Goal: Task Accomplishment & Management: Complete application form

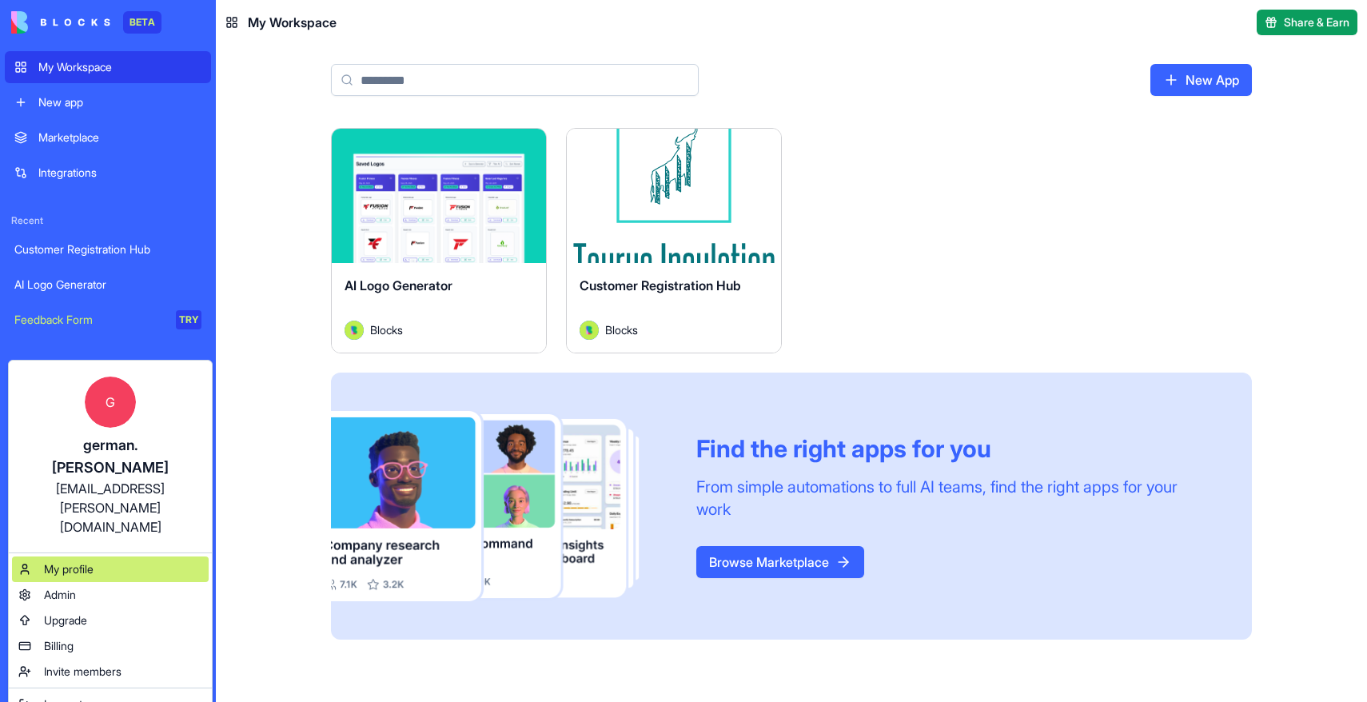
click at [106, 556] on div "My profile" at bounding box center [110, 569] width 197 height 26
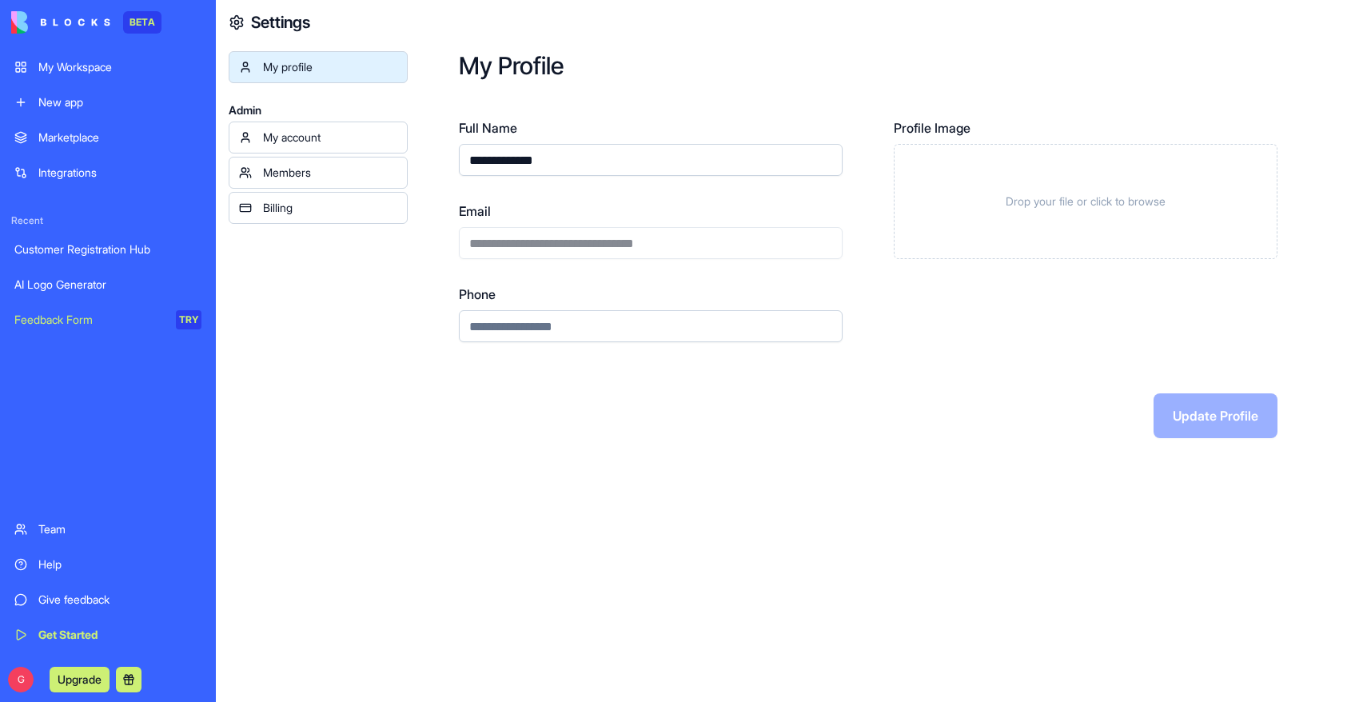
click at [558, 326] on input "Phone" at bounding box center [651, 326] width 384 height 32
type input "**********"
click at [620, 167] on input "**********" at bounding box center [651, 160] width 384 height 32
type input "**********"
click at [430, 259] on div "**********" at bounding box center [887, 244] width 959 height 489
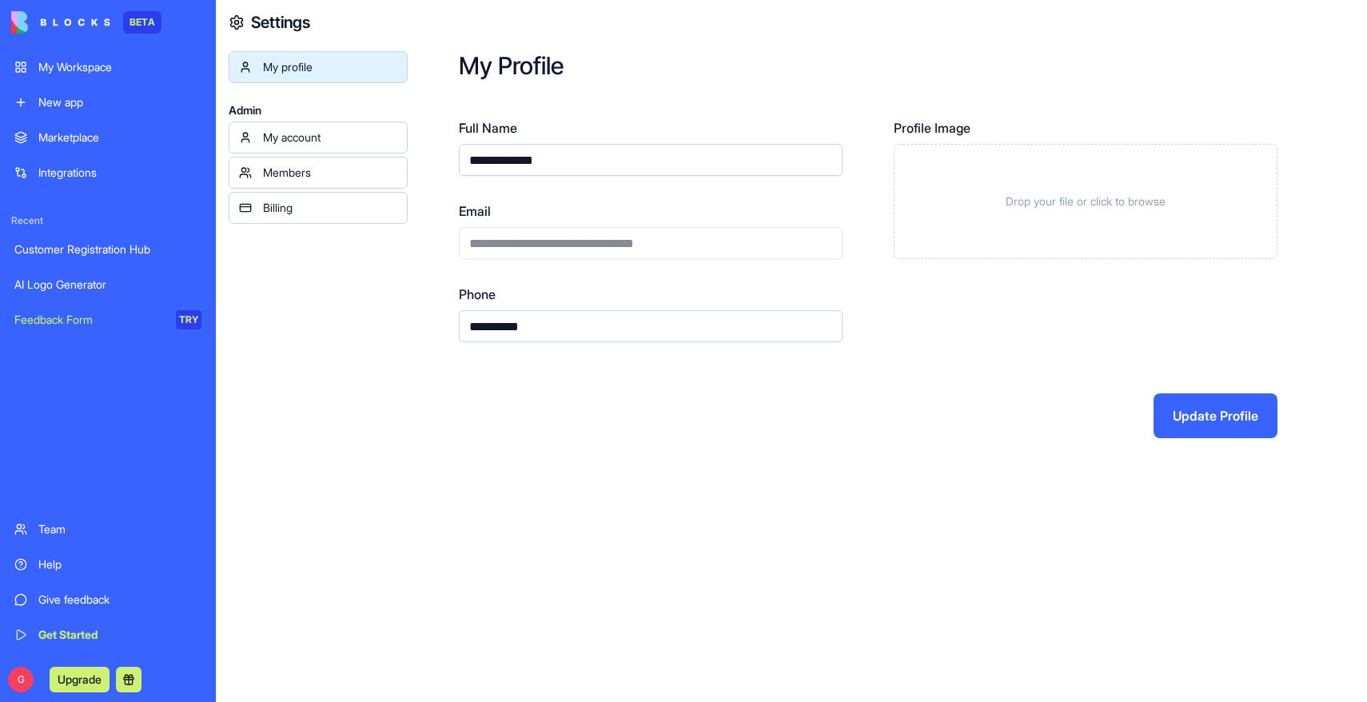
click at [388, 140] on div "My account" at bounding box center [330, 138] width 134 height 16
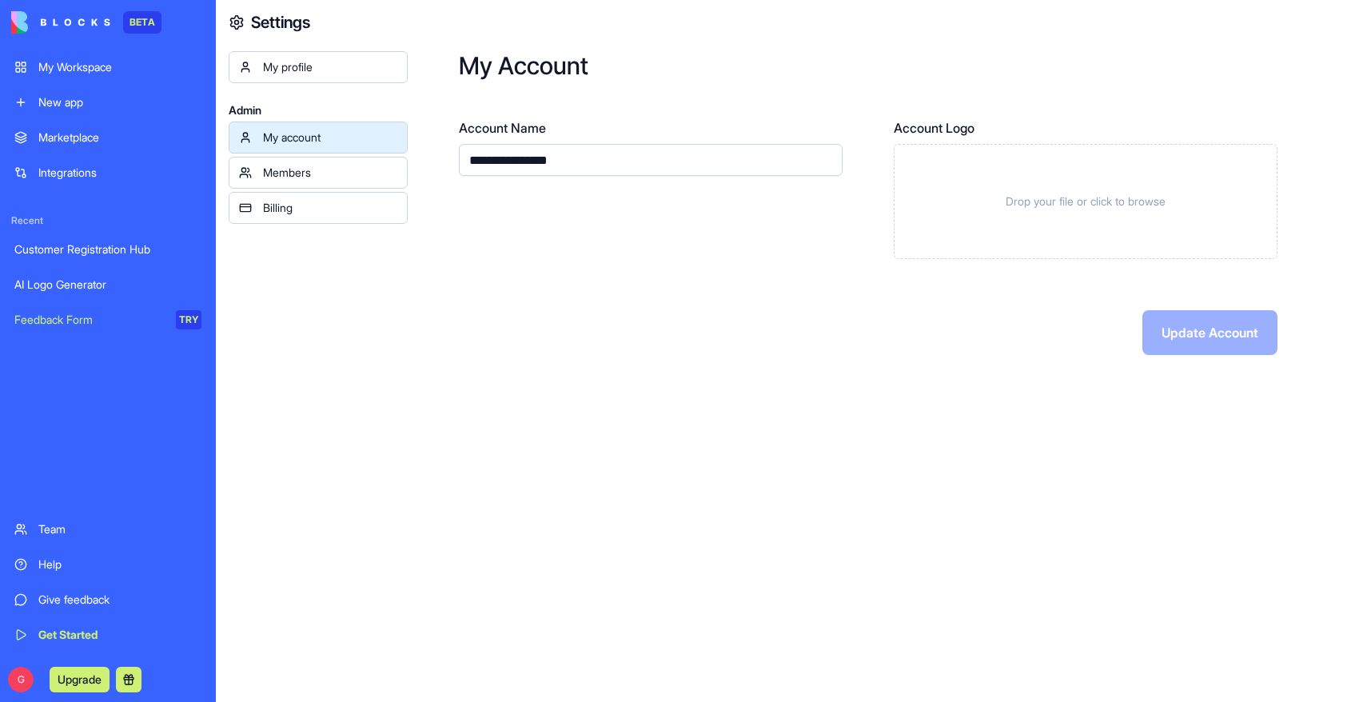
click at [371, 166] on div "Members" at bounding box center [330, 173] width 134 height 16
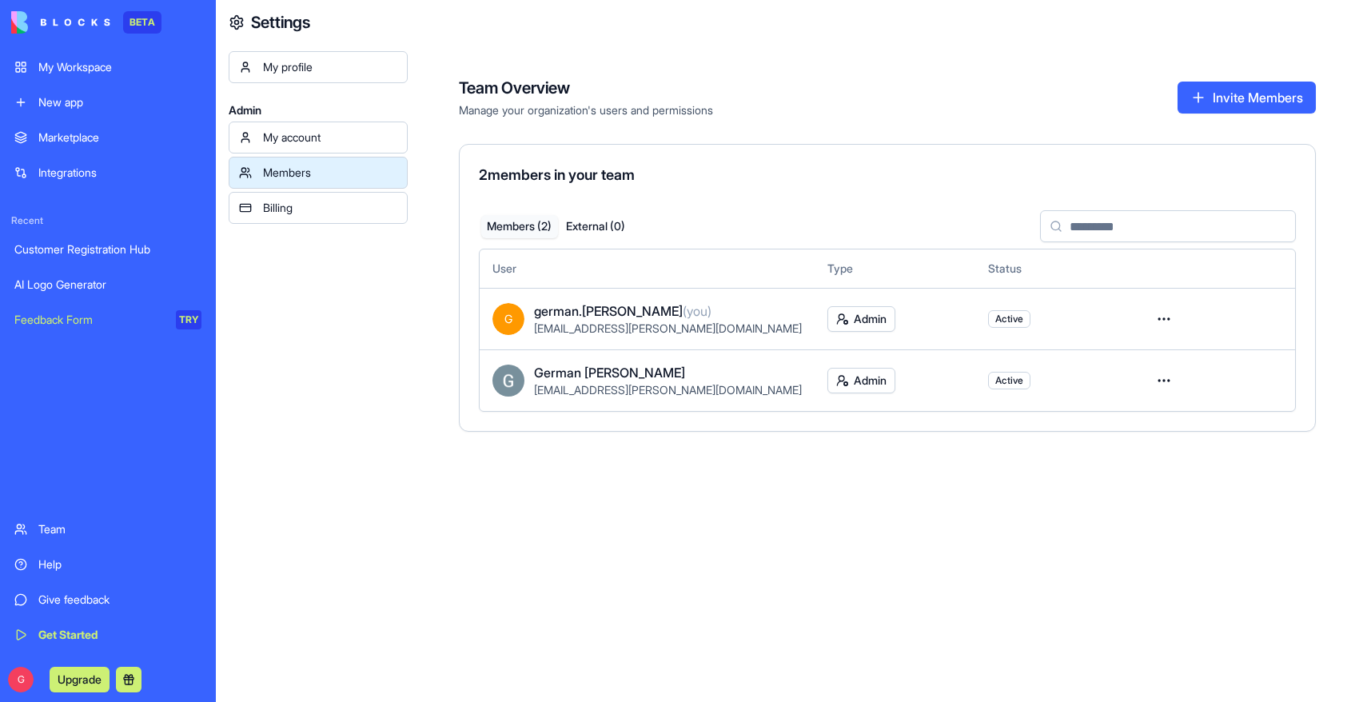
click at [999, 381] on span "Active" at bounding box center [1009, 380] width 28 height 13
click at [1162, 323] on html "BETA My Workspace New app Marketplace Integrations Recent Customer Registration…" at bounding box center [683, 351] width 1367 height 702
click at [1198, 319] on html "BETA My Workspace New app Marketplace Integrations Recent Customer Registration…" at bounding box center [683, 351] width 1367 height 702
click at [1159, 376] on html "BETA My Workspace New app Marketplace Integrations Recent Customer Registration…" at bounding box center [683, 351] width 1367 height 702
click at [1079, 476] on div "Remove user" at bounding box center [1104, 475] width 128 height 26
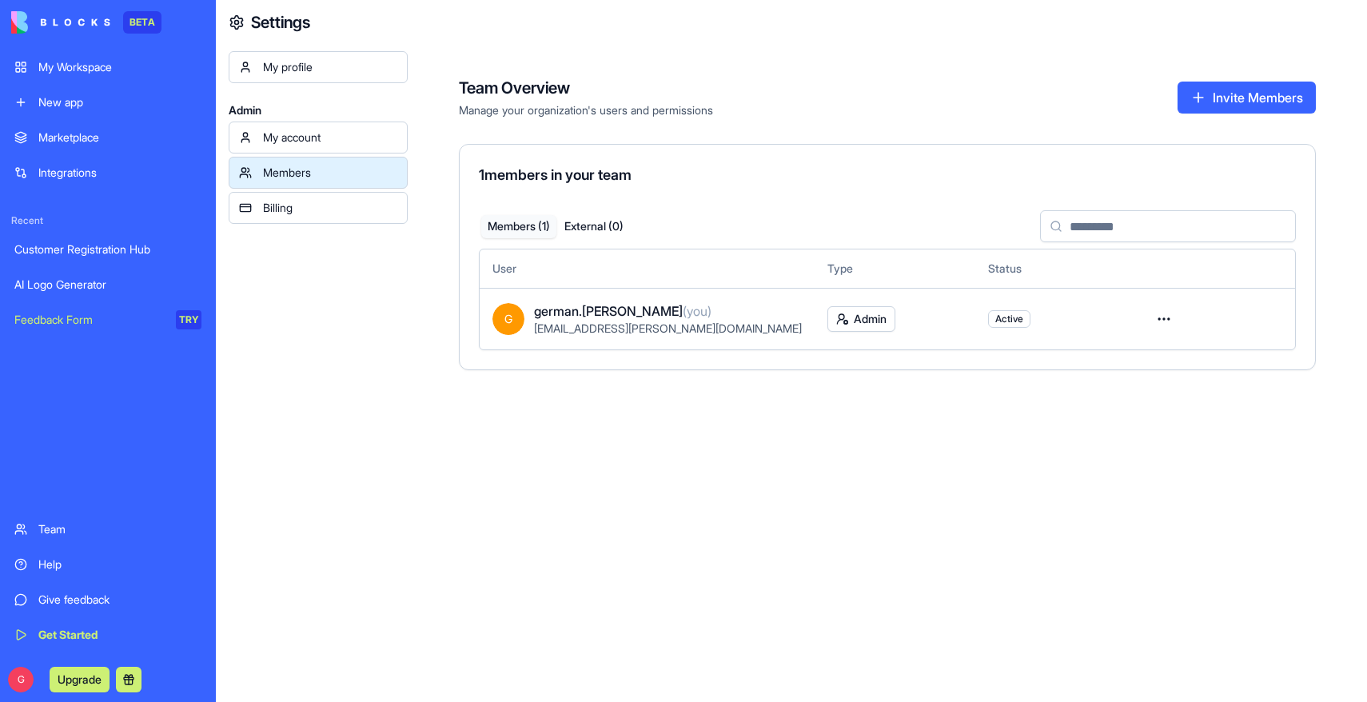
click at [240, 26] on icon at bounding box center [237, 22] width 16 height 16
click at [272, 22] on h4 "Settings" at bounding box center [280, 22] width 59 height 22
click at [100, 16] on img at bounding box center [60, 22] width 99 height 22
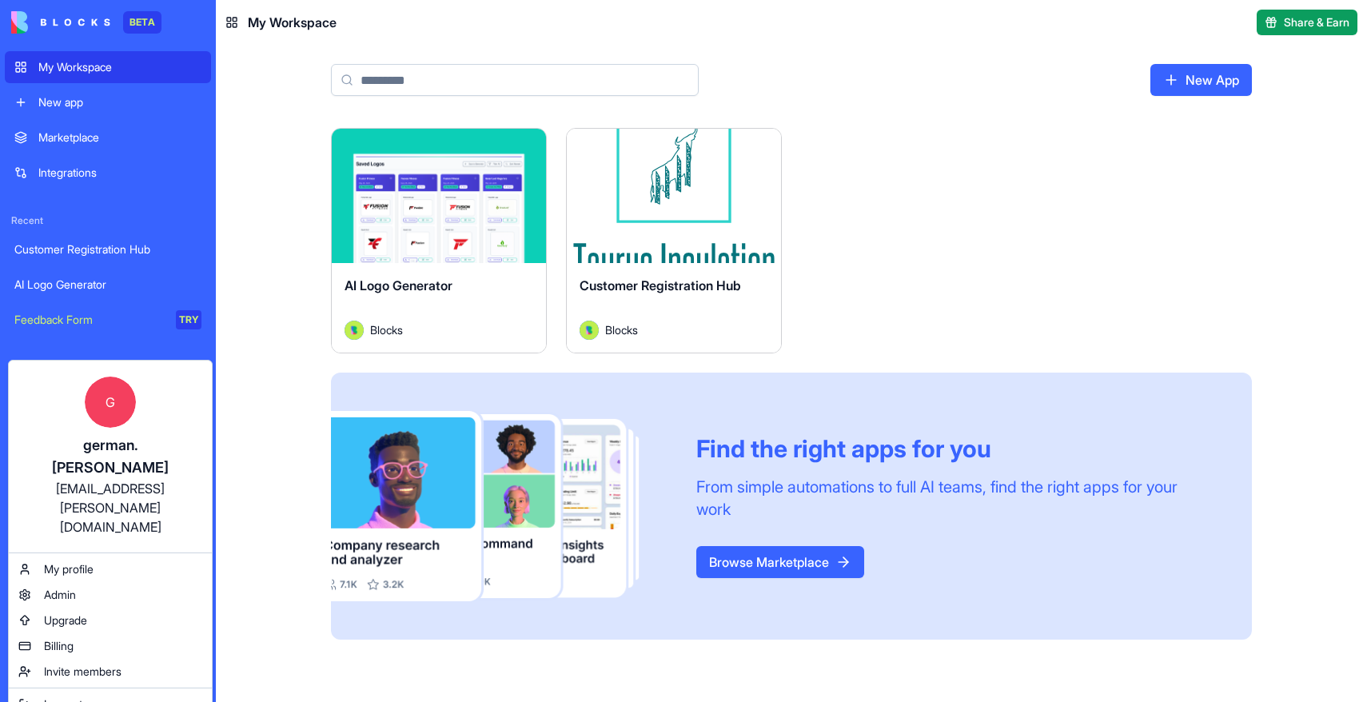
click at [1042, 224] on html "BETA My Workspace New app Marketplace Integrations Recent Customer Registration…" at bounding box center [683, 351] width 1367 height 702
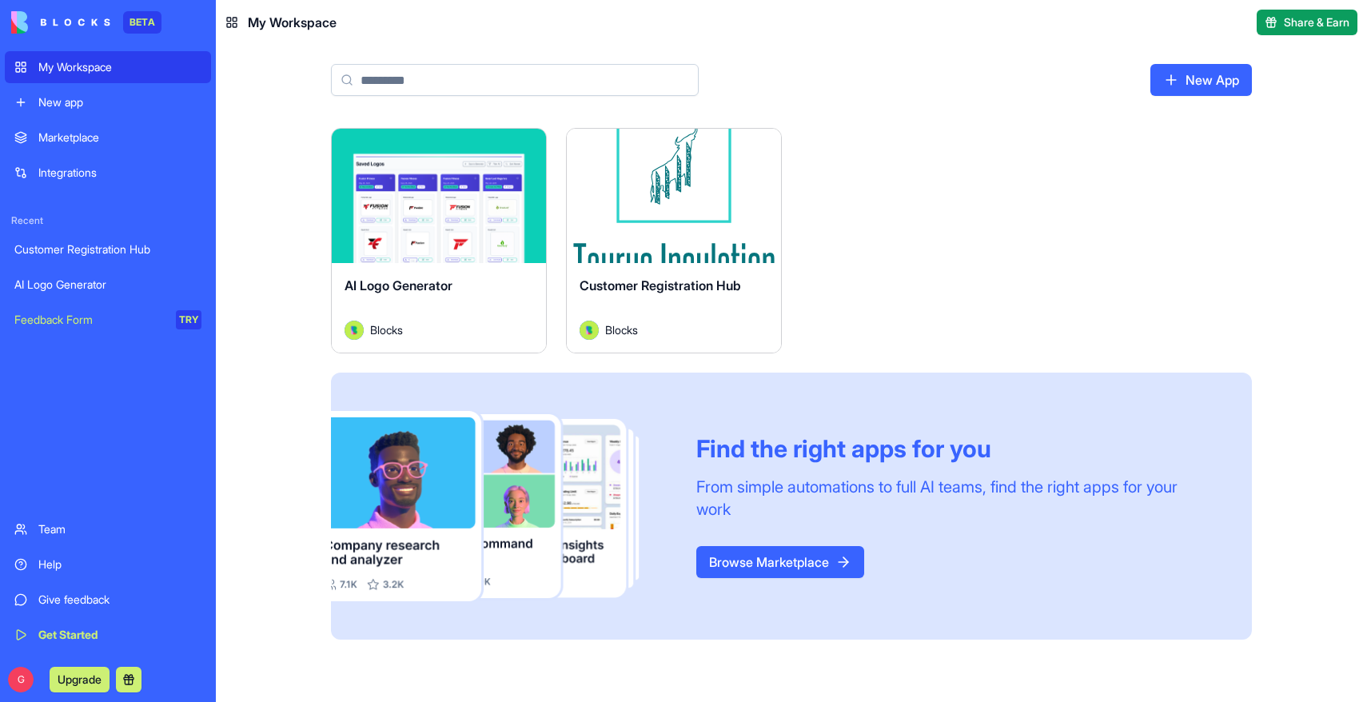
click at [66, 522] on div "Team" at bounding box center [119, 529] width 163 height 16
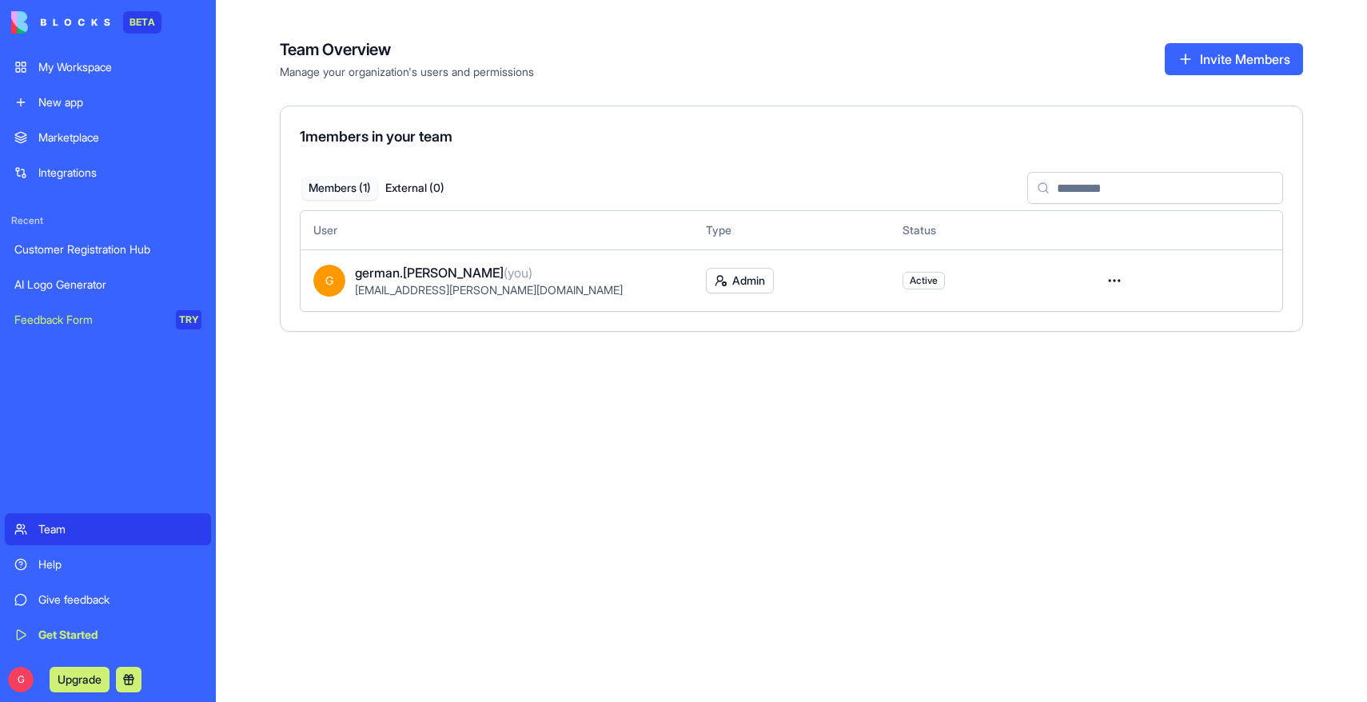
click at [79, 186] on link "Integrations" at bounding box center [108, 173] width 206 height 32
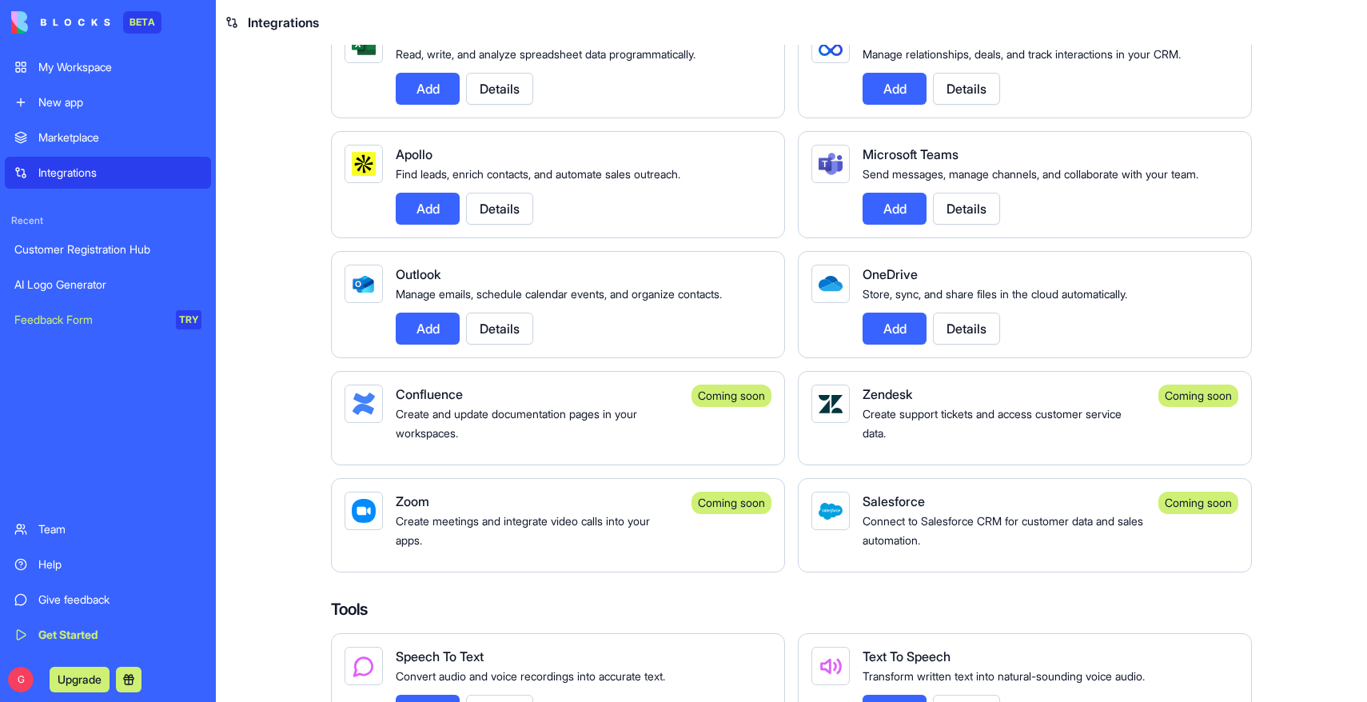
scroll to position [1387, 0]
click at [435, 344] on button "Add" at bounding box center [428, 328] width 64 height 32
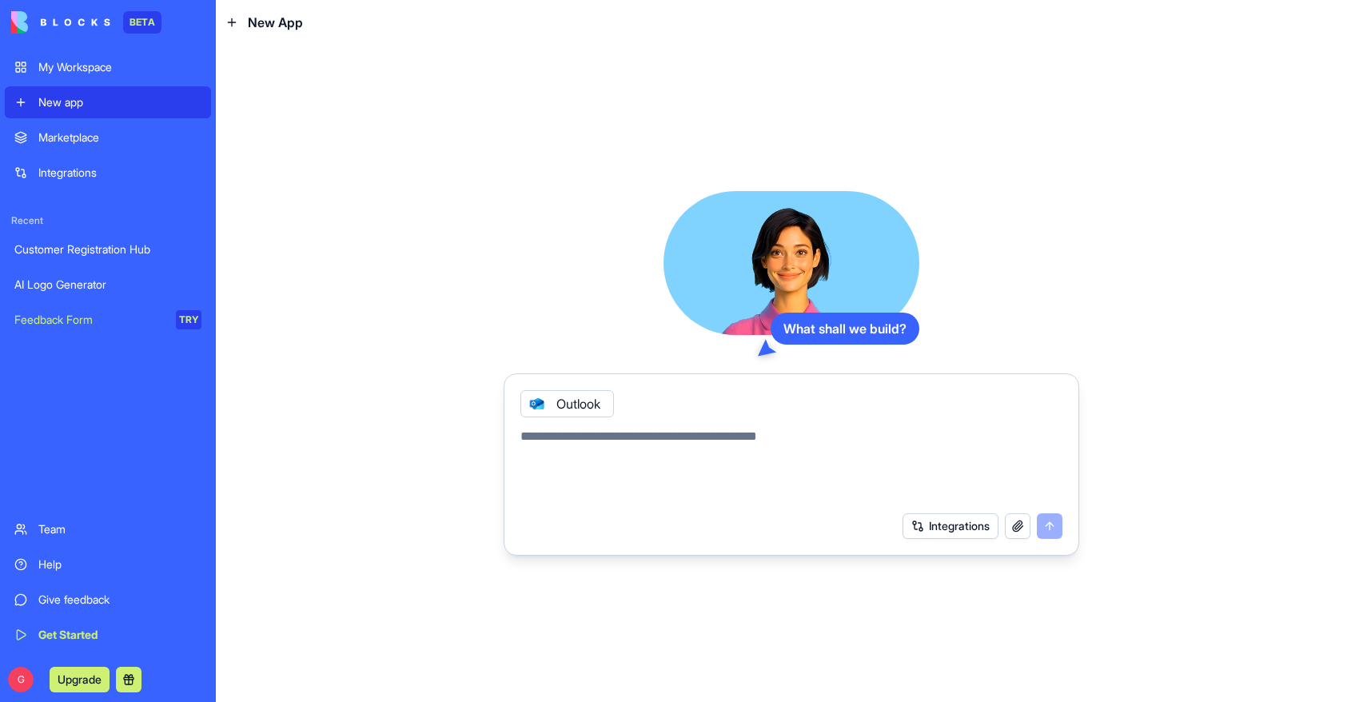
click at [128, 246] on div "Customer Registration Hub" at bounding box center [107, 249] width 187 height 16
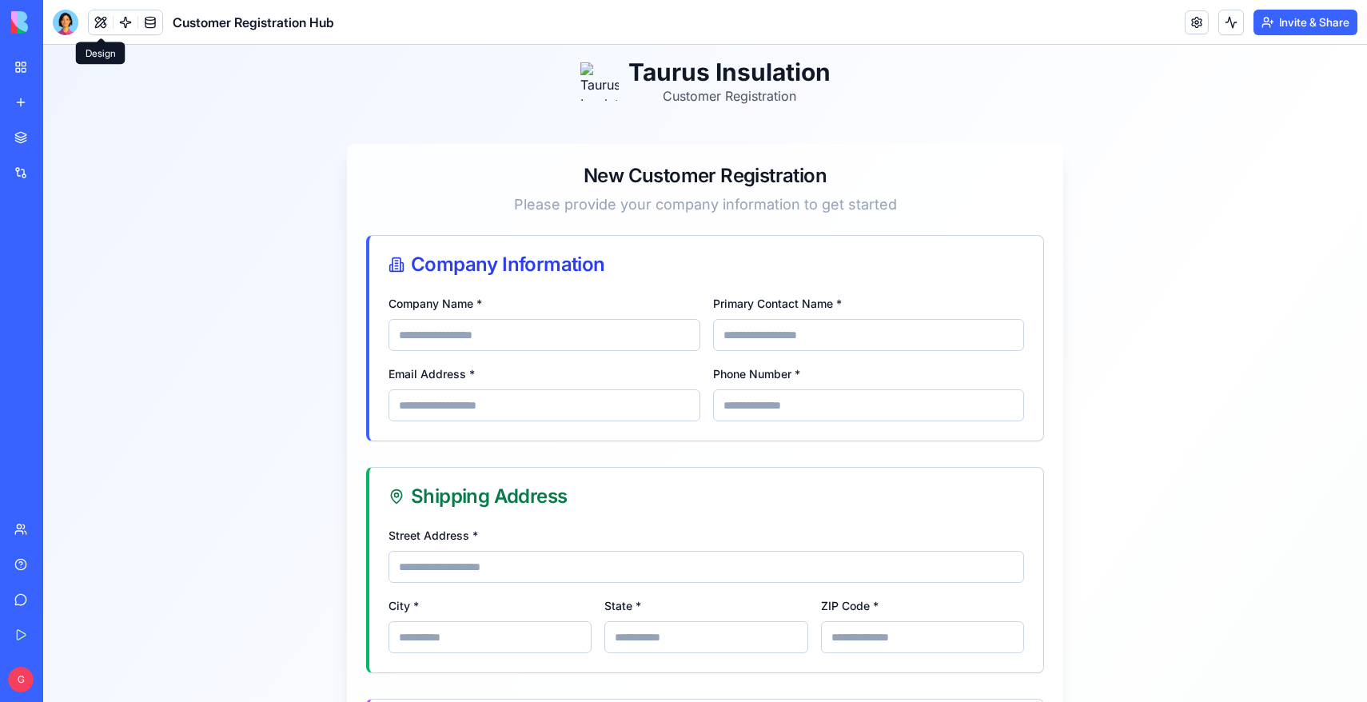
click at [104, 26] on button at bounding box center [101, 22] width 24 height 24
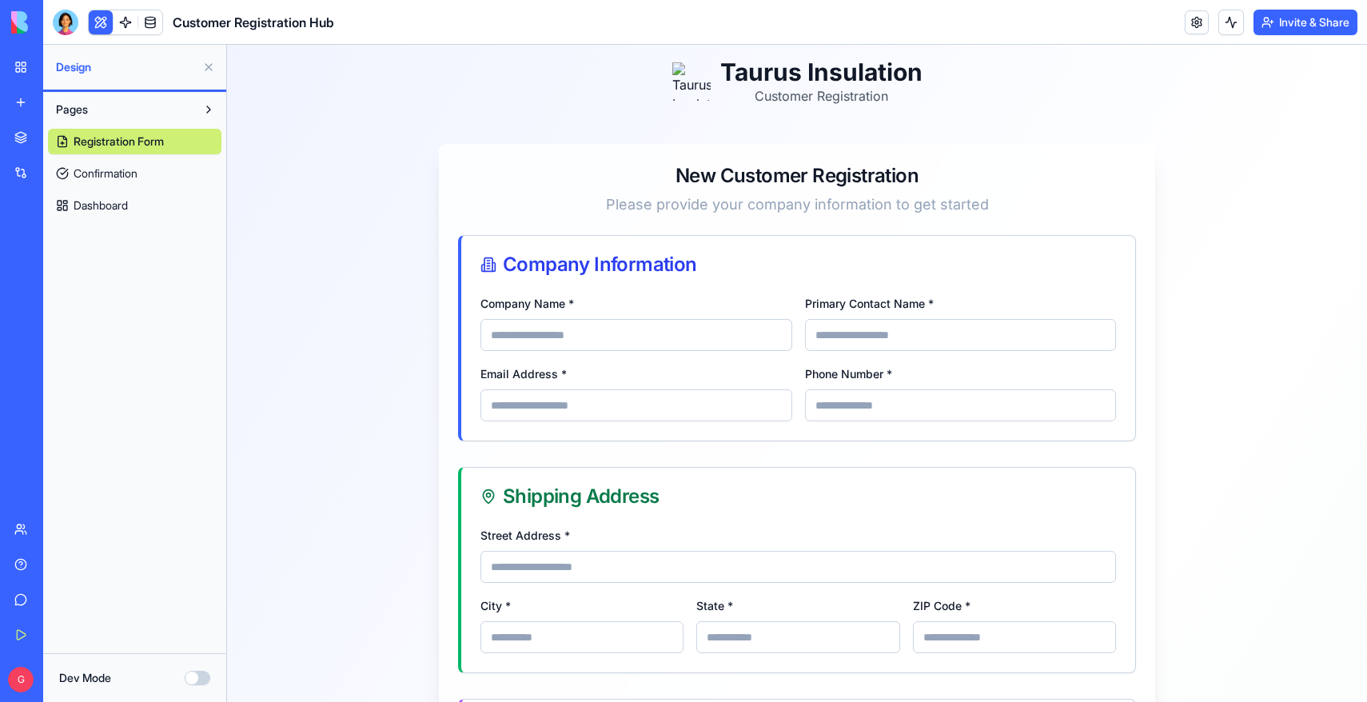
click at [92, 680] on label "Dev Mode" at bounding box center [85, 678] width 52 height 16
click at [185, 680] on button "Dev Mode" at bounding box center [198, 678] width 26 height 14
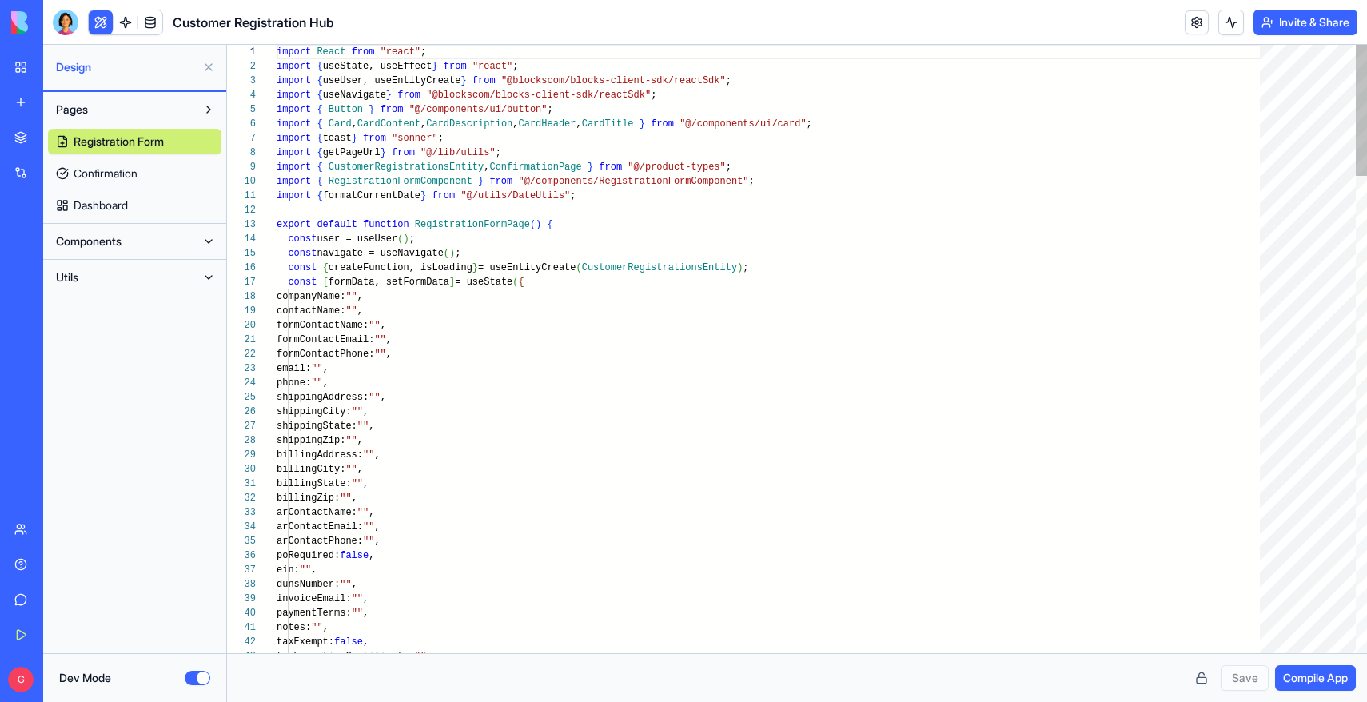
scroll to position [115, 0]
click at [202, 673] on button "Dev Mode" at bounding box center [198, 678] width 26 height 14
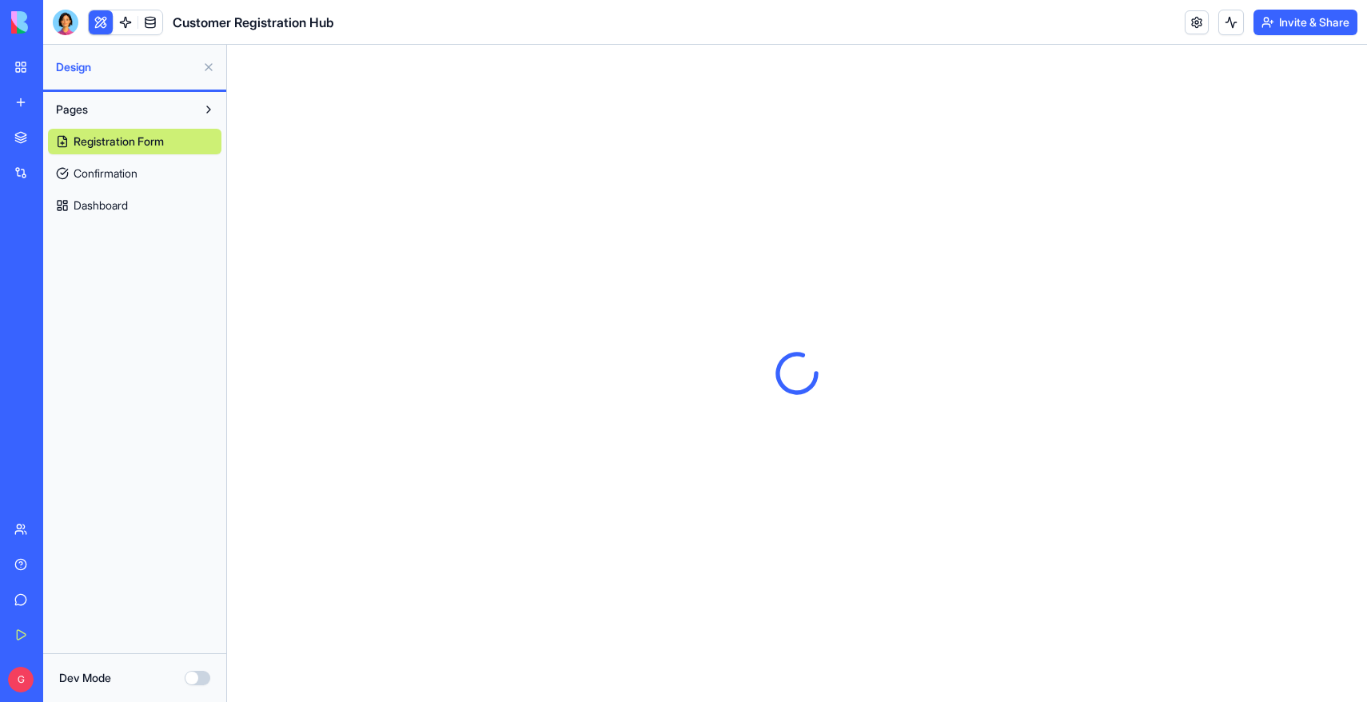
scroll to position [0, 0]
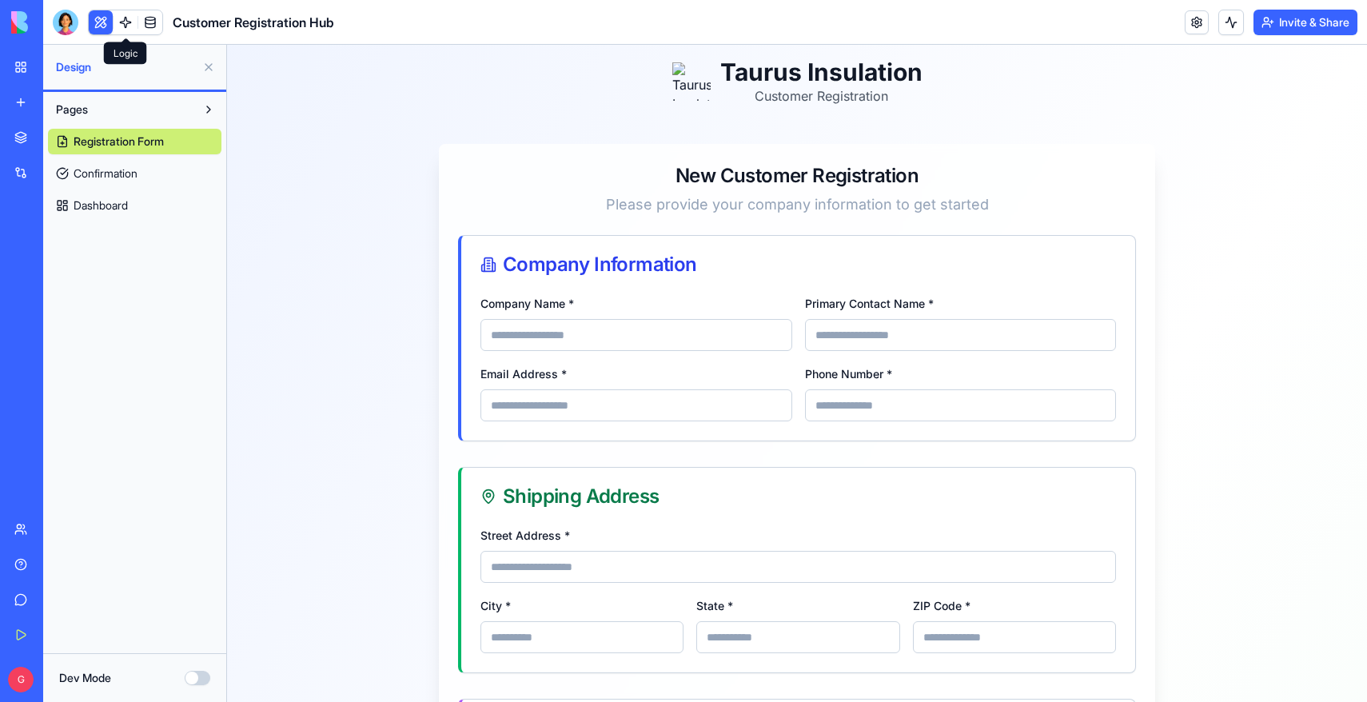
click at [122, 18] on link at bounding box center [126, 22] width 24 height 24
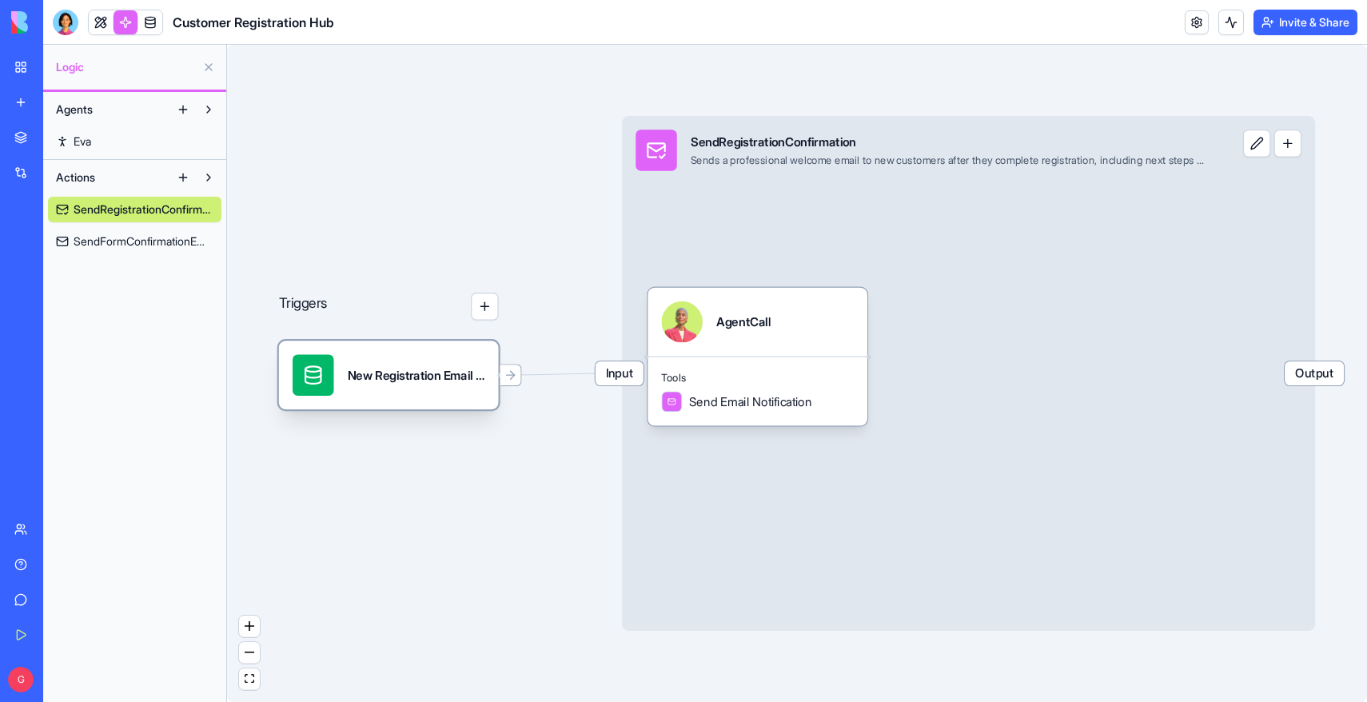
click at [444, 384] on div "New Registration Email NotificationTrigger" at bounding box center [417, 375] width 138 height 42
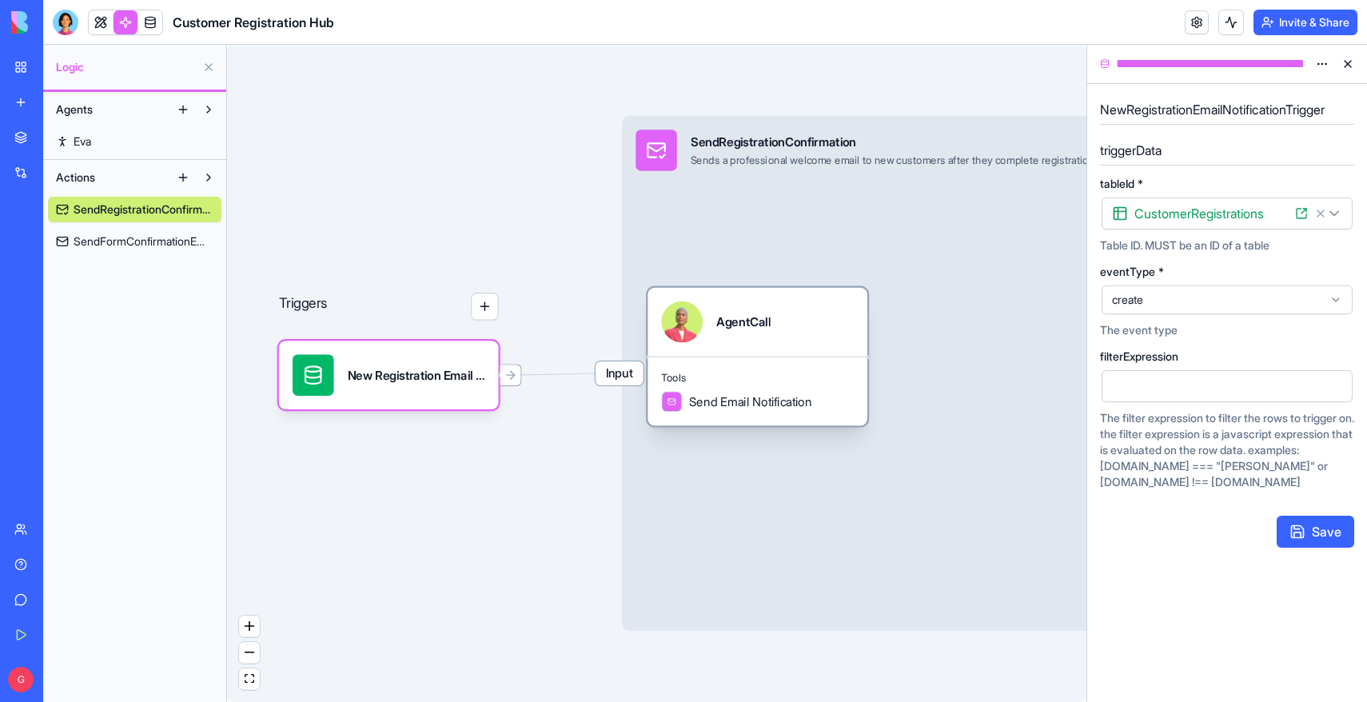
click at [722, 349] on div "AgentCall" at bounding box center [758, 322] width 220 height 69
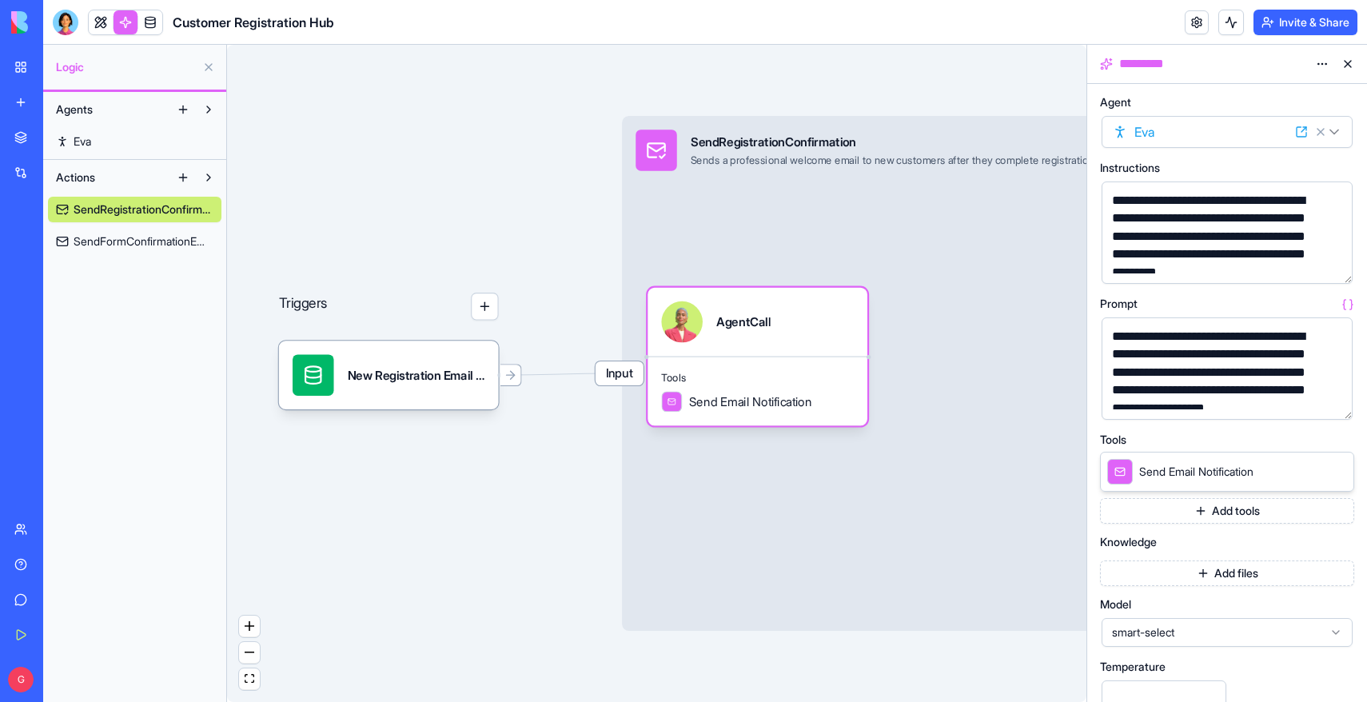
click at [157, 244] on span "SendFormConfirmationEmail" at bounding box center [144, 241] width 140 height 16
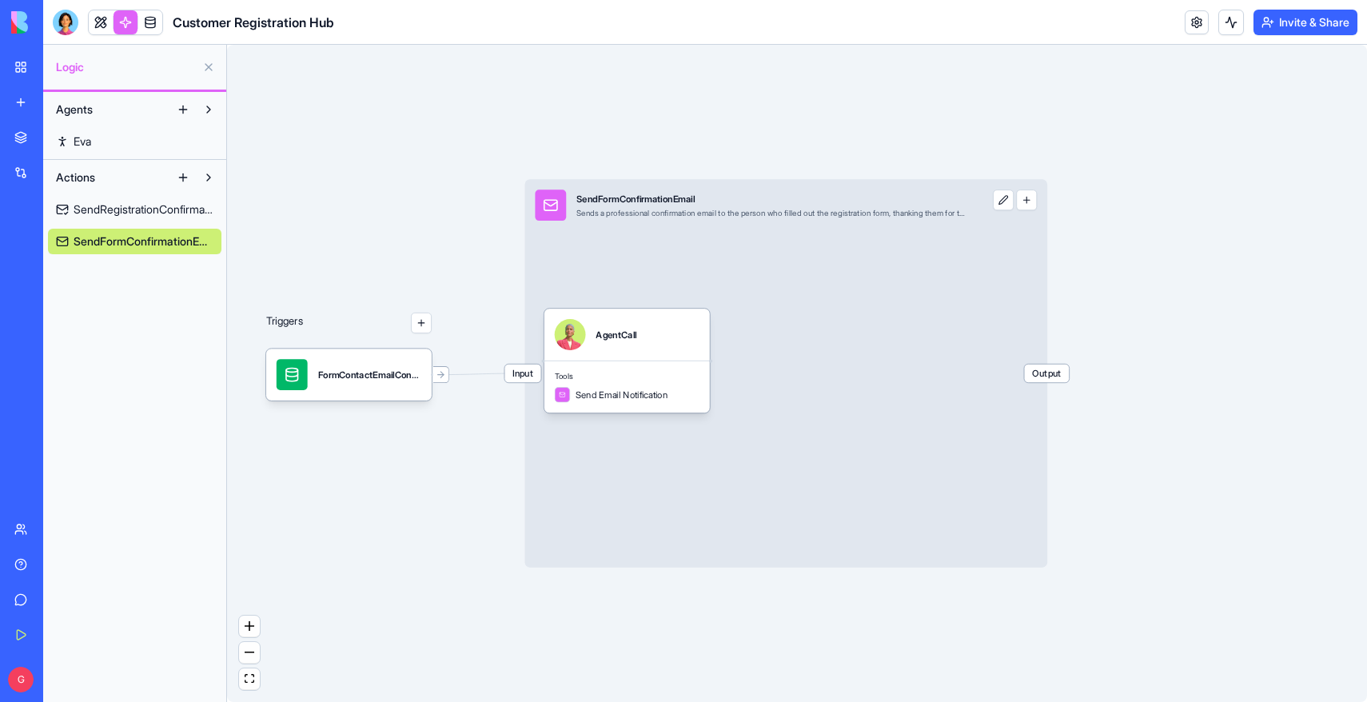
click at [157, 211] on span "SendRegistrationConfirmation" at bounding box center [144, 209] width 140 height 16
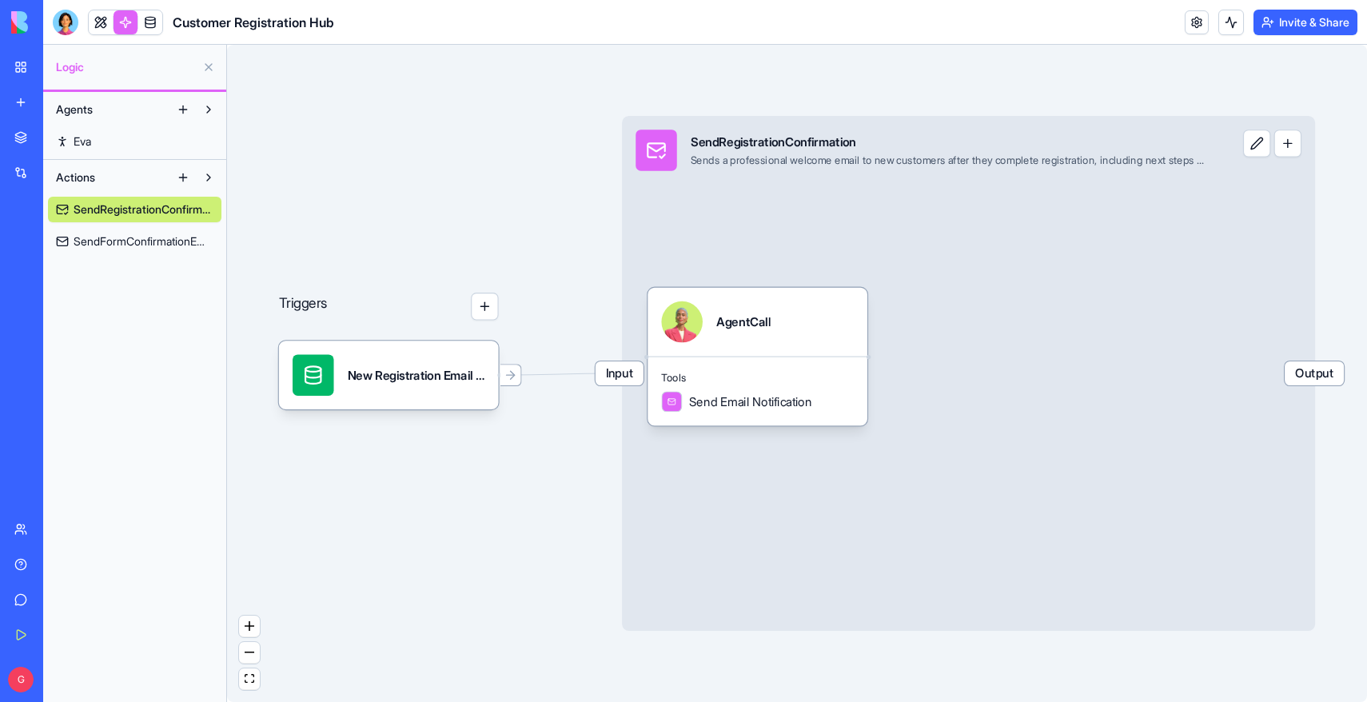
click at [1178, 163] on div "Sends a professional welcome email to new customers after they complete registr…" at bounding box center [948, 161] width 515 height 14
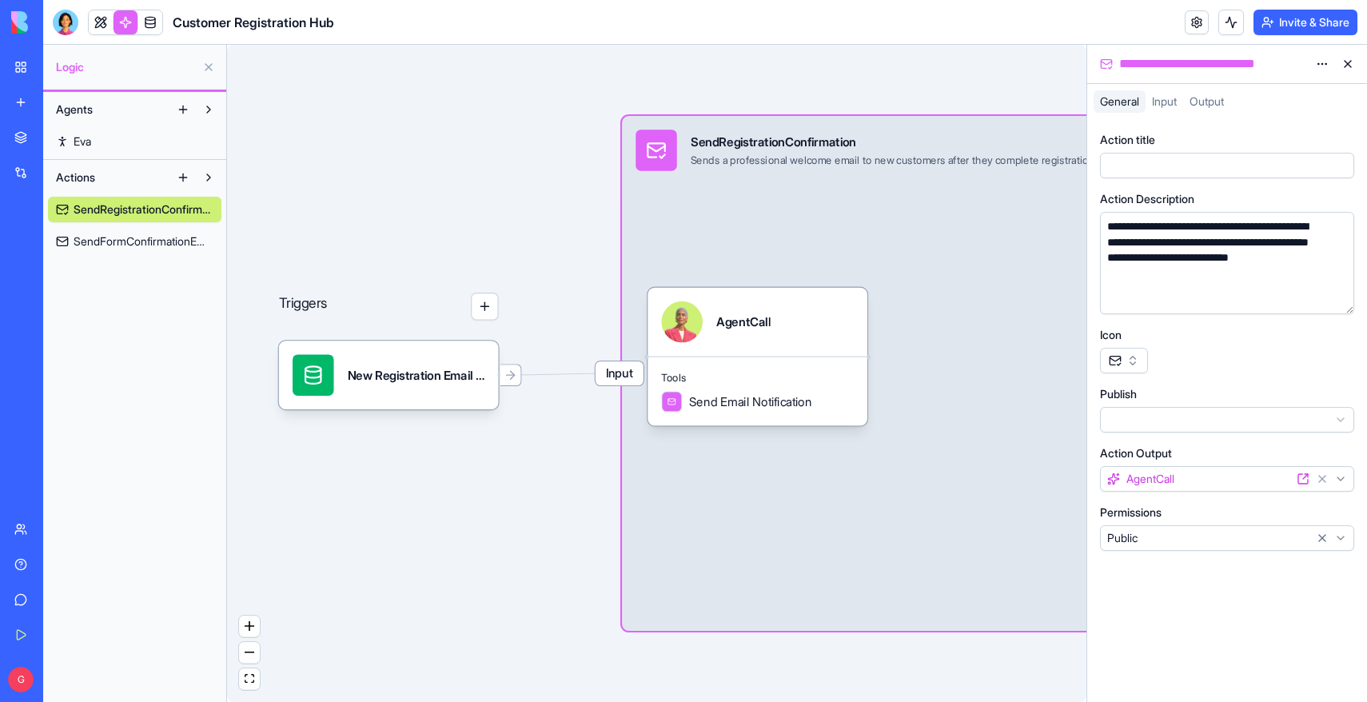
click at [476, 236] on div "Triggers New Registration Email NotificationTrigger Input SendRegistrationConfi…" at bounding box center [656, 373] width 859 height 657
click at [1351, 62] on button at bounding box center [1348, 64] width 26 height 26
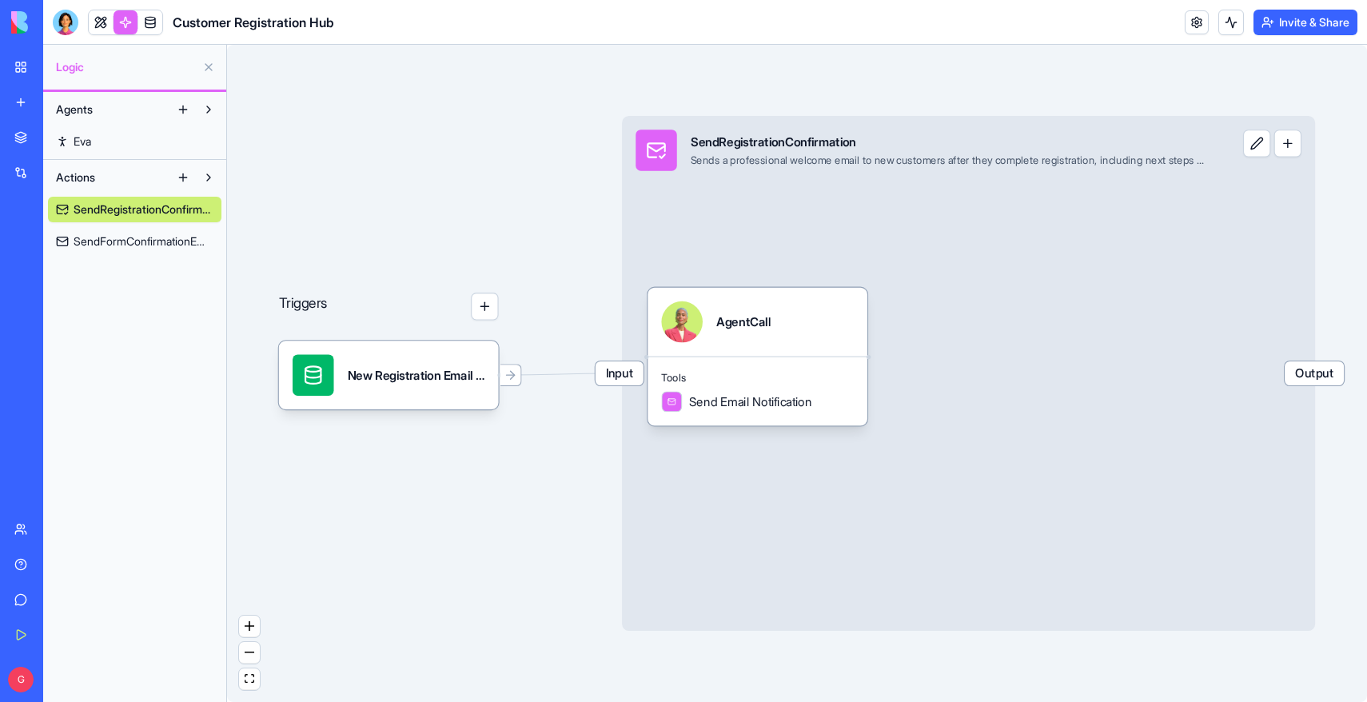
click at [1321, 379] on span "Output" at bounding box center [1314, 373] width 59 height 24
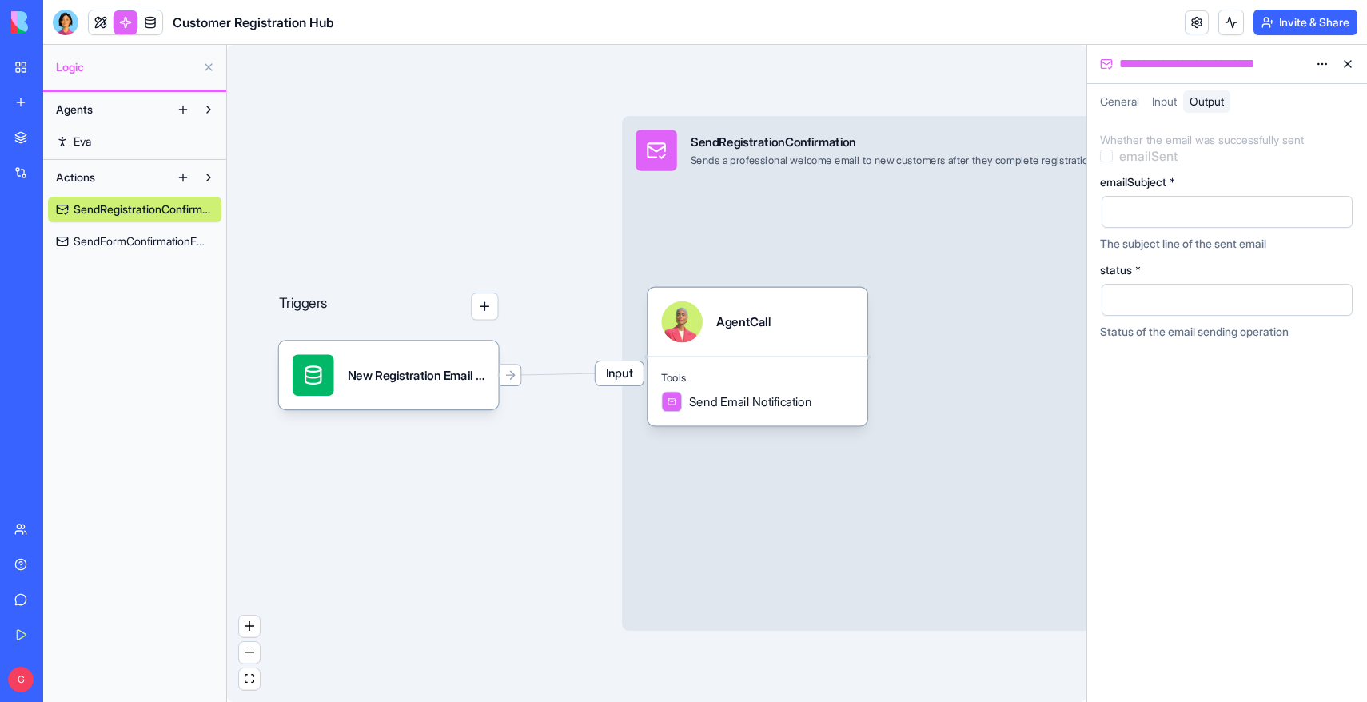
click at [1114, 106] on span "General" at bounding box center [1119, 101] width 39 height 14
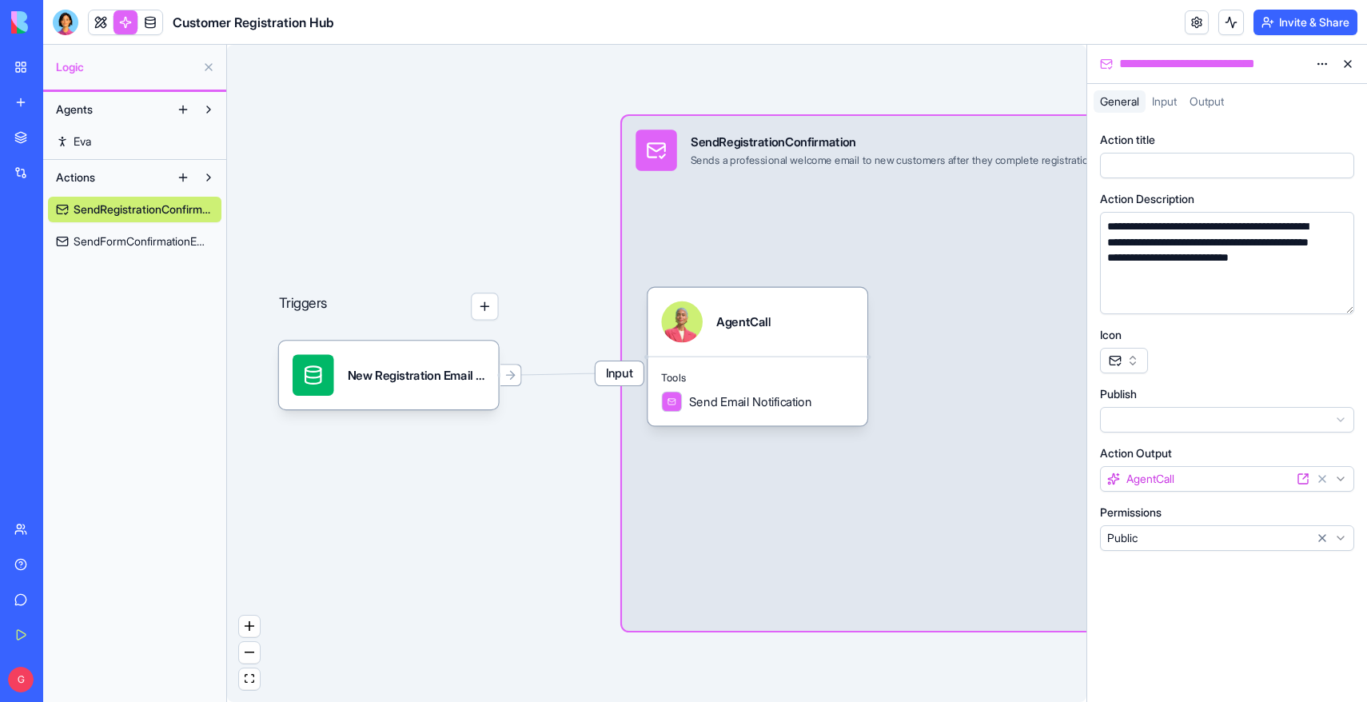
click at [1163, 102] on span "Input" at bounding box center [1164, 101] width 25 height 14
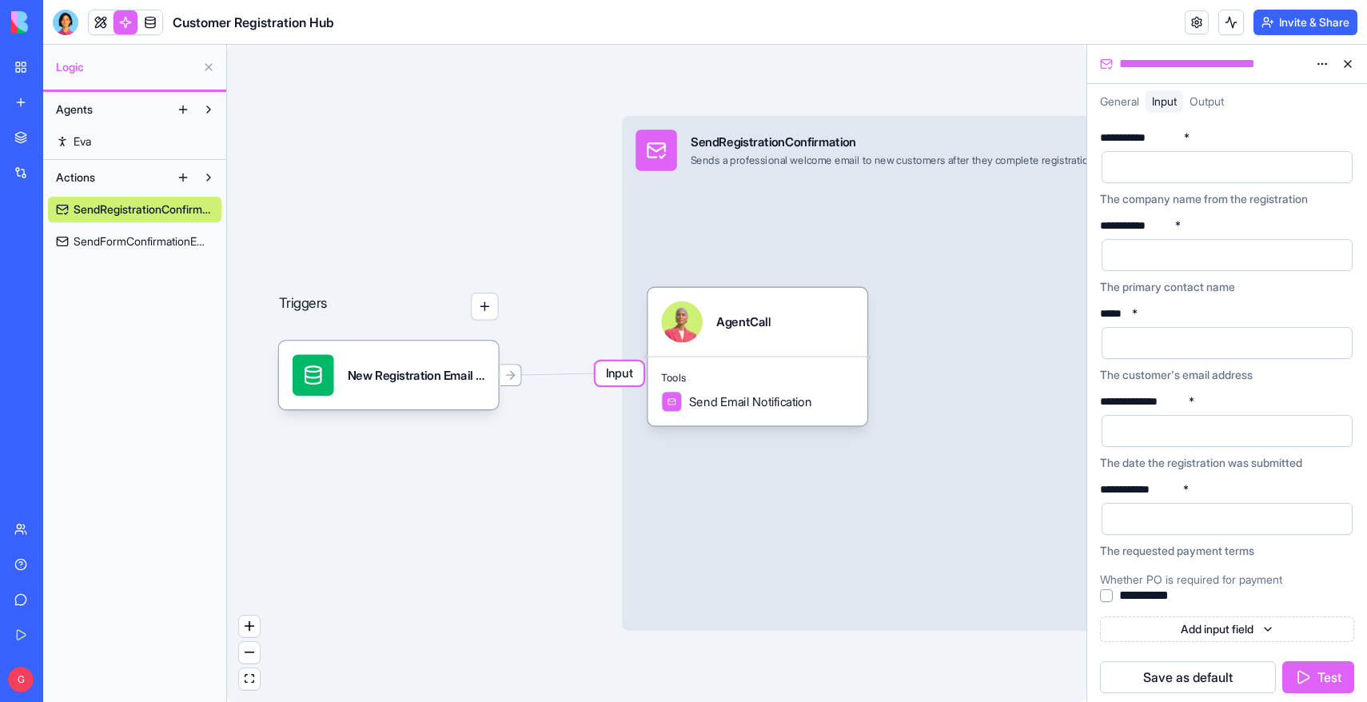
click at [1218, 102] on span "Output" at bounding box center [1207, 101] width 34 height 14
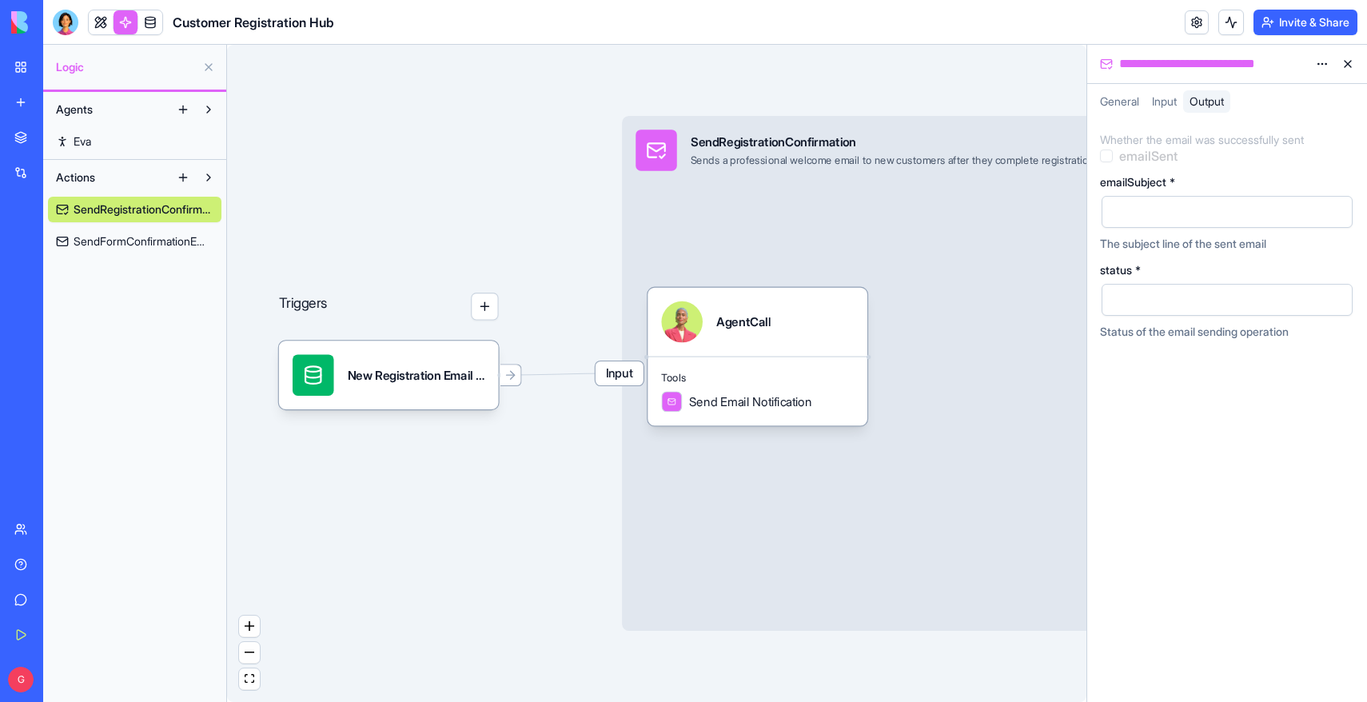
click at [1355, 61] on button at bounding box center [1348, 64] width 26 height 26
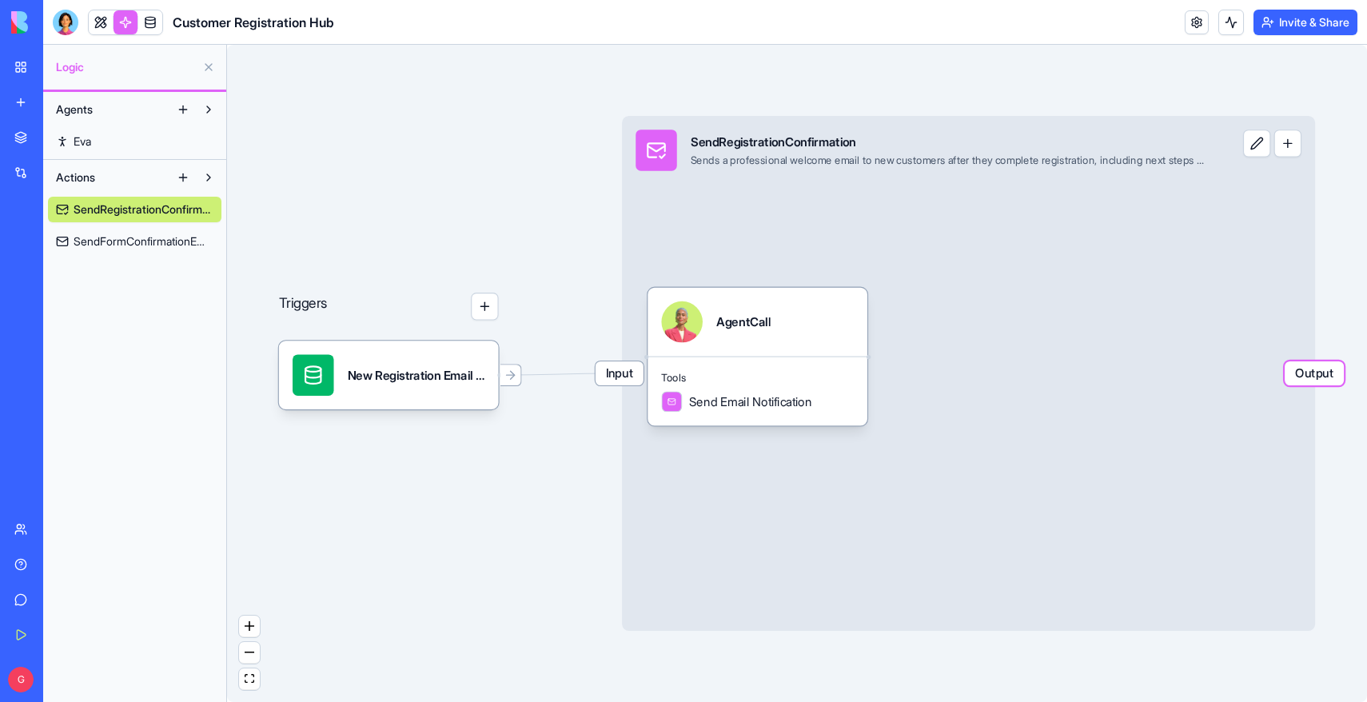
click at [82, 142] on span "Eva" at bounding box center [83, 142] width 18 height 16
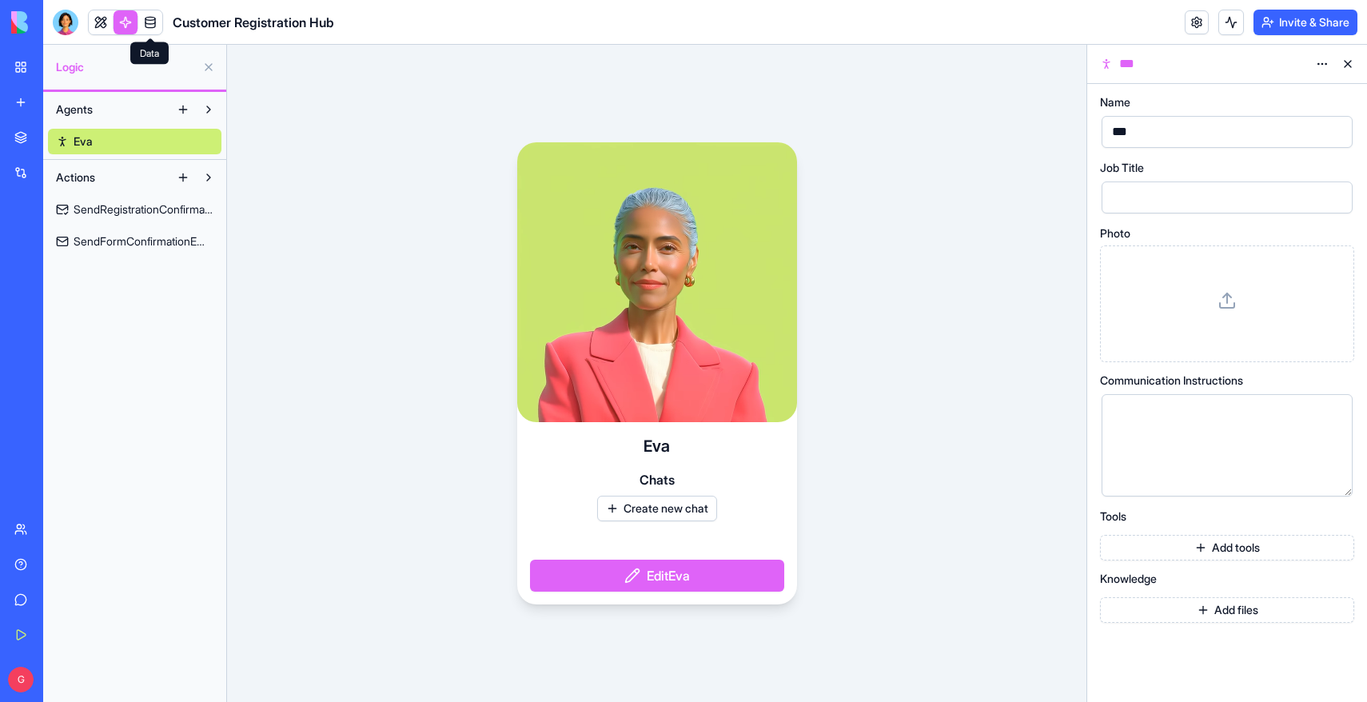
click at [150, 15] on link at bounding box center [150, 22] width 24 height 24
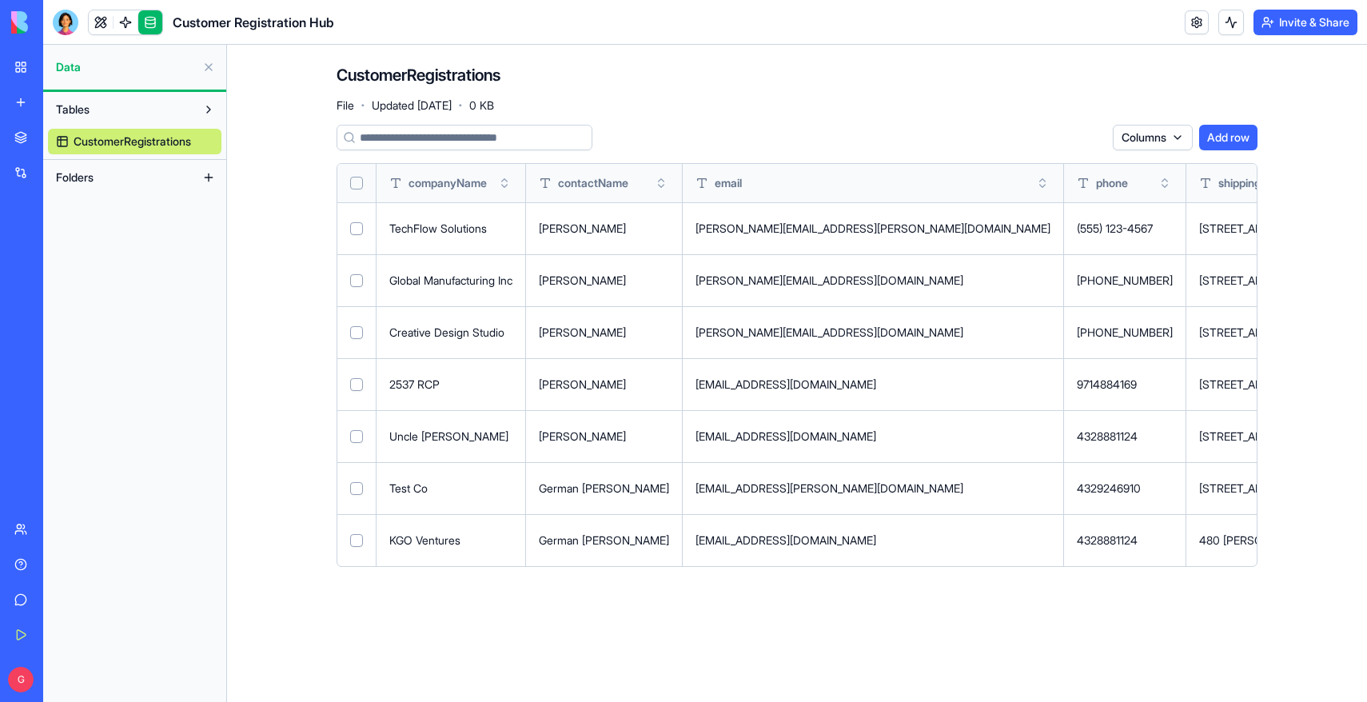
click at [119, 177] on button "Folders" at bounding box center [122, 178] width 148 height 26
click at [210, 173] on button at bounding box center [209, 178] width 26 height 26
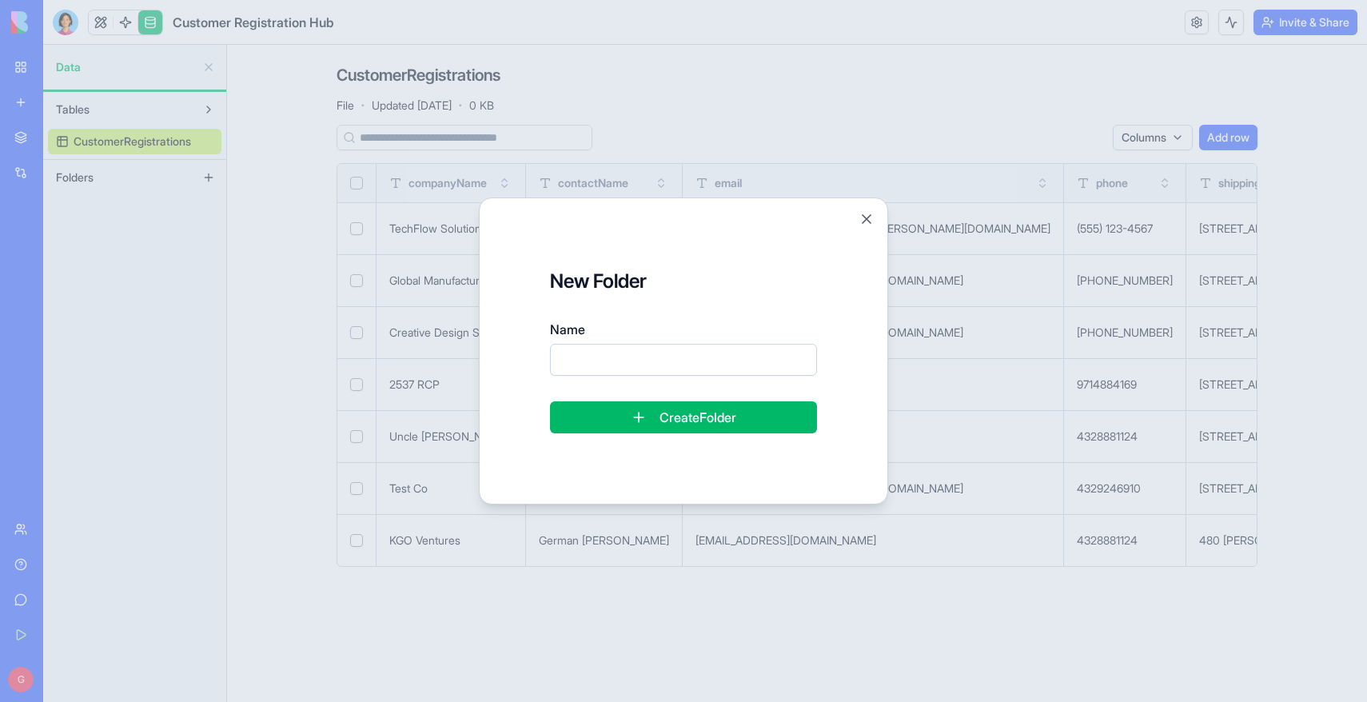
click at [210, 173] on div at bounding box center [683, 351] width 1367 height 702
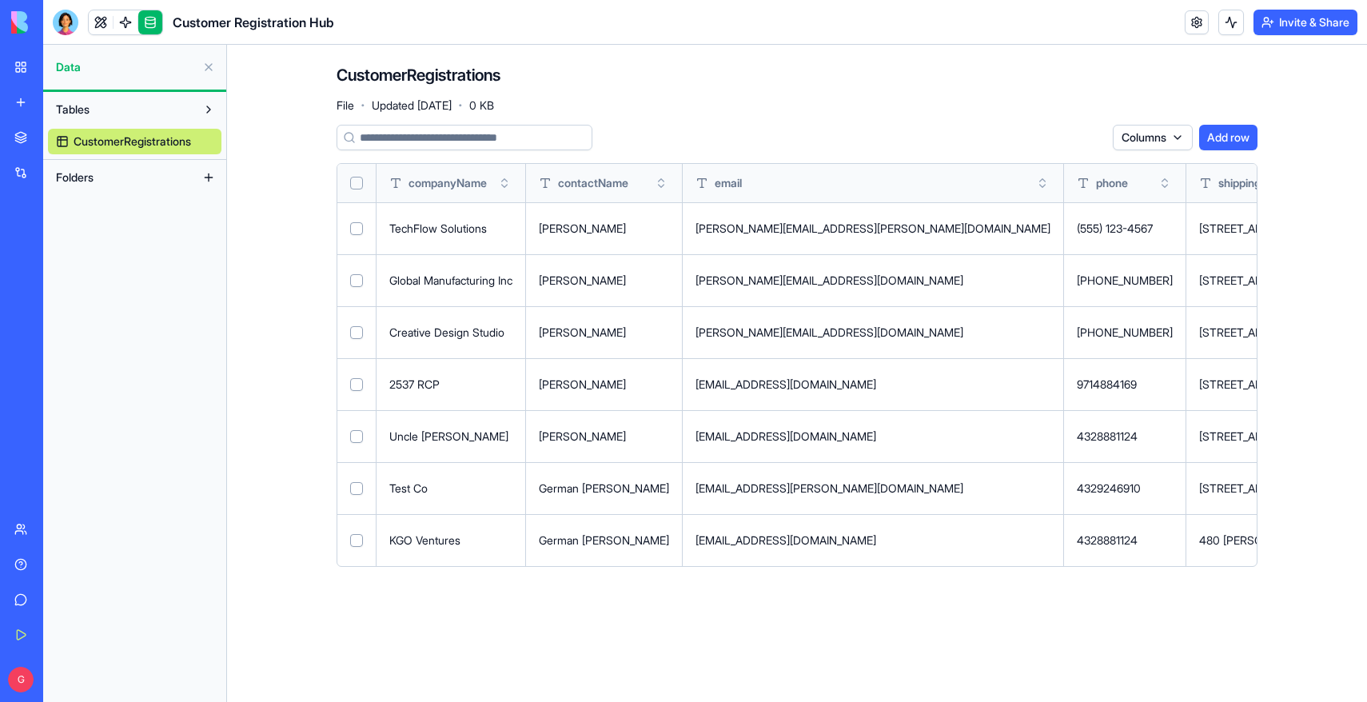
click at [1162, 143] on html "BETA My Workspace New app Marketplace Integrations Recent Customer Registration…" at bounding box center [683, 351] width 1367 height 702
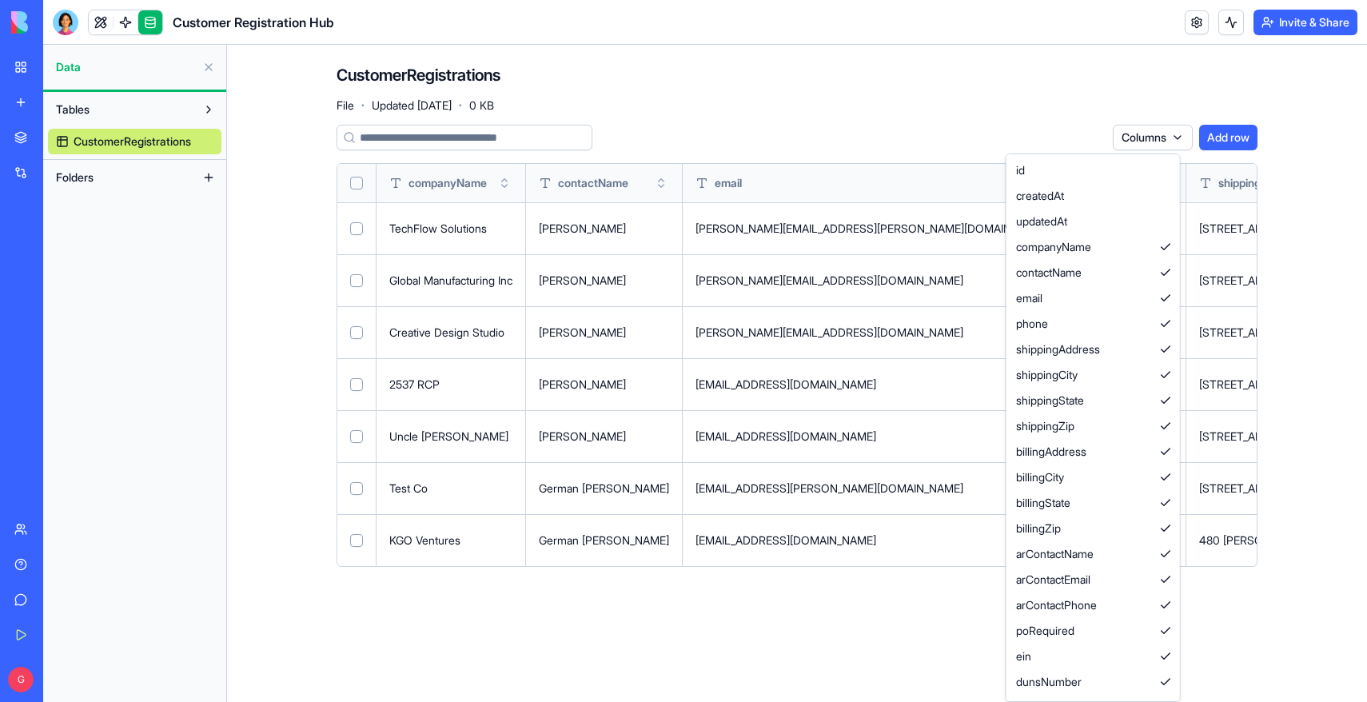
click at [1162, 143] on html "BETA My Workspace New app Marketplace Integrations Recent Customer Registration…" at bounding box center [683, 351] width 1367 height 702
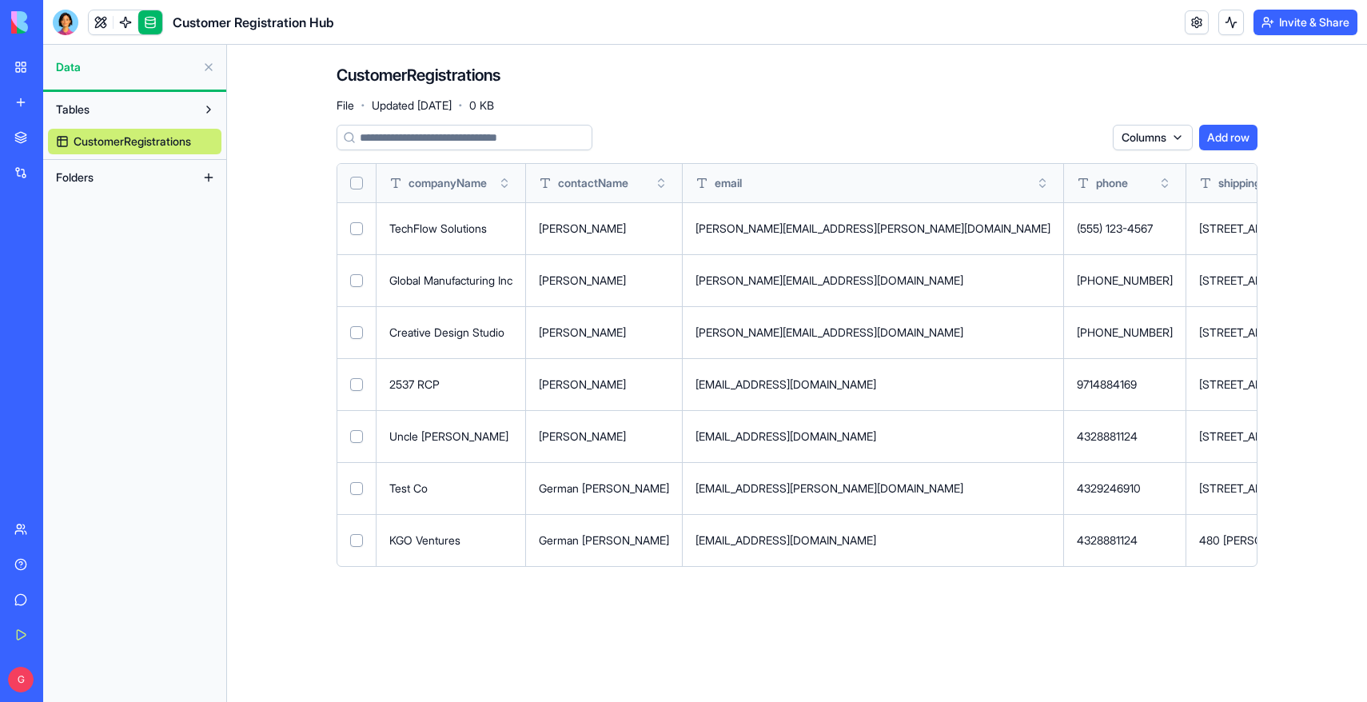
click at [1162, 143] on html "BETA My Workspace New app Marketplace Integrations Recent Customer Registration…" at bounding box center [683, 351] width 1367 height 702
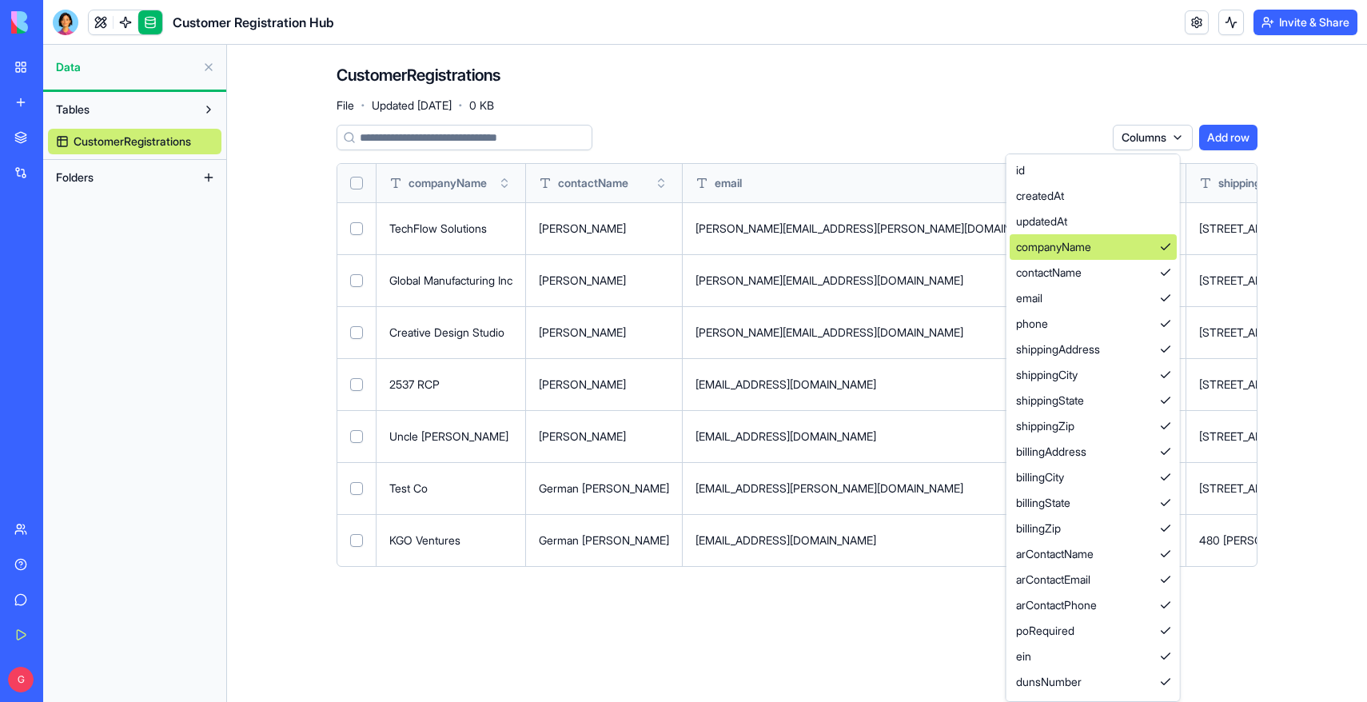
click at [1132, 249] on div "companyName" at bounding box center [1093, 247] width 167 height 26
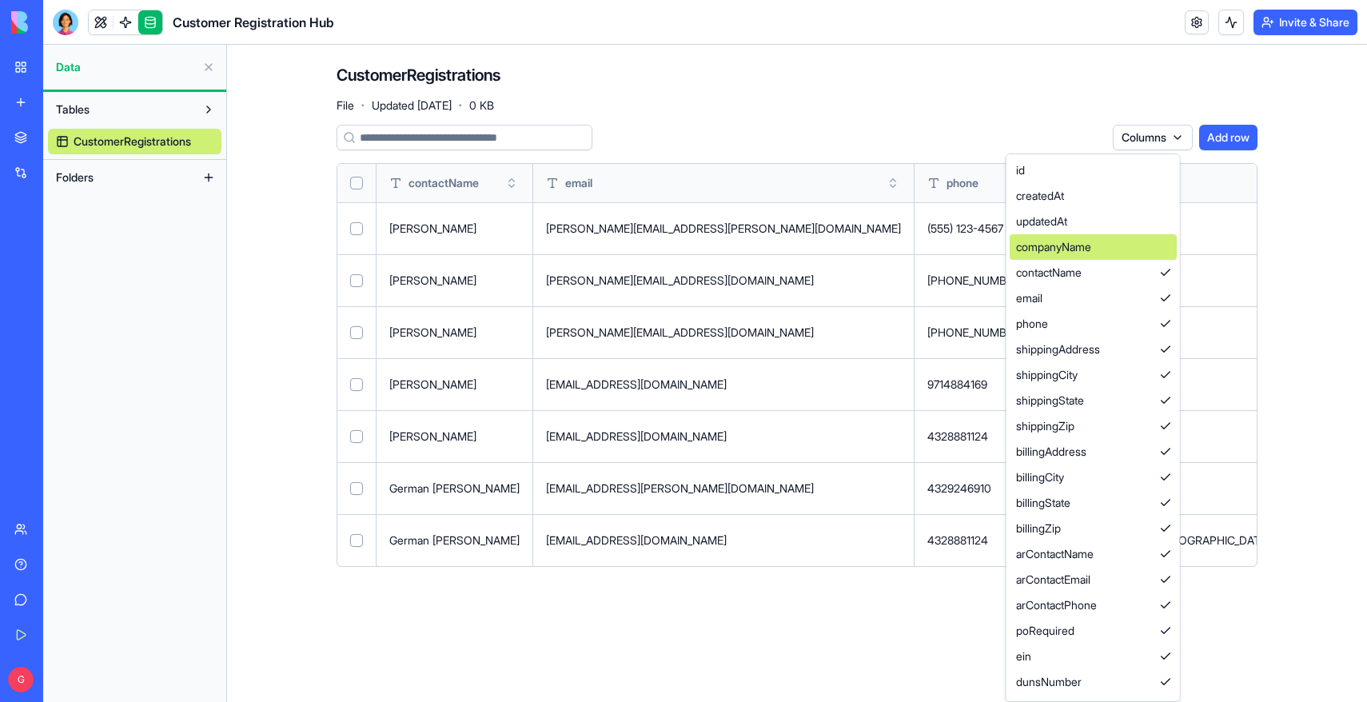
click at [1110, 249] on div "companyName" at bounding box center [1093, 247] width 167 height 26
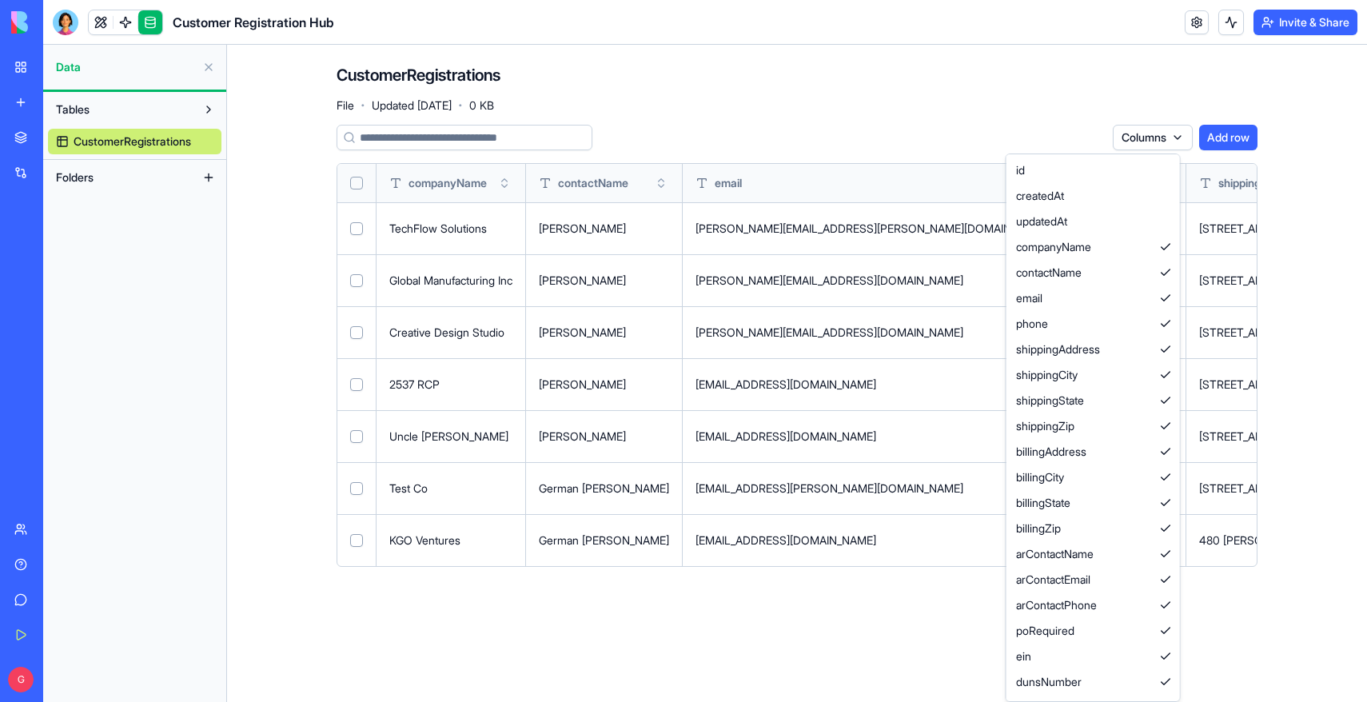
click at [851, 109] on html "BETA My Workspace New app Marketplace Integrations Recent Customer Registration…" at bounding box center [683, 351] width 1367 height 702
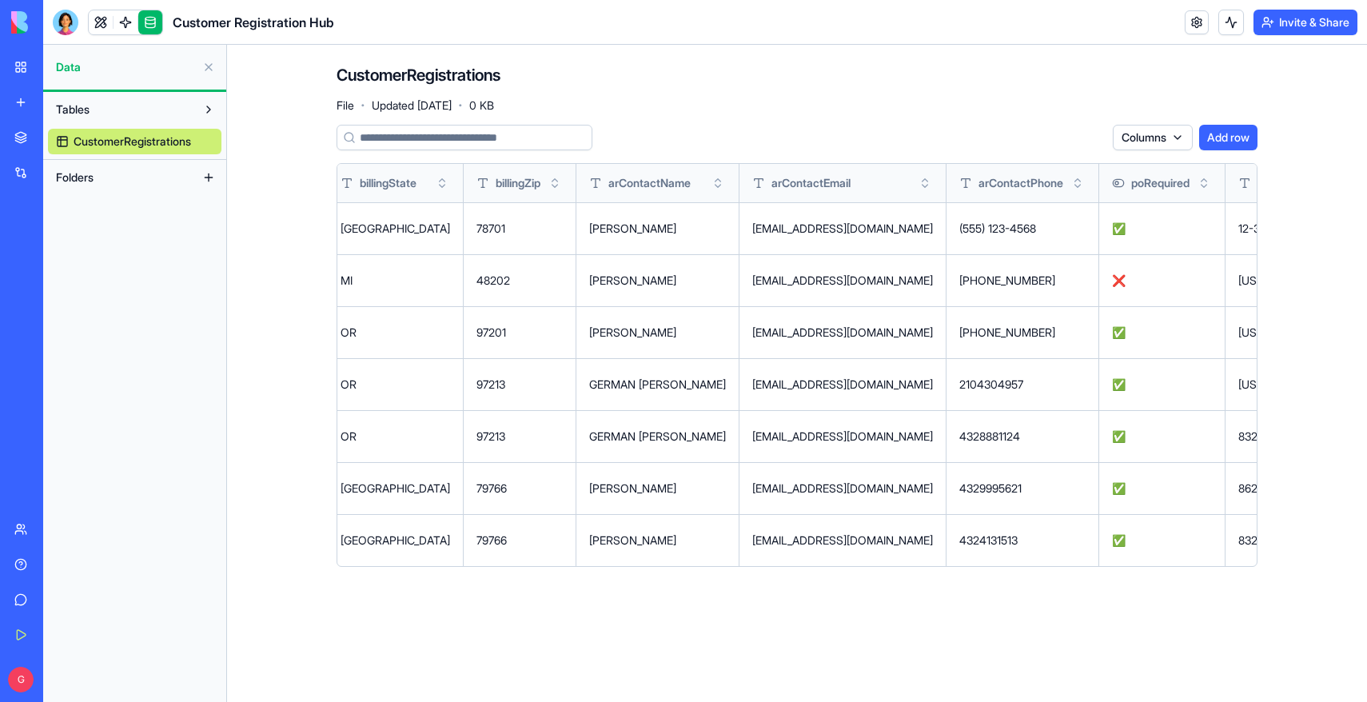
scroll to position [0, 1892]
click at [0, 0] on button at bounding box center [0, 0] width 0 height 0
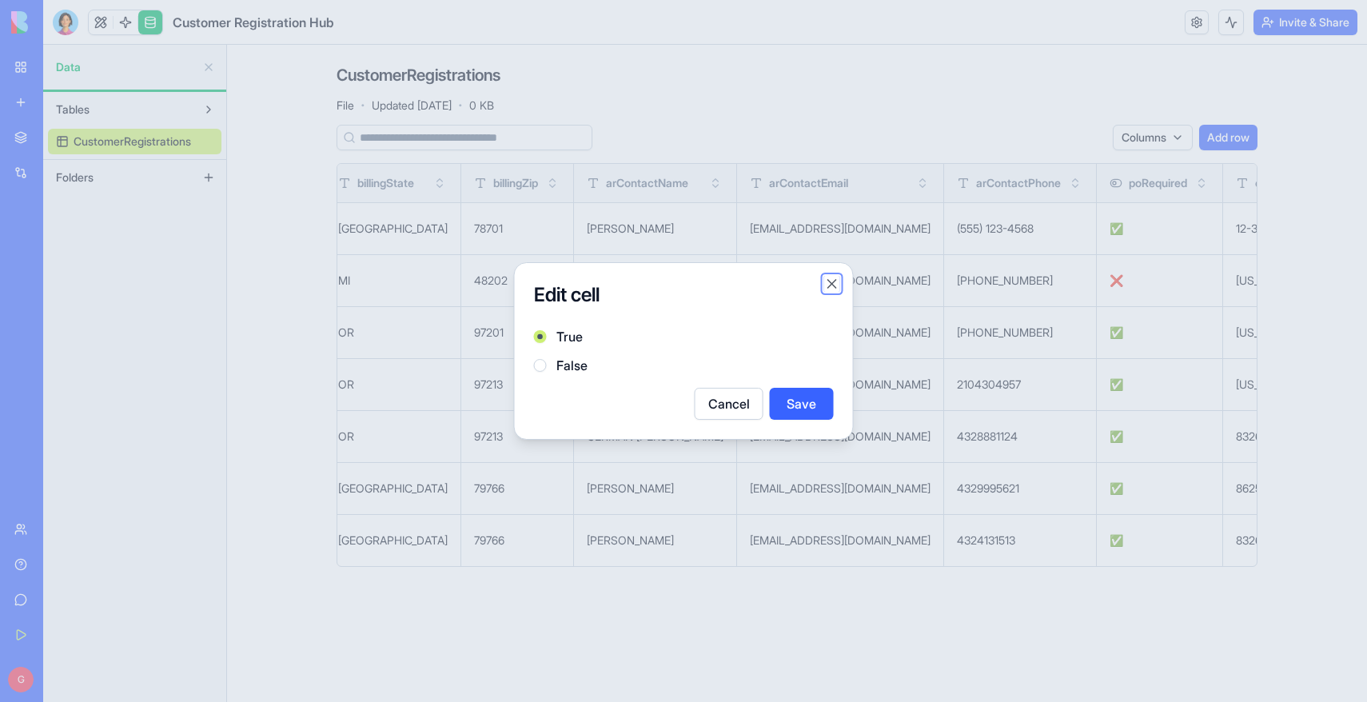
click at [831, 283] on button "Close" at bounding box center [832, 284] width 16 height 16
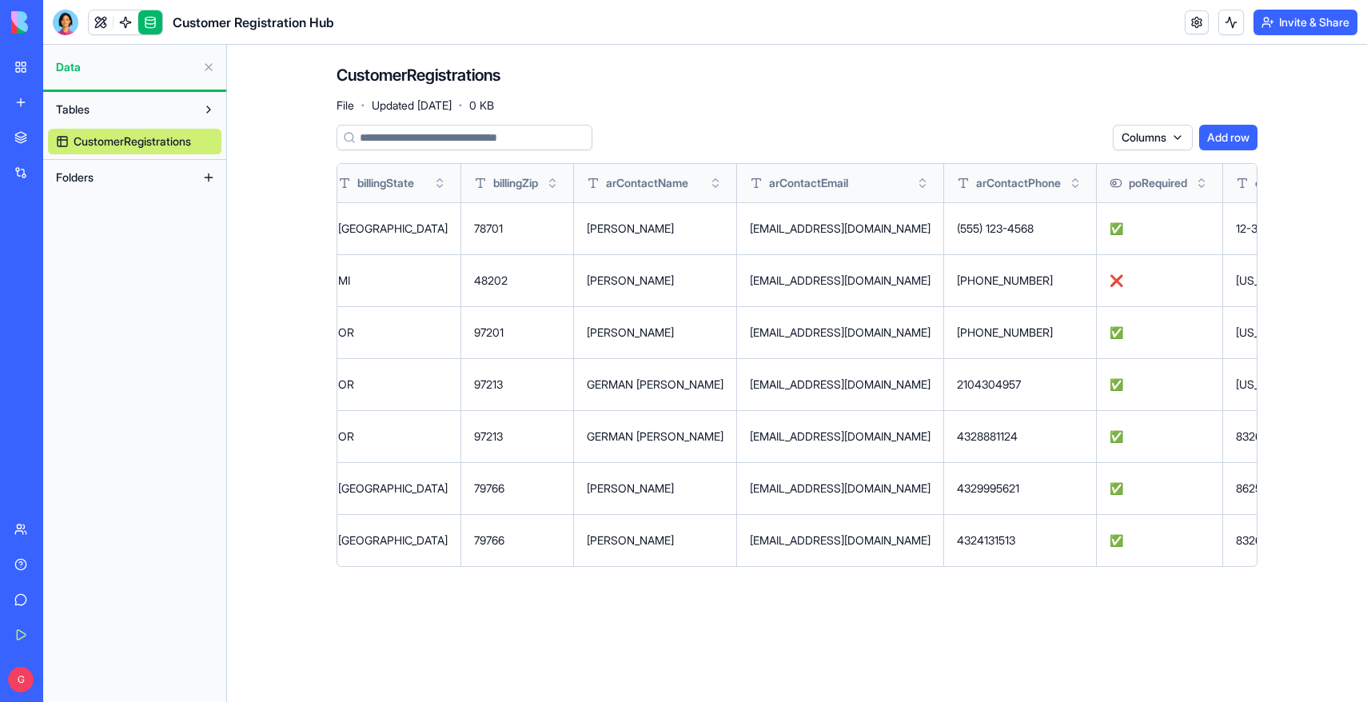
click at [1110, 227] on span "✅" at bounding box center [1117, 228] width 14 height 14
click at [0, 0] on button at bounding box center [0, 0] width 0 height 0
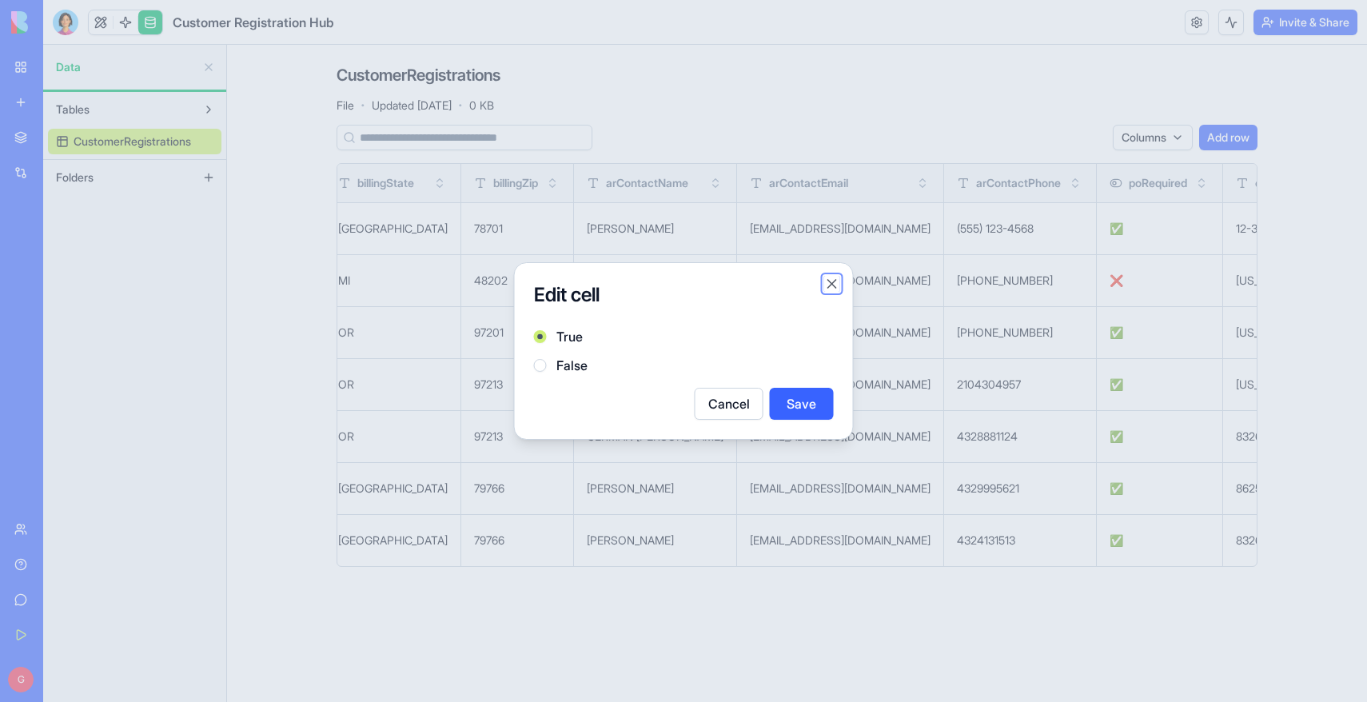
click at [829, 285] on button "Close" at bounding box center [832, 284] width 16 height 16
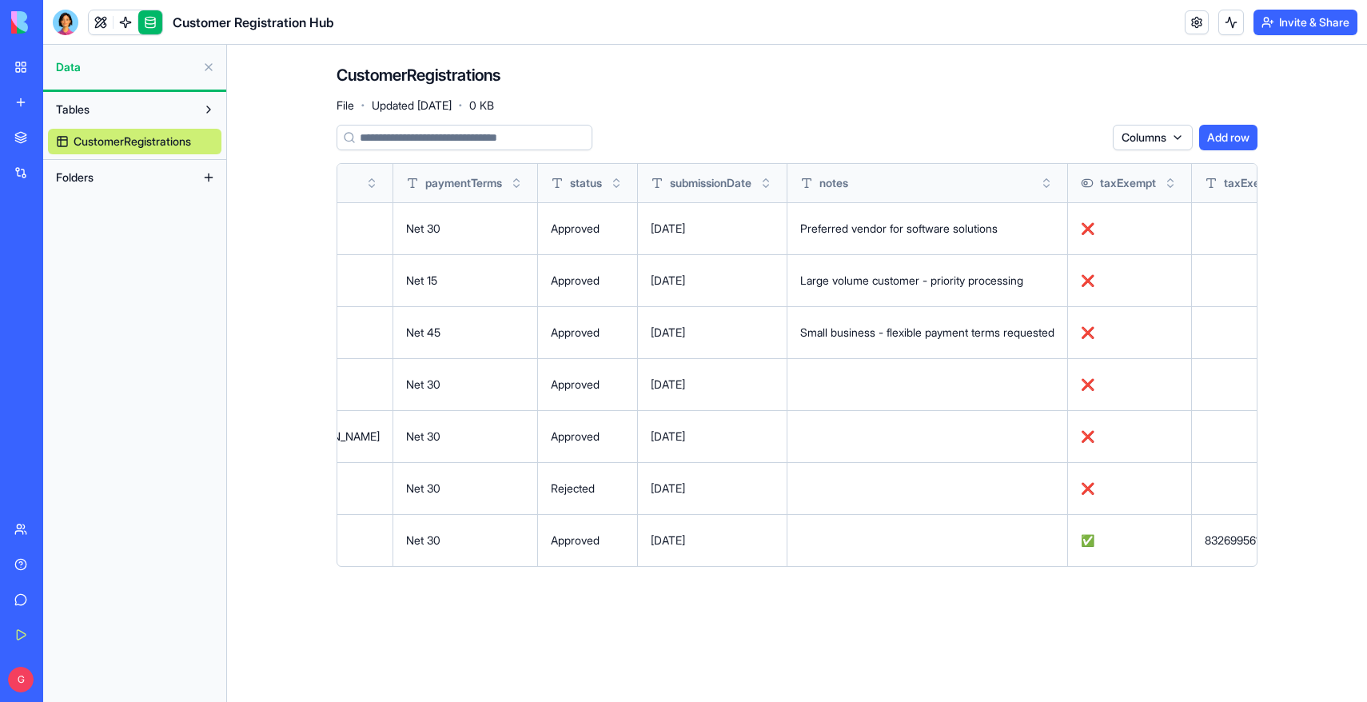
scroll to position [0, 3402]
click at [0, 0] on button at bounding box center [0, 0] width 0 height 0
click at [1247, 536] on html "BETA My Workspace New app Marketplace Integrations Recent Customer Registration…" at bounding box center [683, 351] width 1367 height 702
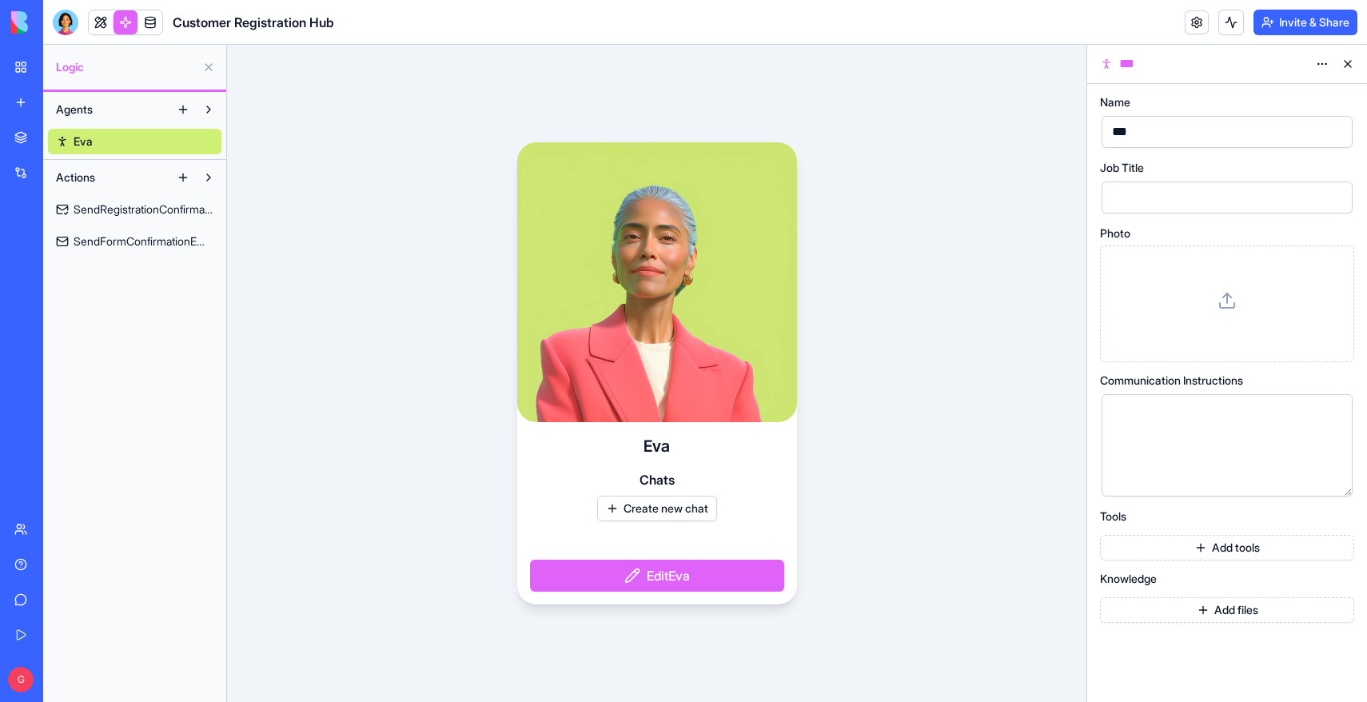
click at [44, 254] on div "Customer Registration Hub" at bounding box center [36, 249] width 45 height 16
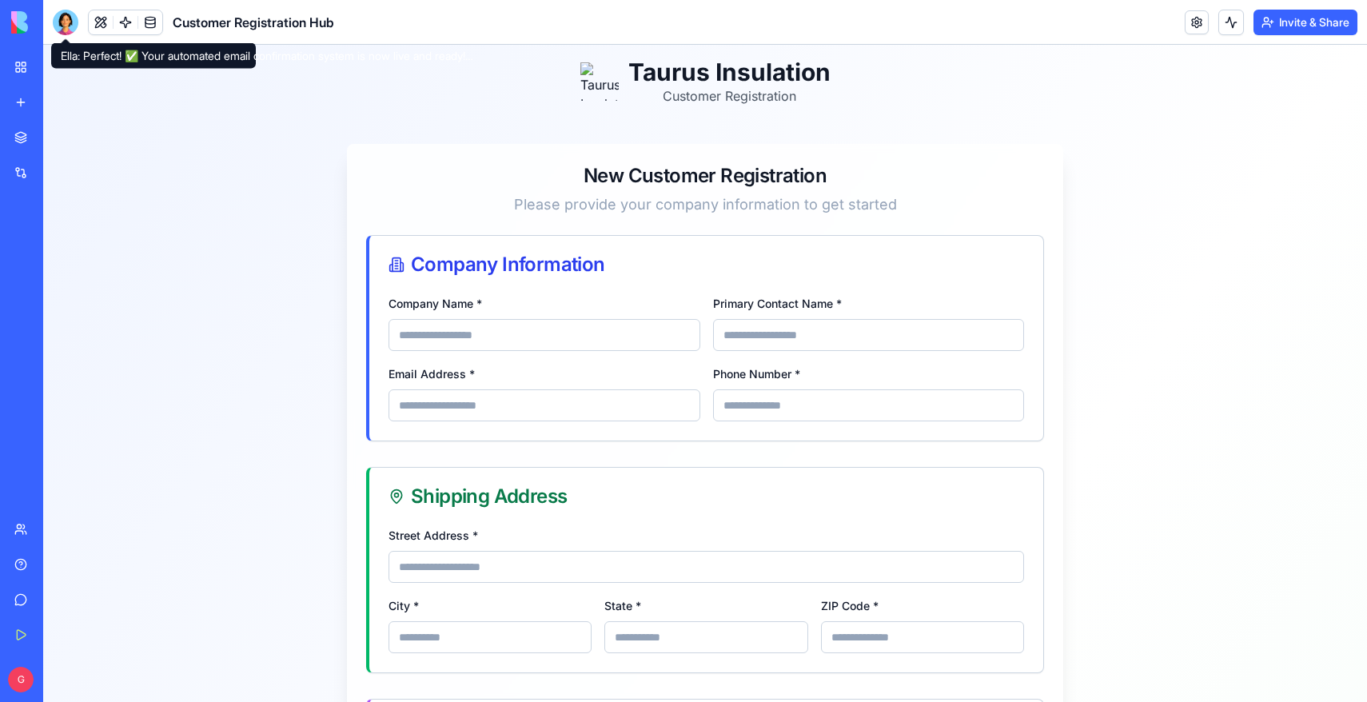
click at [600, 221] on div "New Customer Registration Please provide your company information to get started" at bounding box center [705, 189] width 716 height 91
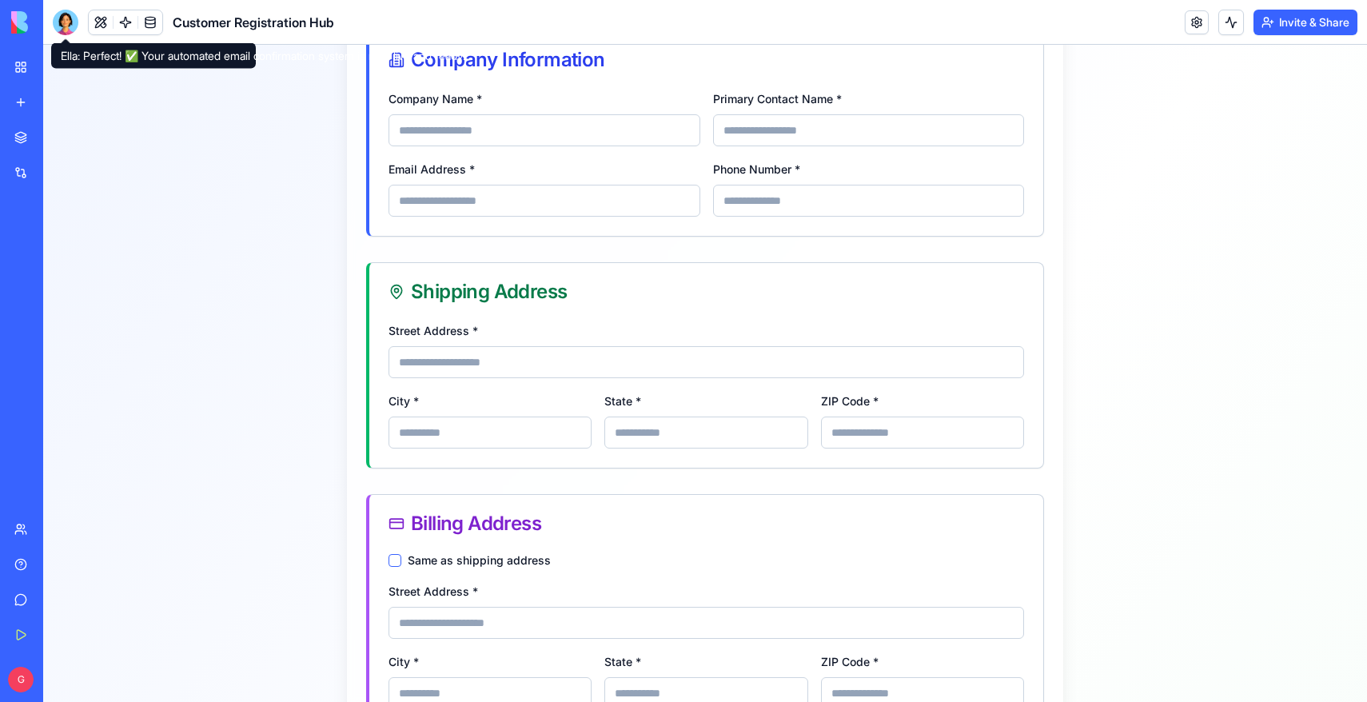
scroll to position [279, 0]
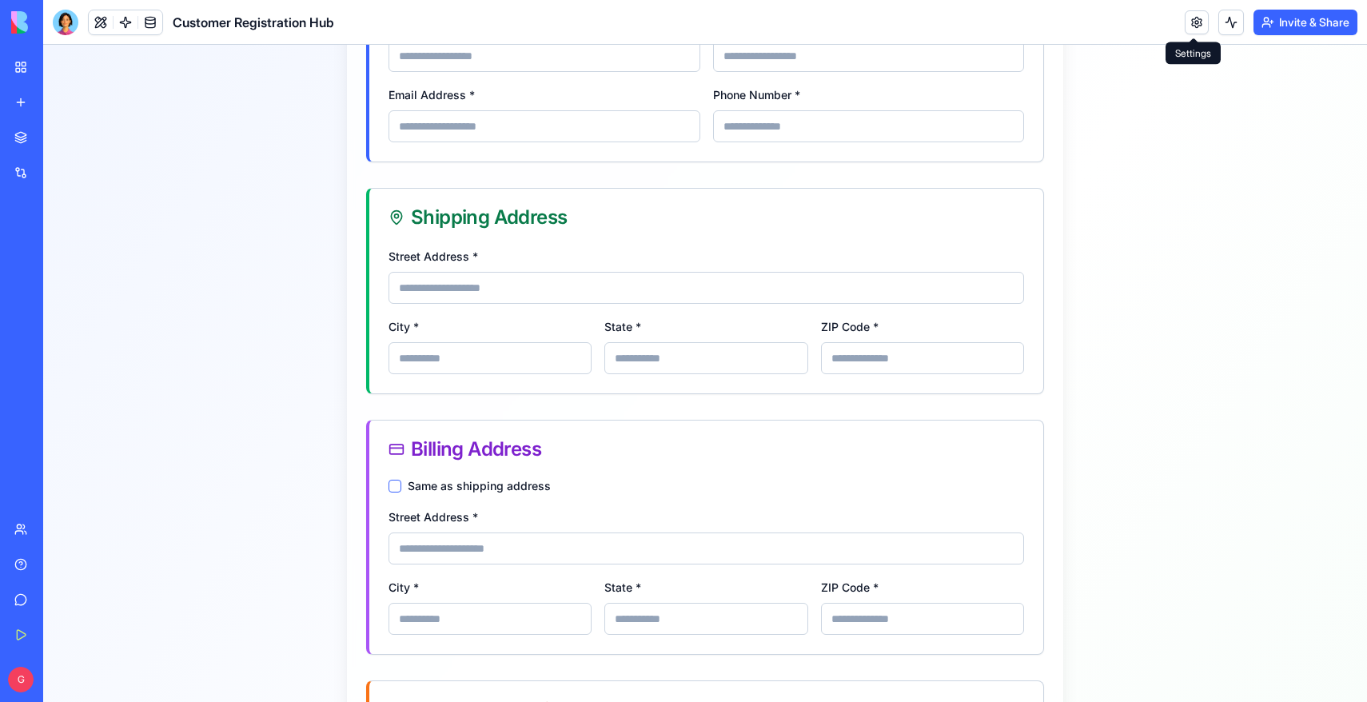
click at [1194, 14] on link at bounding box center [1197, 22] width 24 height 24
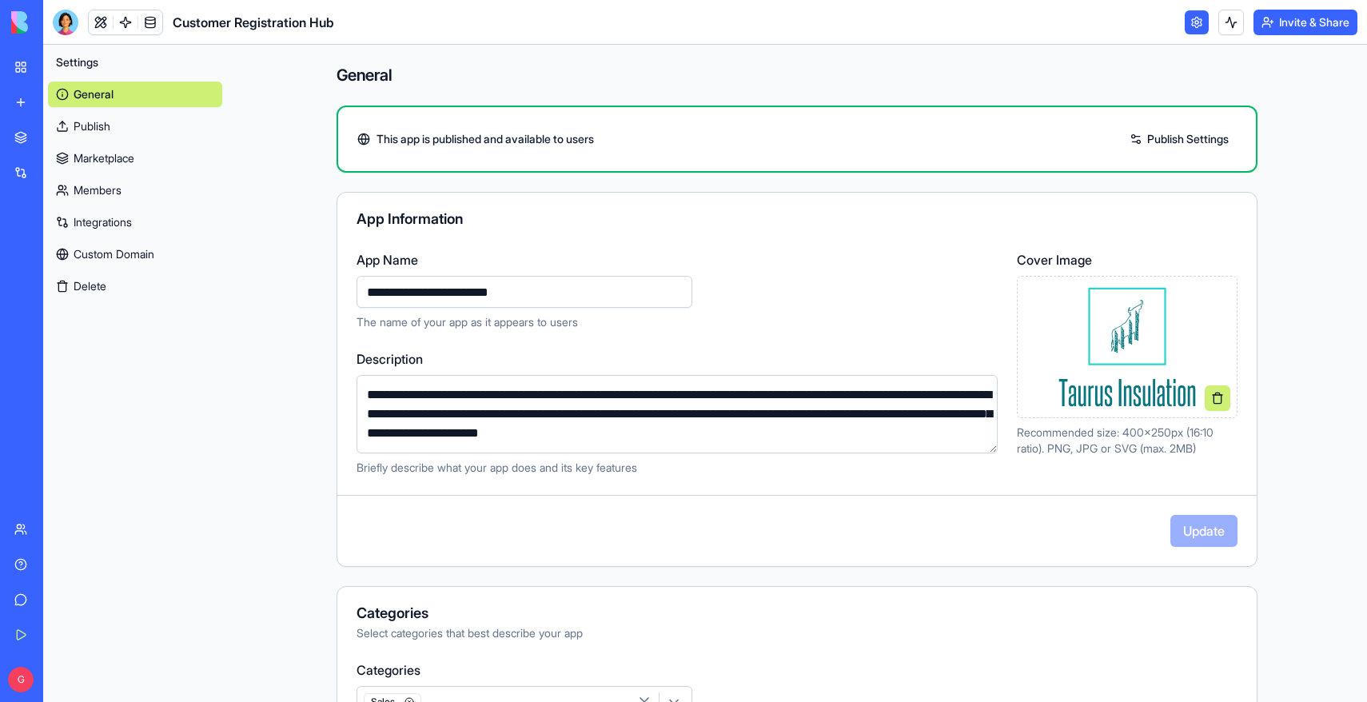
click at [150, 248] on link "Custom Domain" at bounding box center [135, 254] width 174 height 26
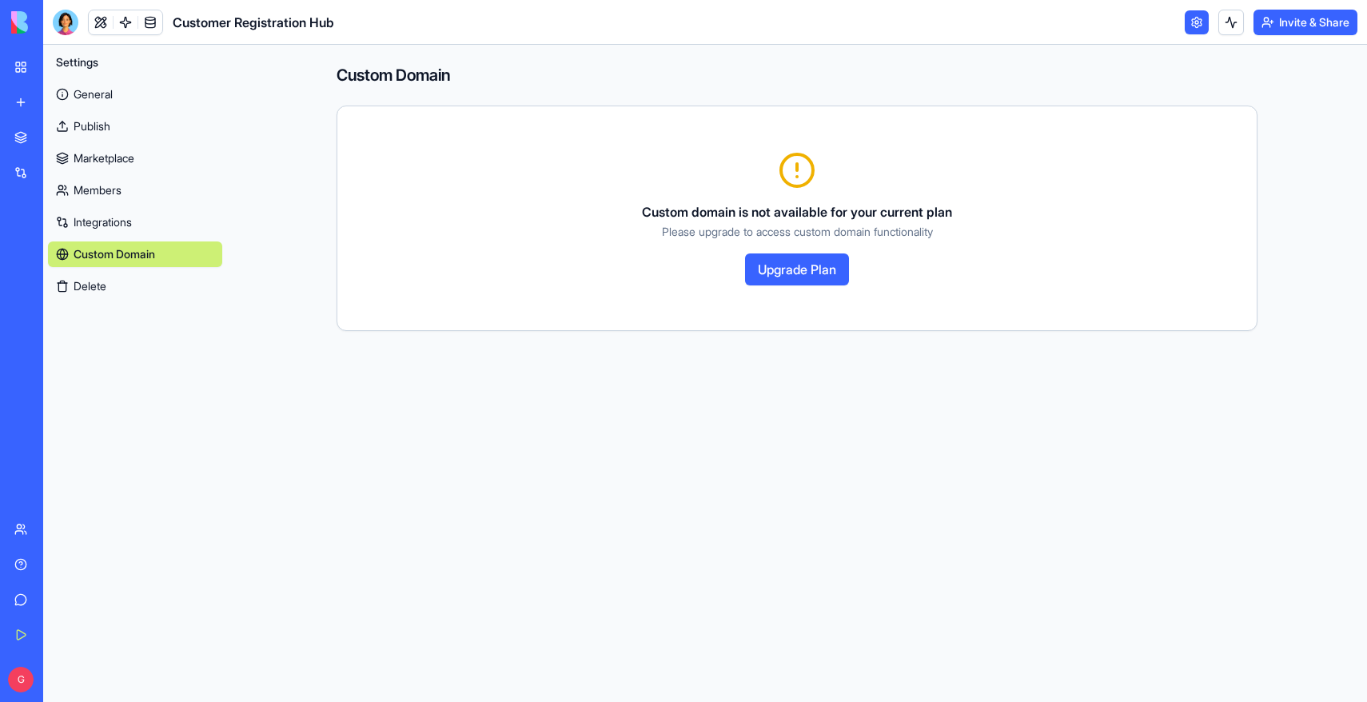
click at [110, 94] on link "General" at bounding box center [135, 95] width 174 height 26
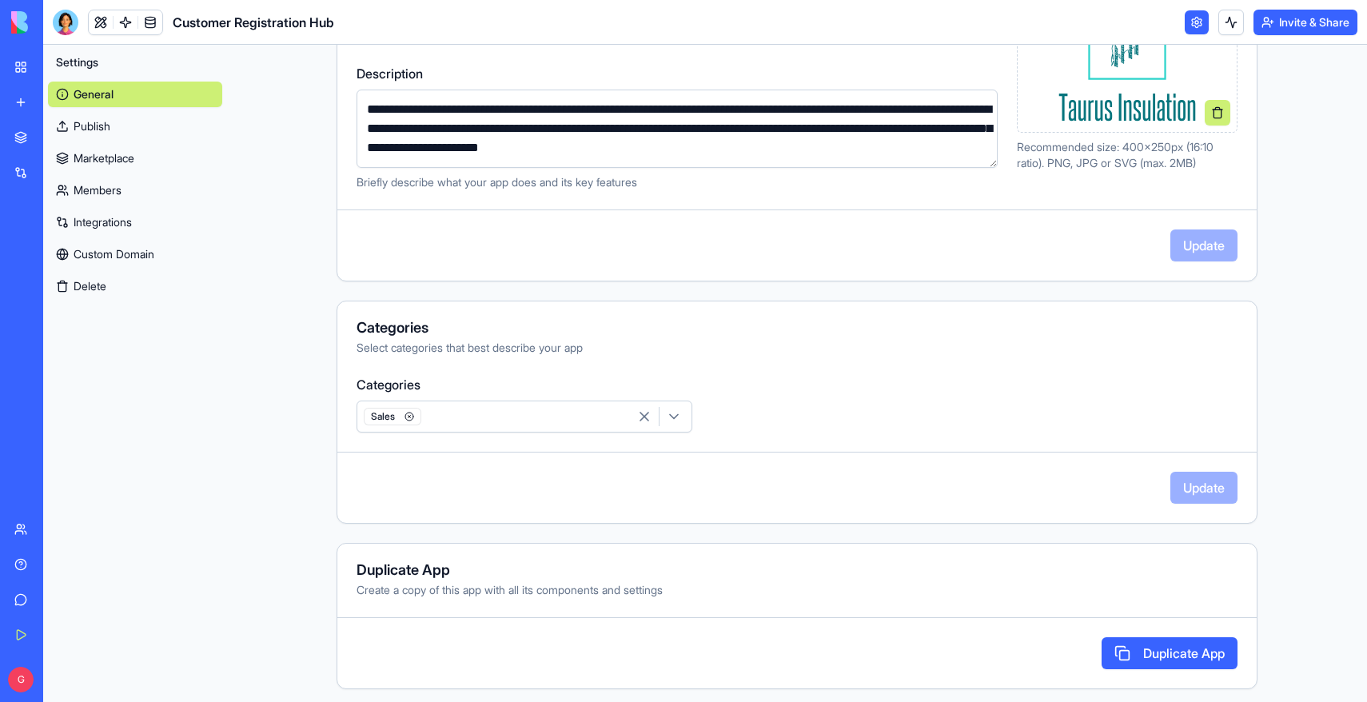
scroll to position [292, 0]
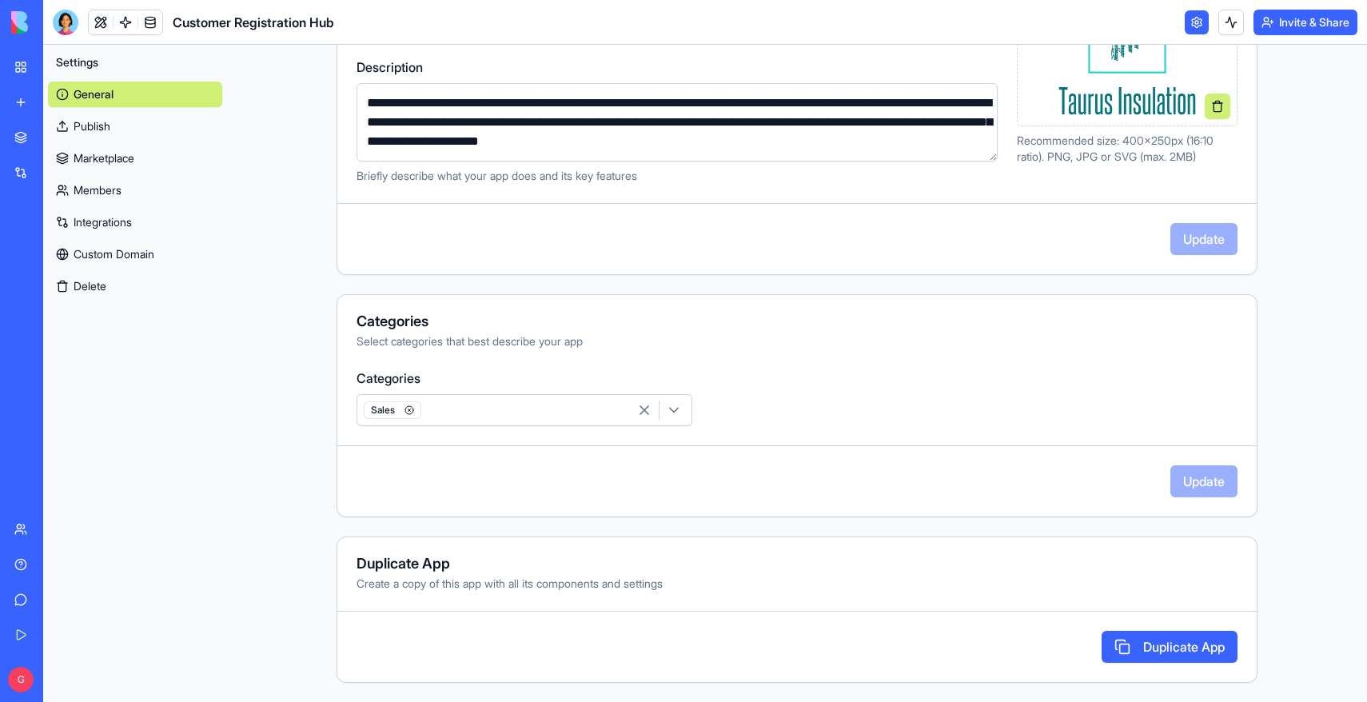
click at [114, 124] on link "Publish" at bounding box center [135, 127] width 174 height 26
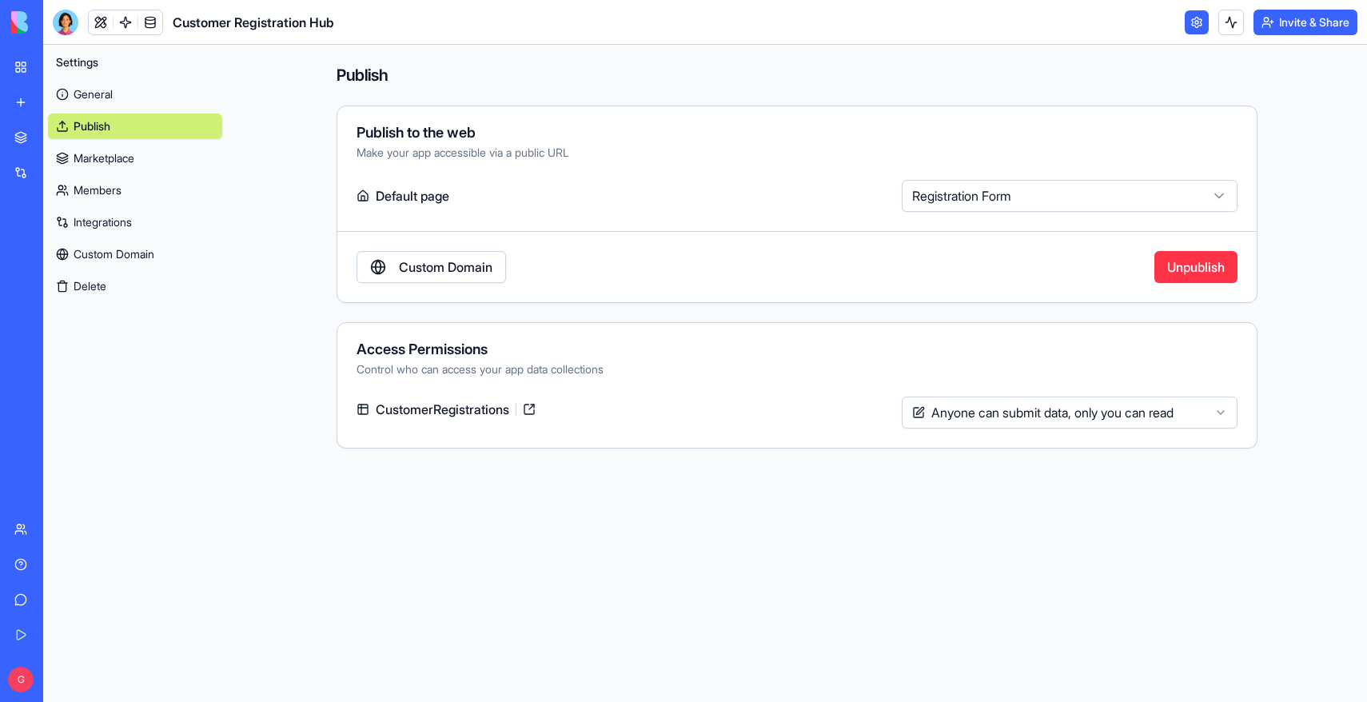
click at [1213, 416] on html "**********" at bounding box center [683, 351] width 1367 height 702
click at [24, 66] on html "**********" at bounding box center [683, 351] width 1367 height 702
click at [24, 66] on link "My Workspace" at bounding box center [37, 67] width 64 height 32
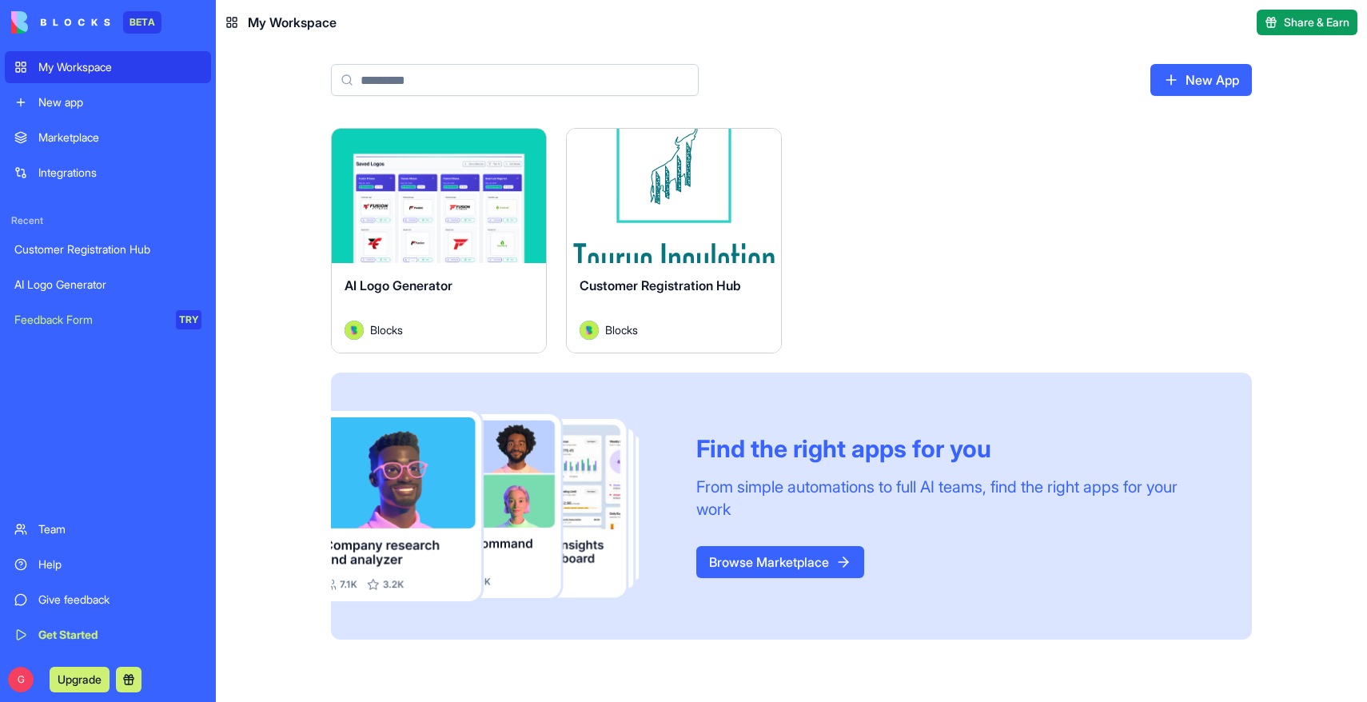
click at [680, 243] on div "Launch" at bounding box center [674, 196] width 214 height 134
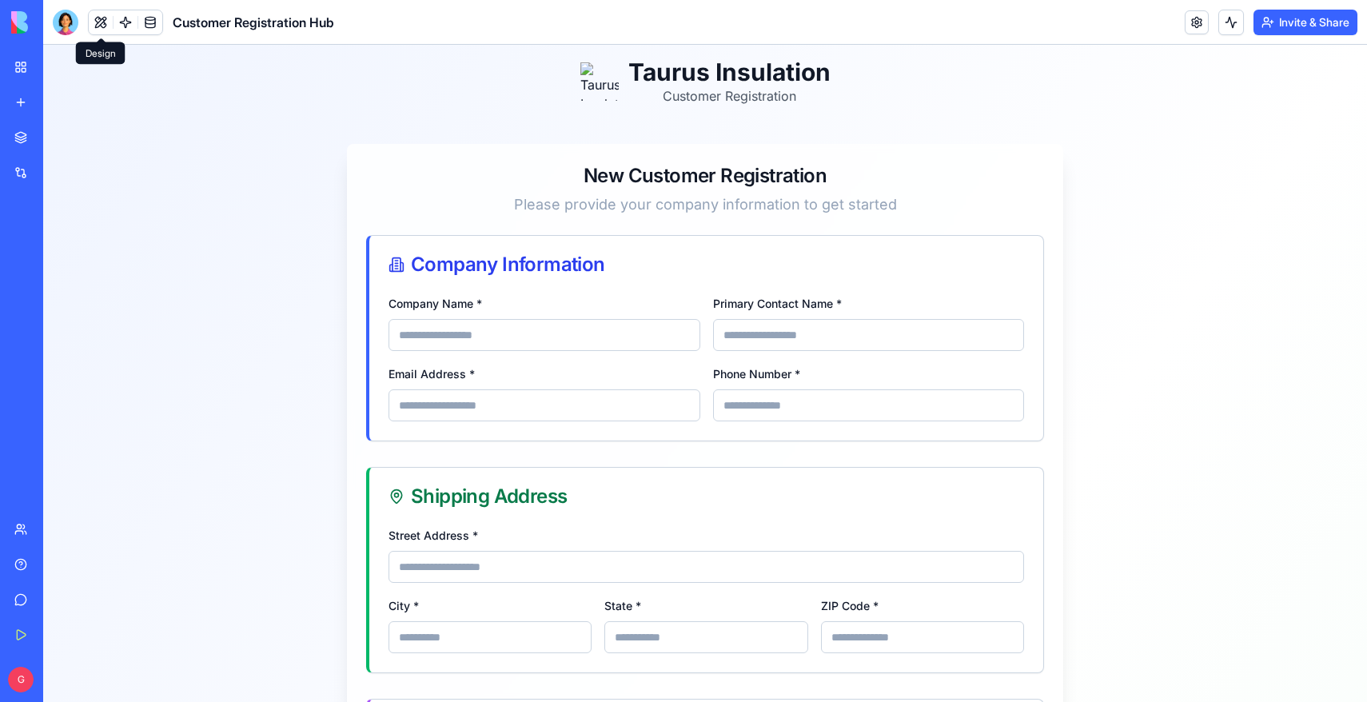
click at [94, 23] on button at bounding box center [101, 22] width 24 height 24
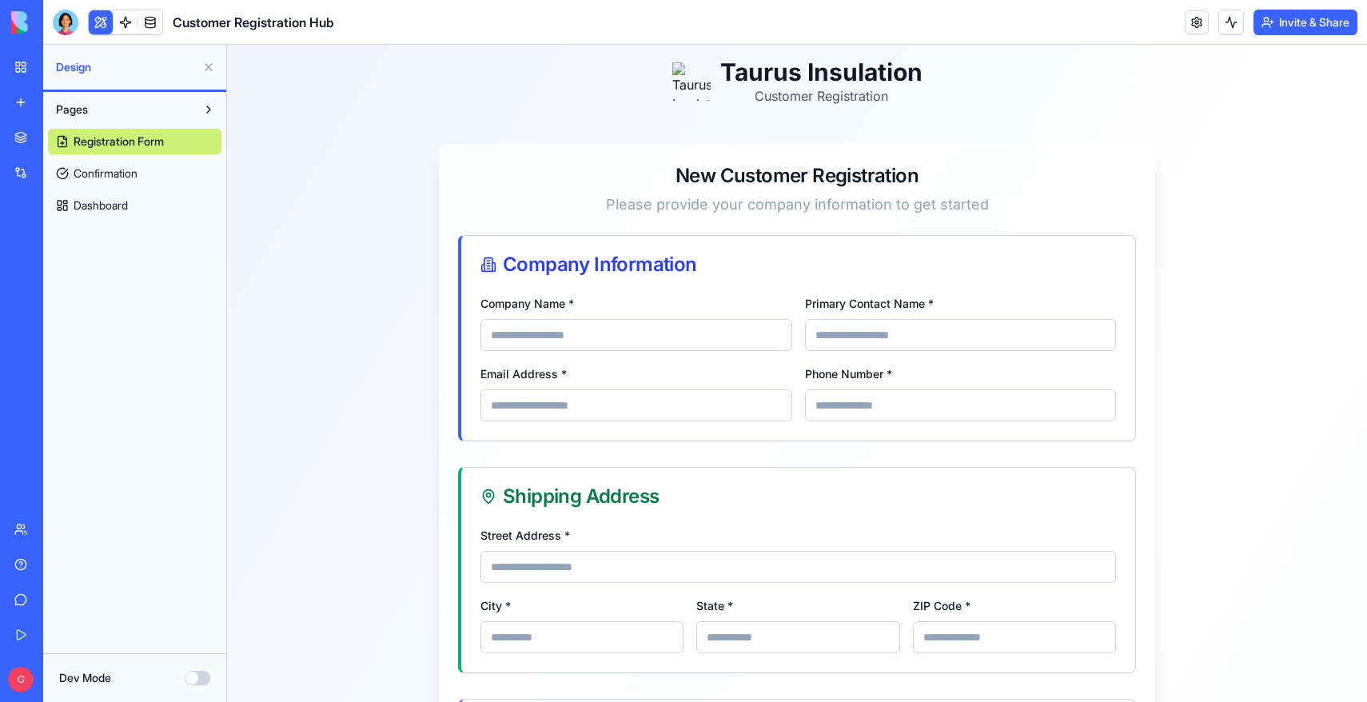
click at [125, 181] on link "Confirmation" at bounding box center [134, 174] width 173 height 26
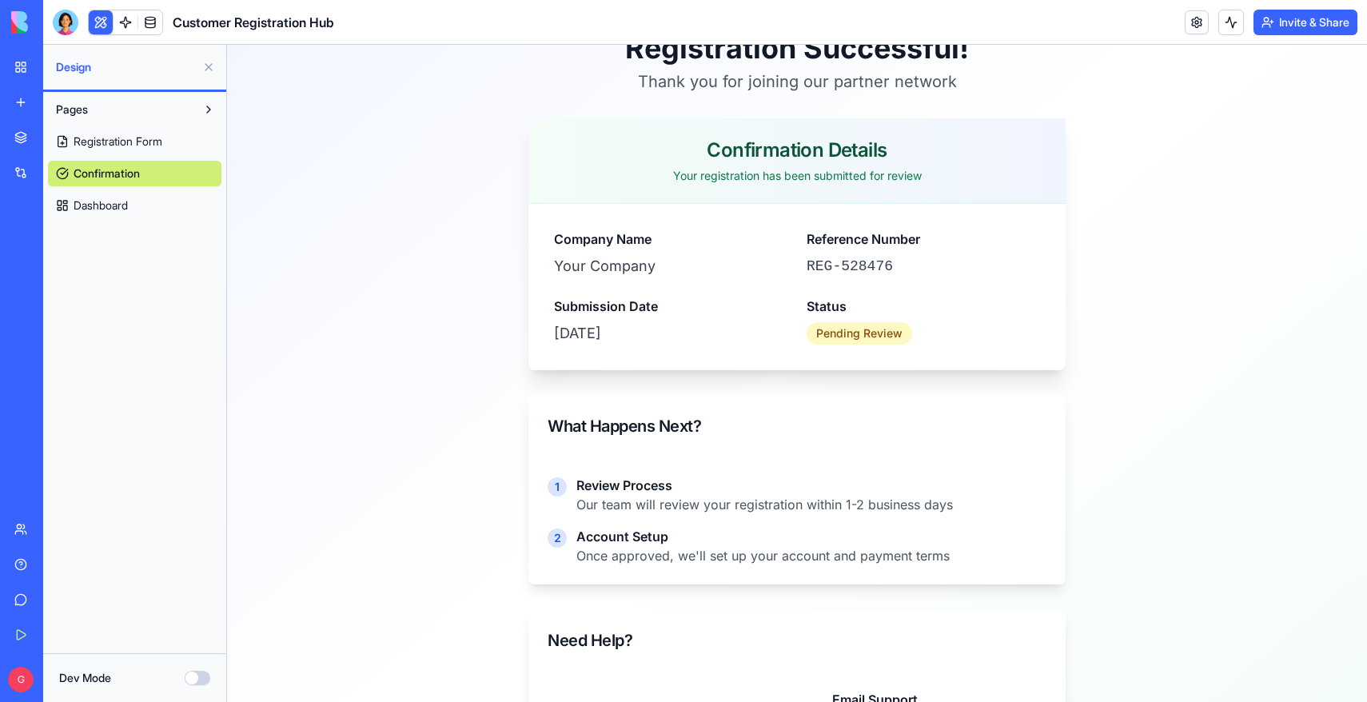
scroll to position [292, 0]
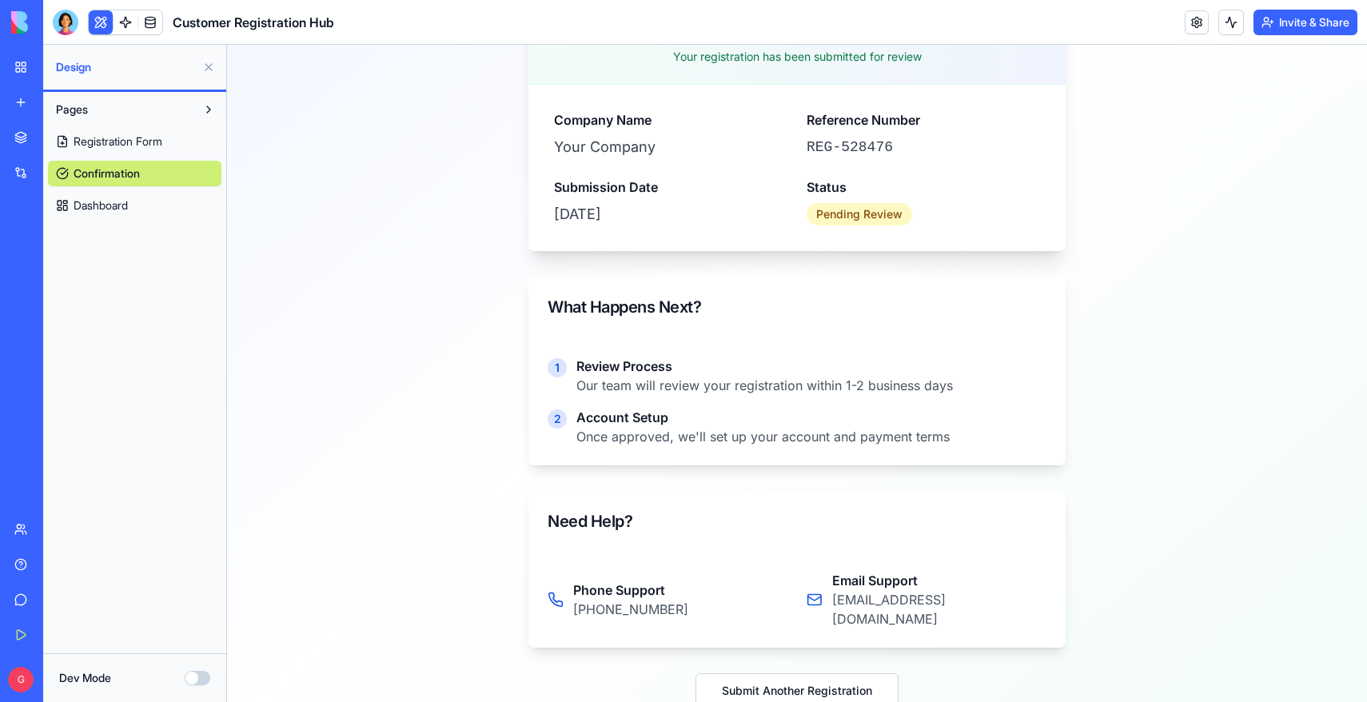
click at [118, 210] on span "Dashboard" at bounding box center [101, 205] width 54 height 16
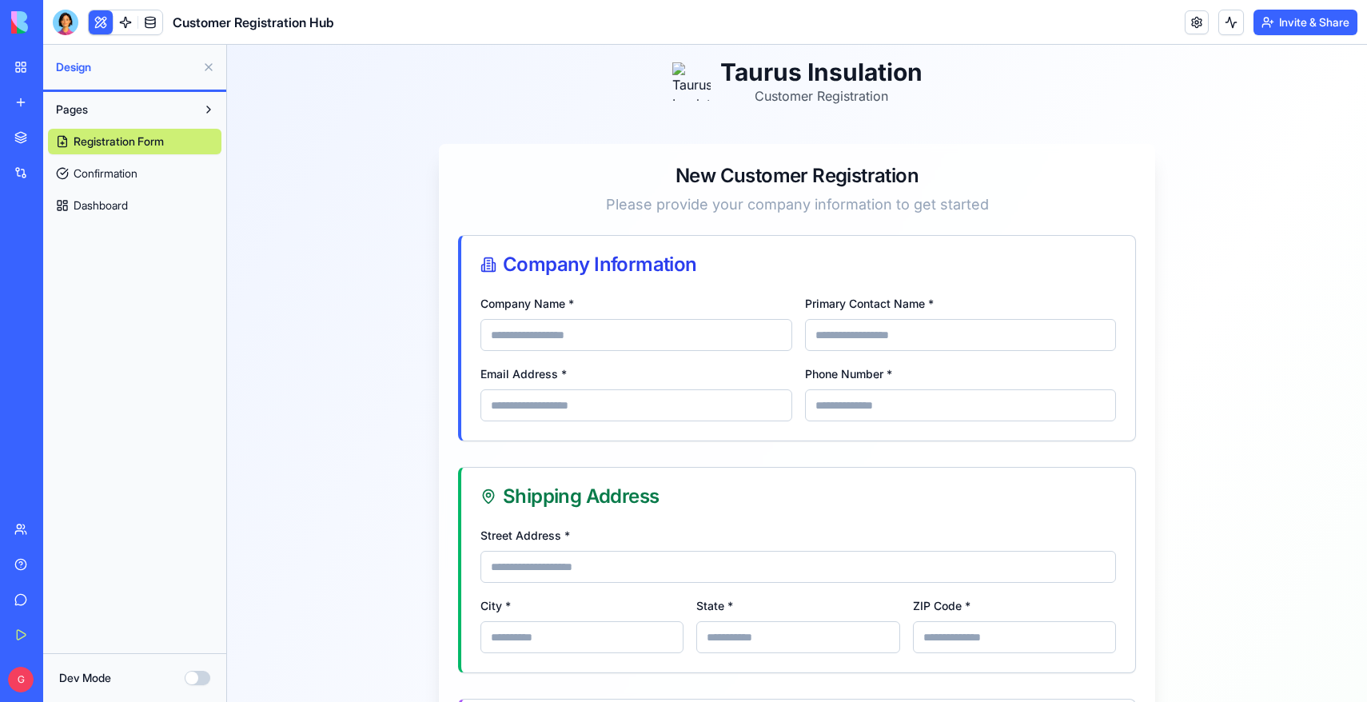
click at [106, 200] on span "Dashboard" at bounding box center [101, 205] width 54 height 16
click at [59, 249] on div "Customer Registration Hub" at bounding box center [36, 249] width 45 height 16
click at [148, 22] on link at bounding box center [150, 22] width 24 height 24
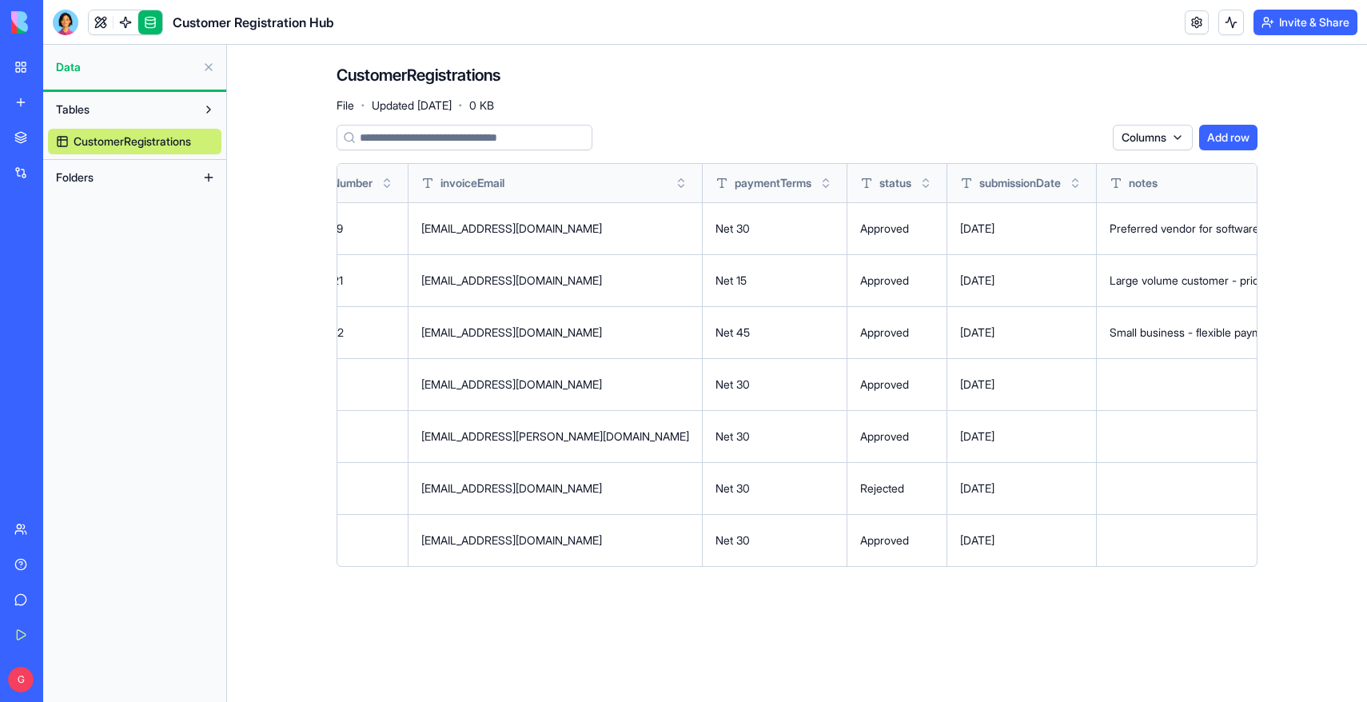
scroll to position [0, 3402]
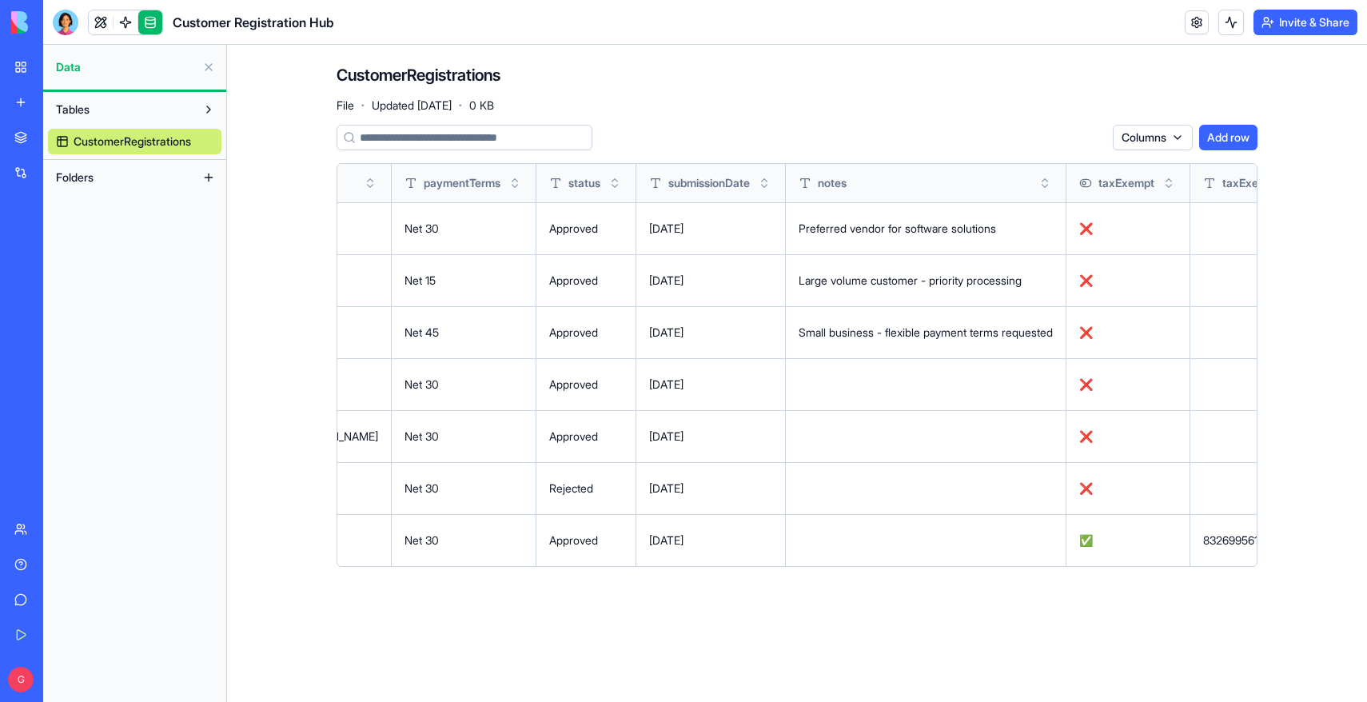
click at [1242, 540] on html "BETA My Workspace New app Marketplace Integrations Recent Customer Registration…" at bounding box center [683, 351] width 1367 height 702
click at [1296, 540] on html "BETA My Workspace New app Marketplace Integrations Recent Customer Registration…" at bounding box center [683, 351] width 1367 height 702
click at [0, 0] on button at bounding box center [0, 0] width 0 height 0
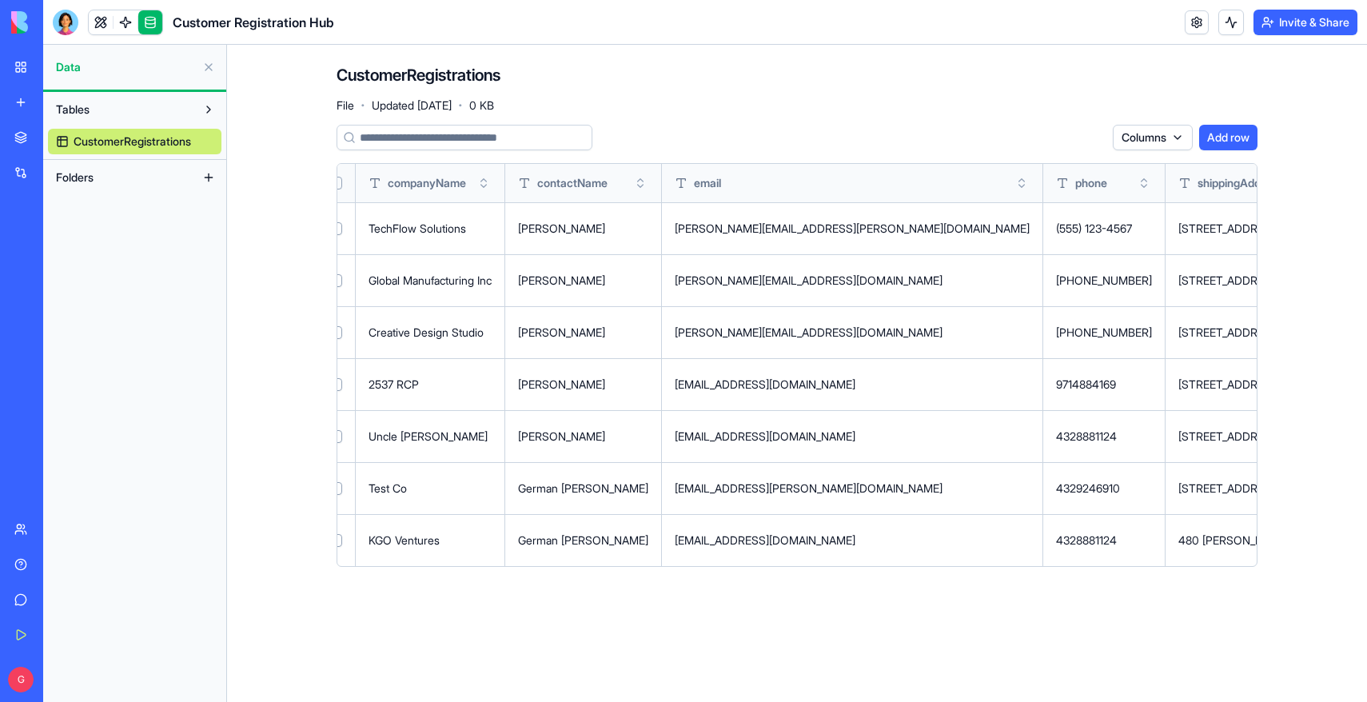
scroll to position [0, 0]
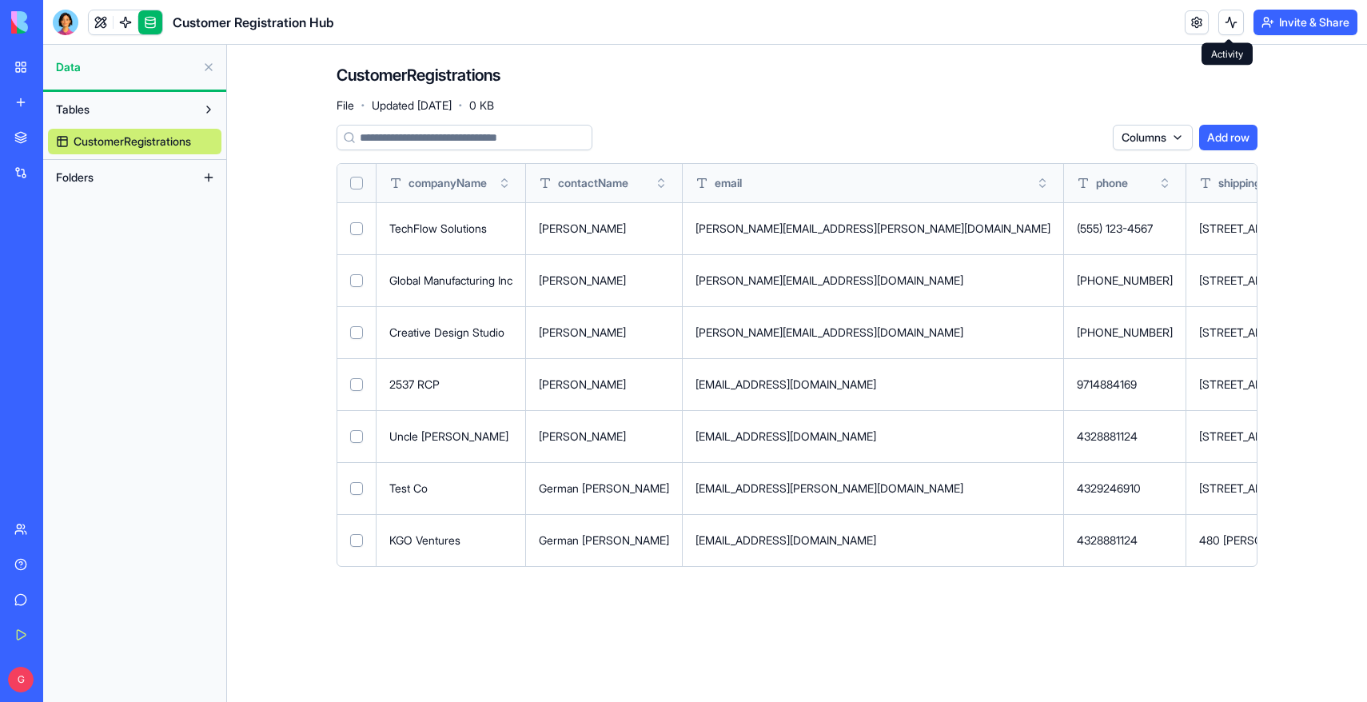
click at [1226, 24] on button at bounding box center [1231, 23] width 26 height 26
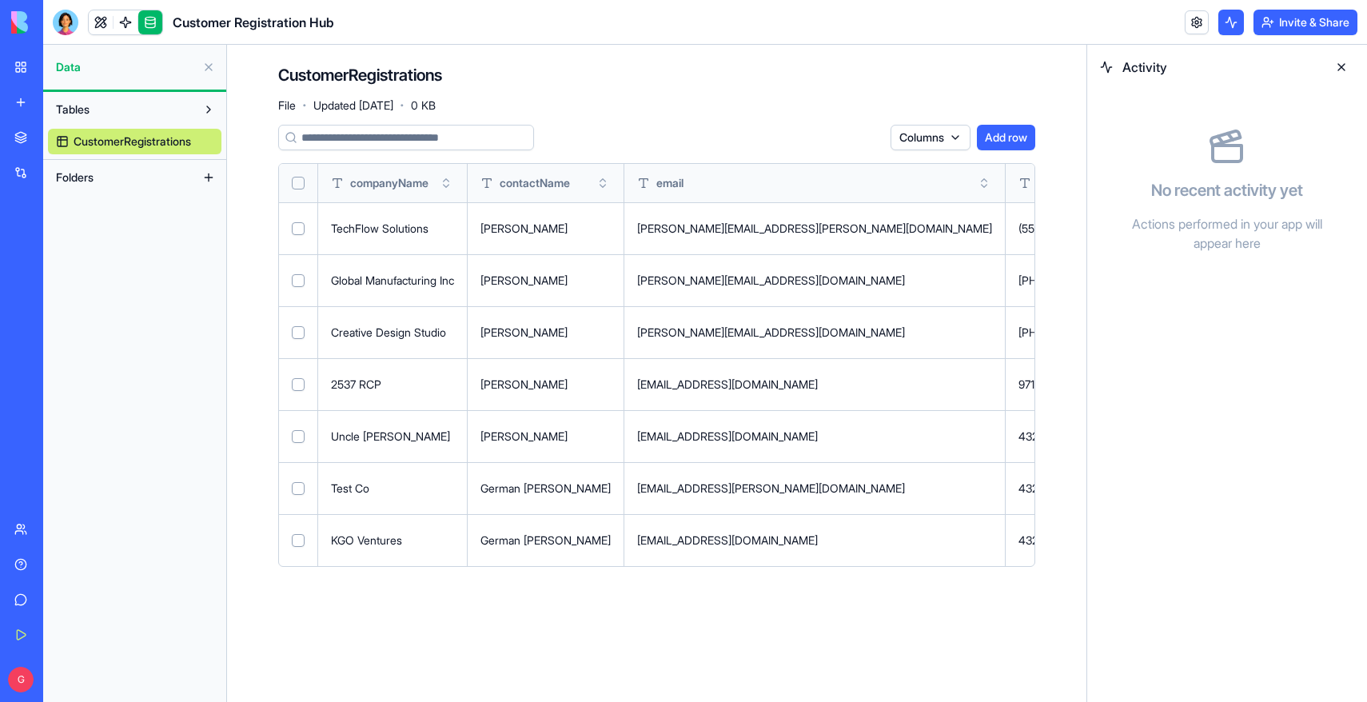
click at [1226, 24] on button at bounding box center [1231, 23] width 26 height 26
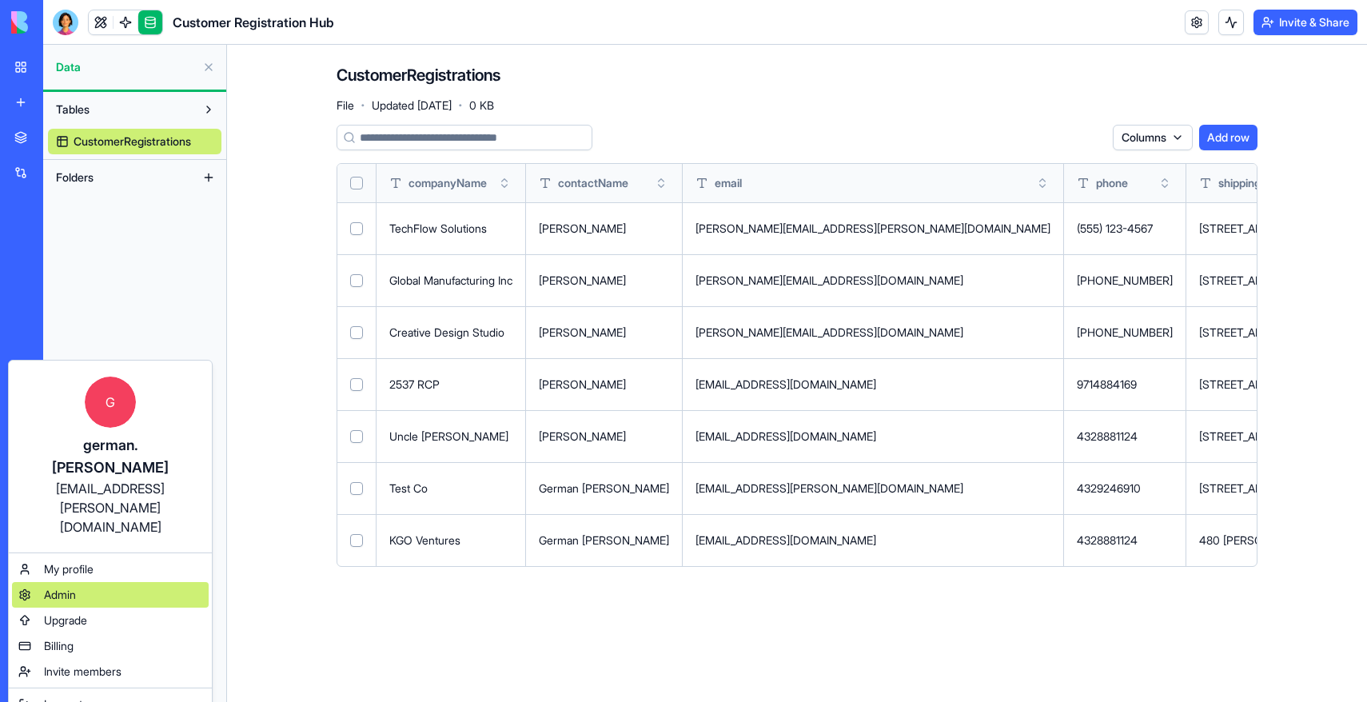
click at [71, 582] on div "Admin" at bounding box center [110, 595] width 197 height 26
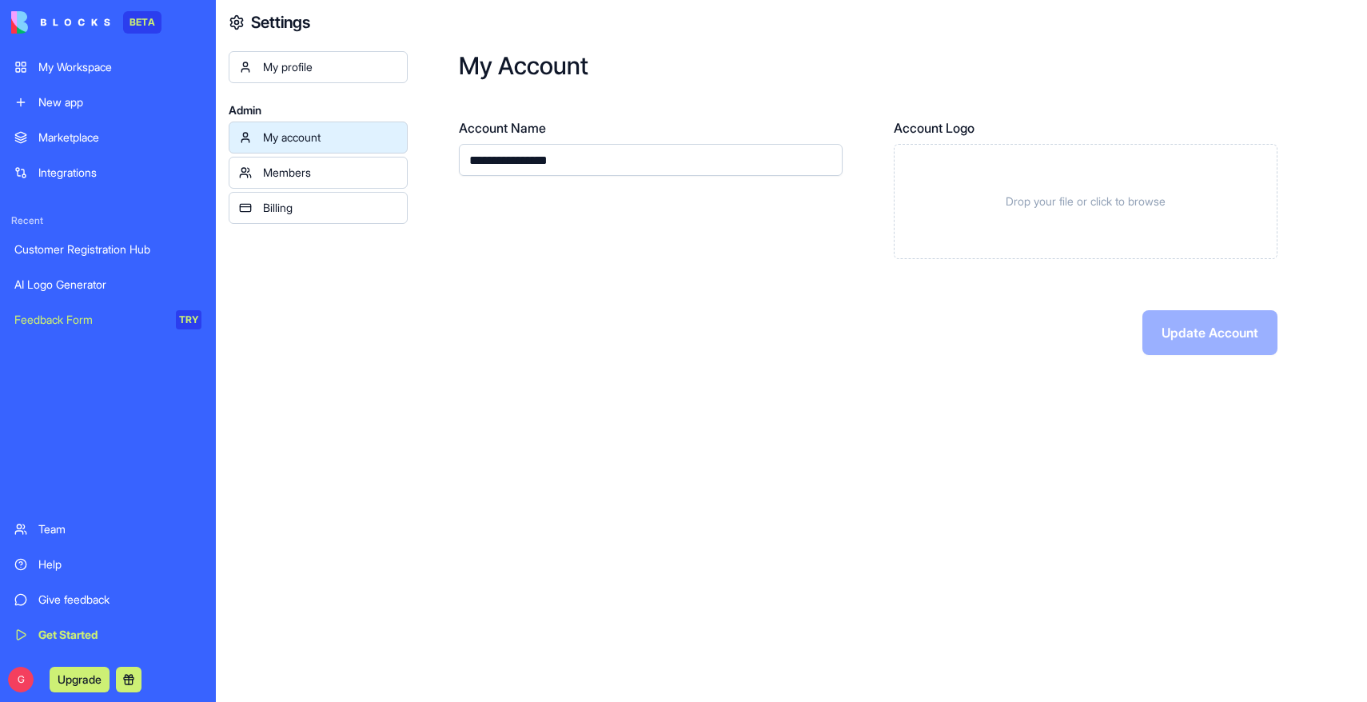
click at [369, 171] on div "Members" at bounding box center [330, 173] width 134 height 16
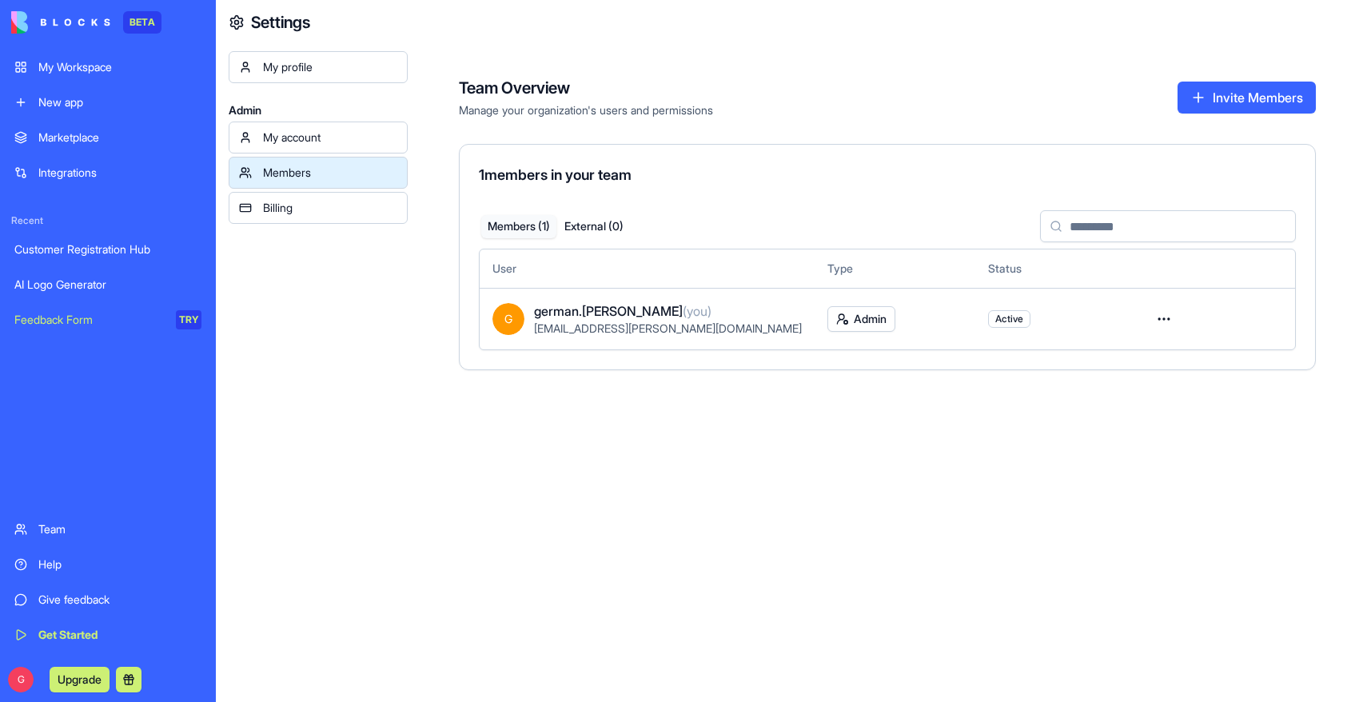
click at [358, 204] on div "Billing" at bounding box center [330, 208] width 134 height 16
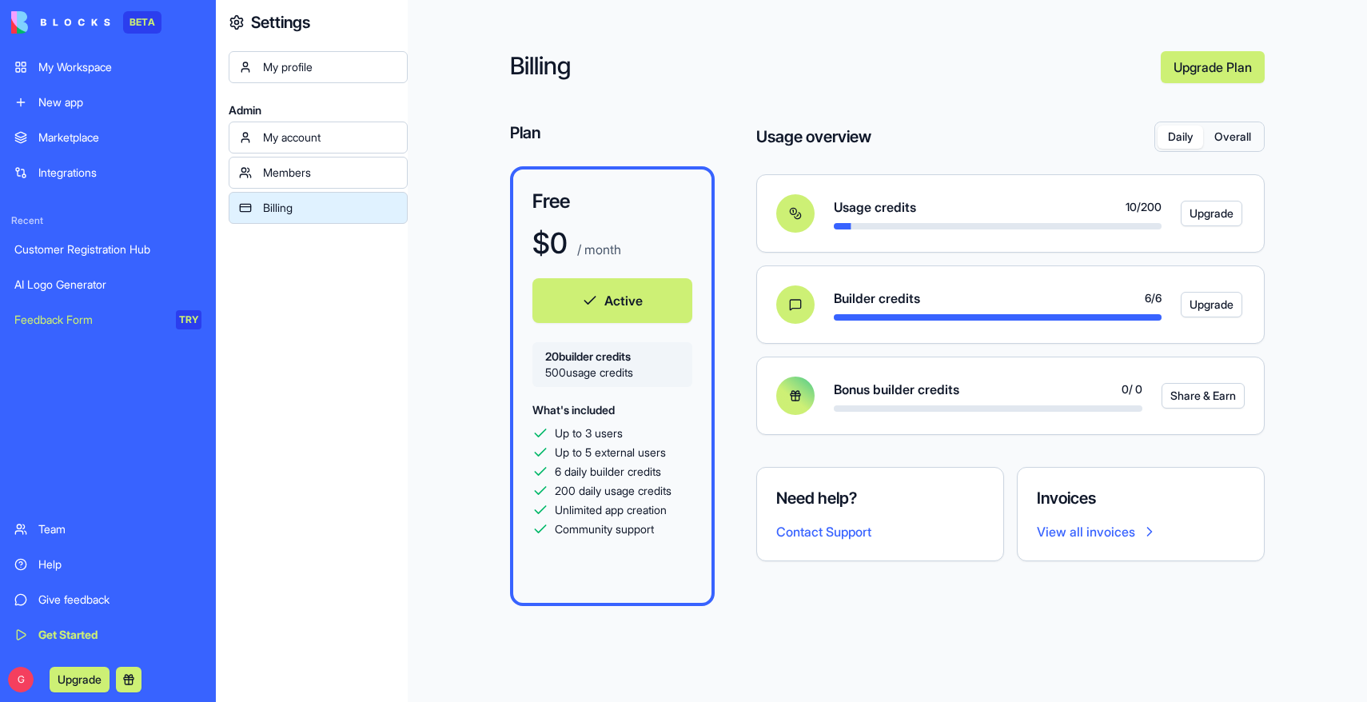
click at [1235, 137] on button "Overall" at bounding box center [1232, 137] width 58 height 23
click at [1187, 138] on button "Daily" at bounding box center [1181, 137] width 46 height 23
click at [131, 134] on div "Marketplace" at bounding box center [119, 138] width 163 height 16
click at [81, 142] on div "Marketplace" at bounding box center [119, 138] width 163 height 16
click at [71, 168] on div "Integrations" at bounding box center [119, 173] width 163 height 16
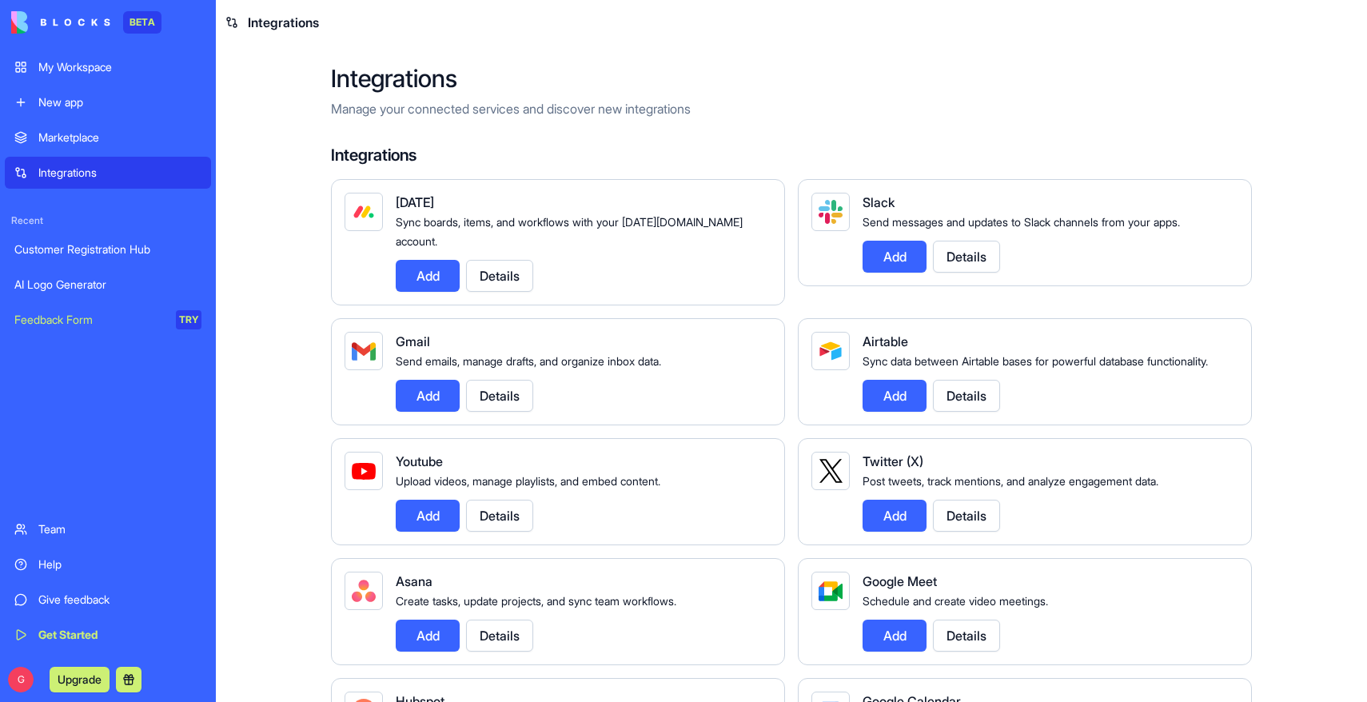
click at [79, 149] on link "Marketplace" at bounding box center [108, 138] width 206 height 32
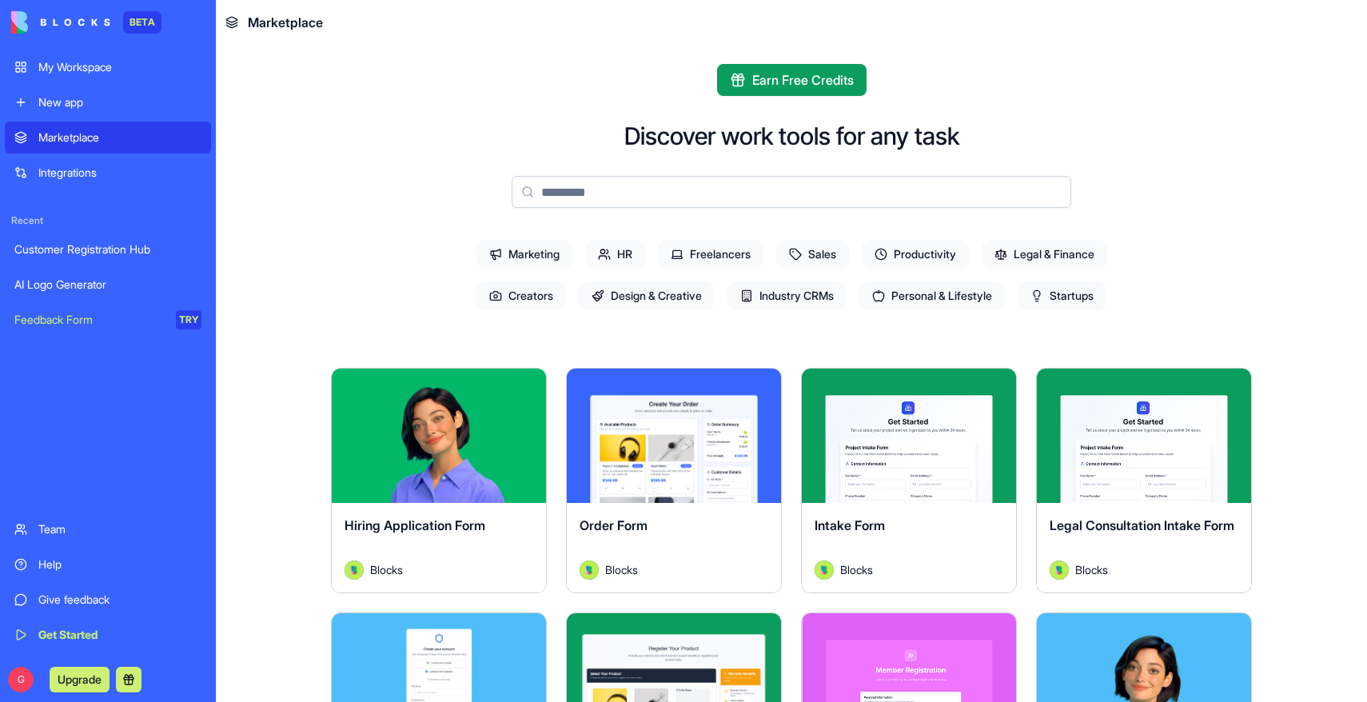
click at [84, 102] on div "New app" at bounding box center [119, 102] width 163 height 16
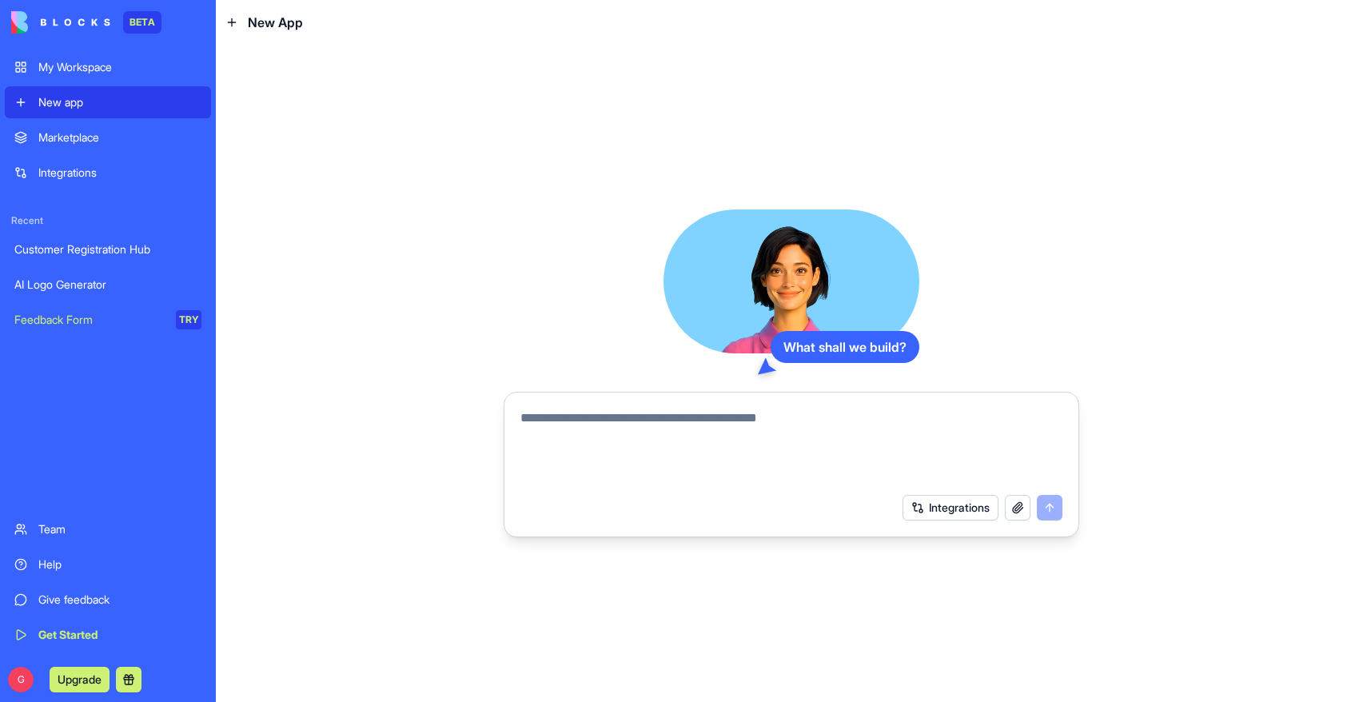
click at [86, 68] on div "My Workspace" at bounding box center [119, 67] width 163 height 16
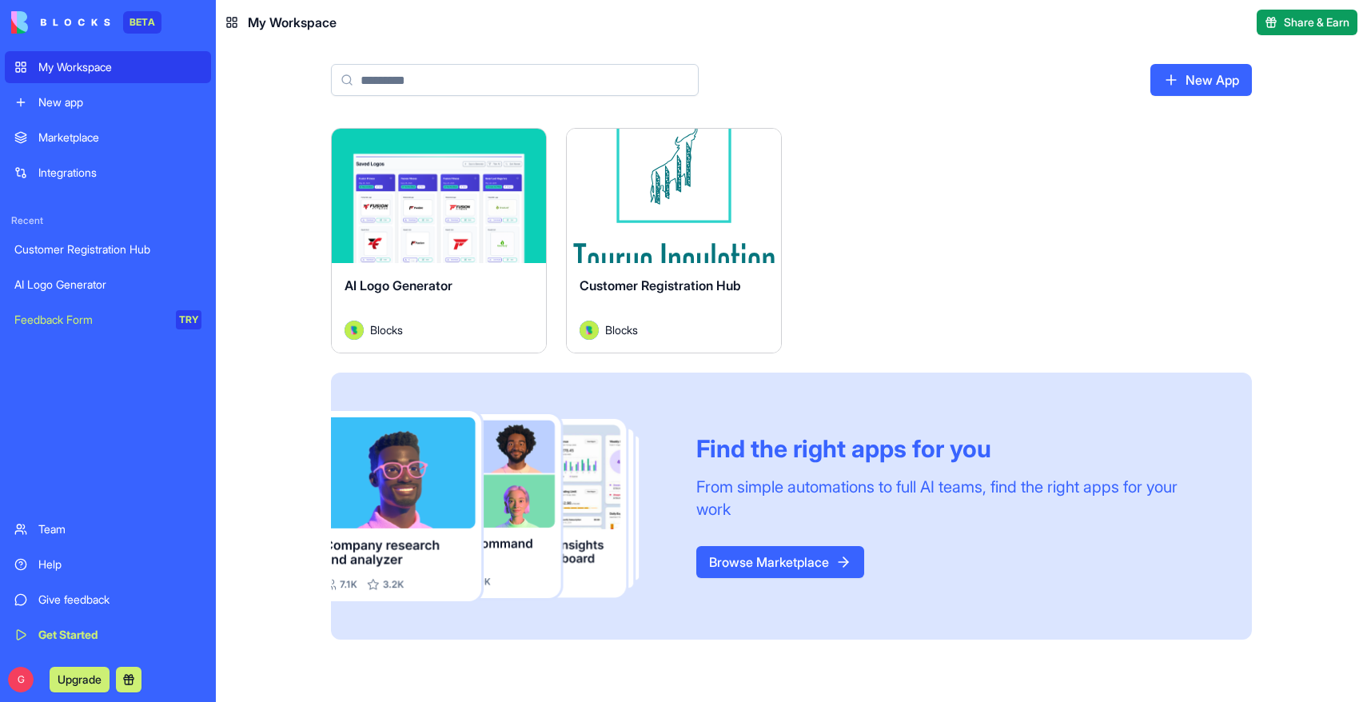
click at [78, 314] on div "Feedback Form" at bounding box center [89, 320] width 150 height 16
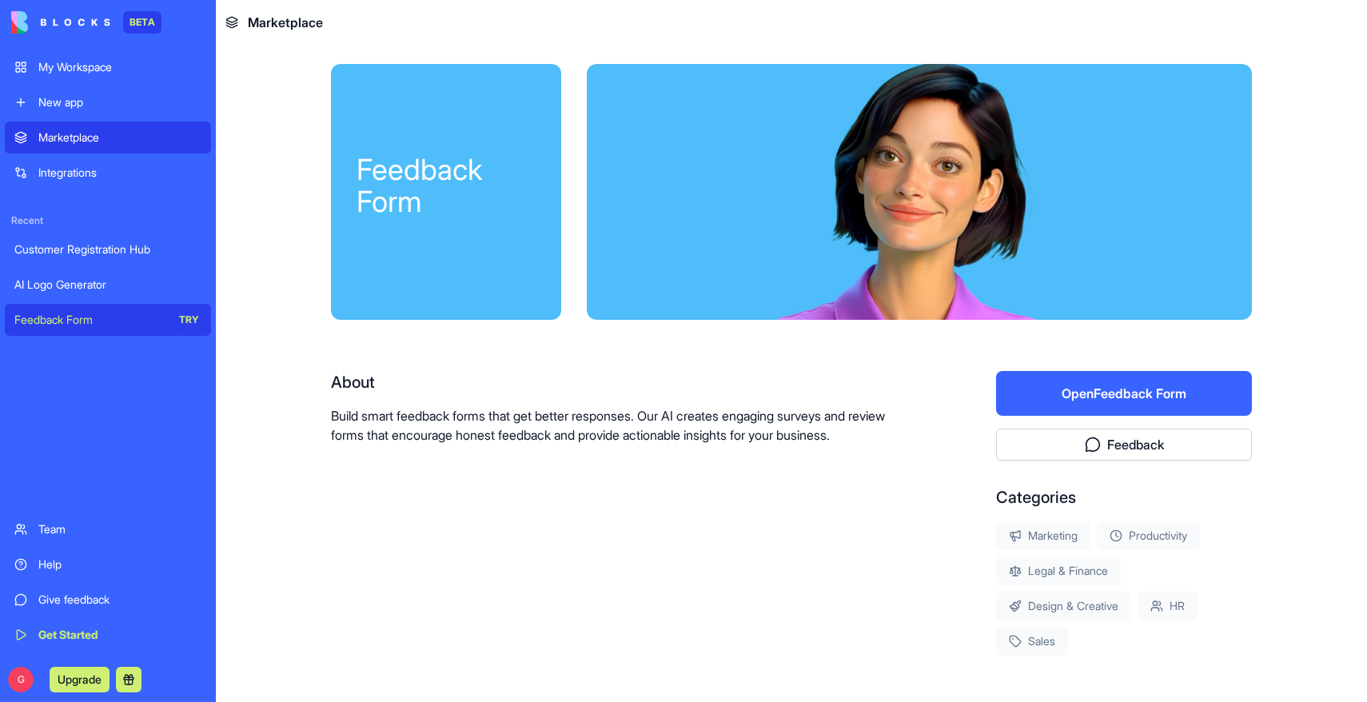
click at [42, 530] on div "Team" at bounding box center [119, 529] width 163 height 16
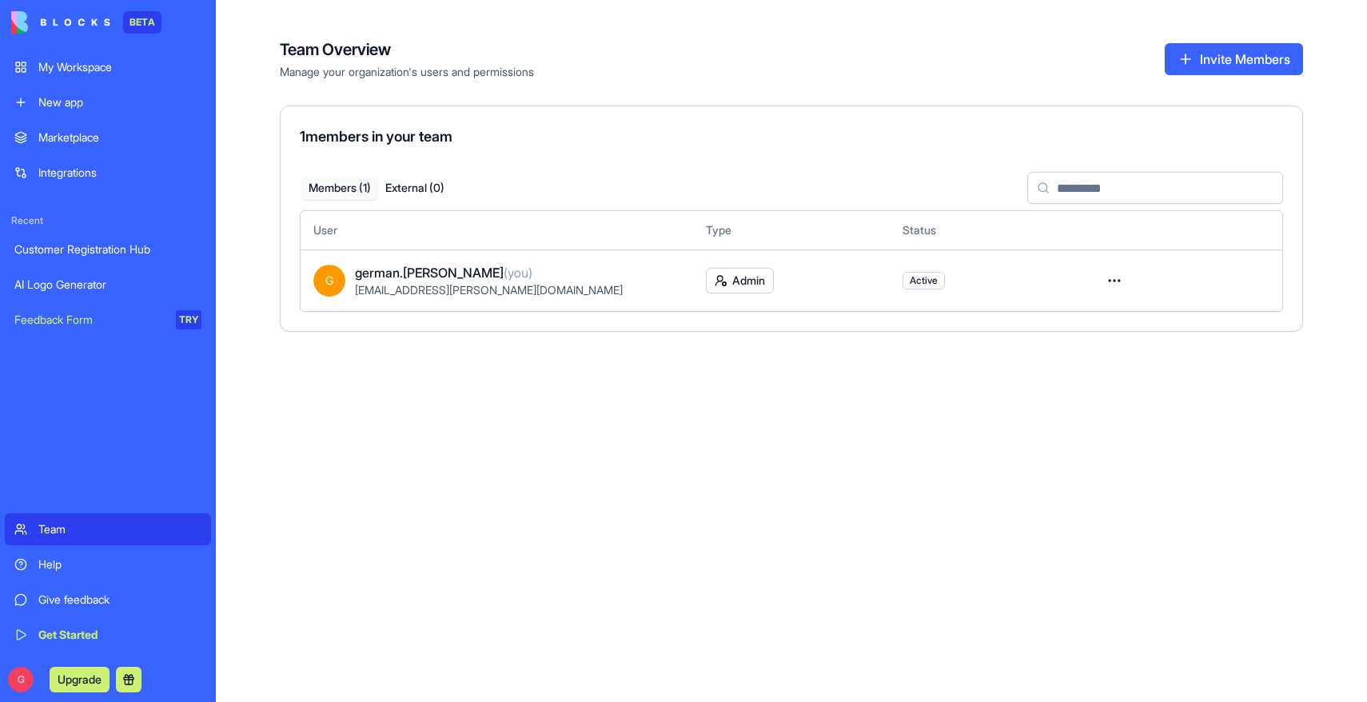
click at [424, 186] on button "External ( 0 )" at bounding box center [414, 188] width 75 height 23
click at [339, 191] on button "Members ( 1 )" at bounding box center [339, 188] width 75 height 23
click at [425, 182] on button "External ( 0 )" at bounding box center [414, 188] width 75 height 23
click at [342, 191] on button "Members ( 1 )" at bounding box center [339, 188] width 75 height 23
click at [34, 560] on link "Help" at bounding box center [108, 564] width 206 height 32
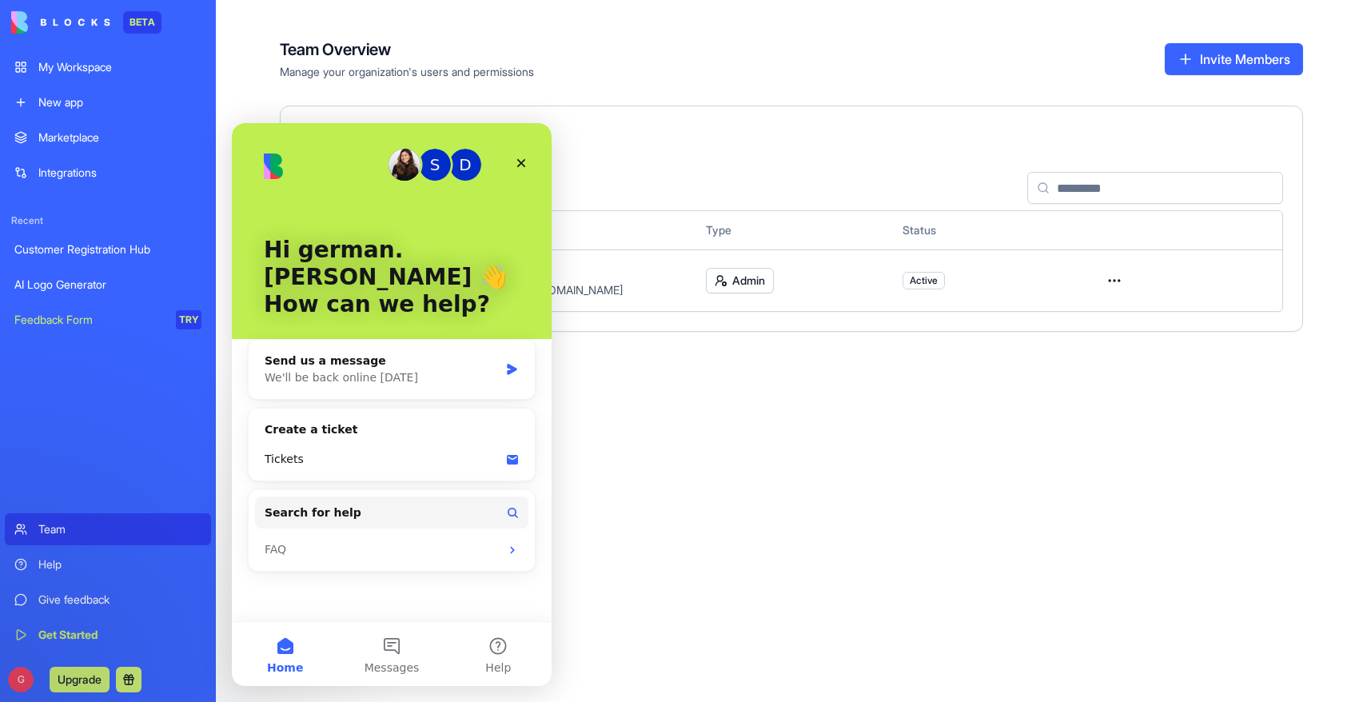
click at [42, 604] on div "Give feedback" at bounding box center [119, 600] width 163 height 16
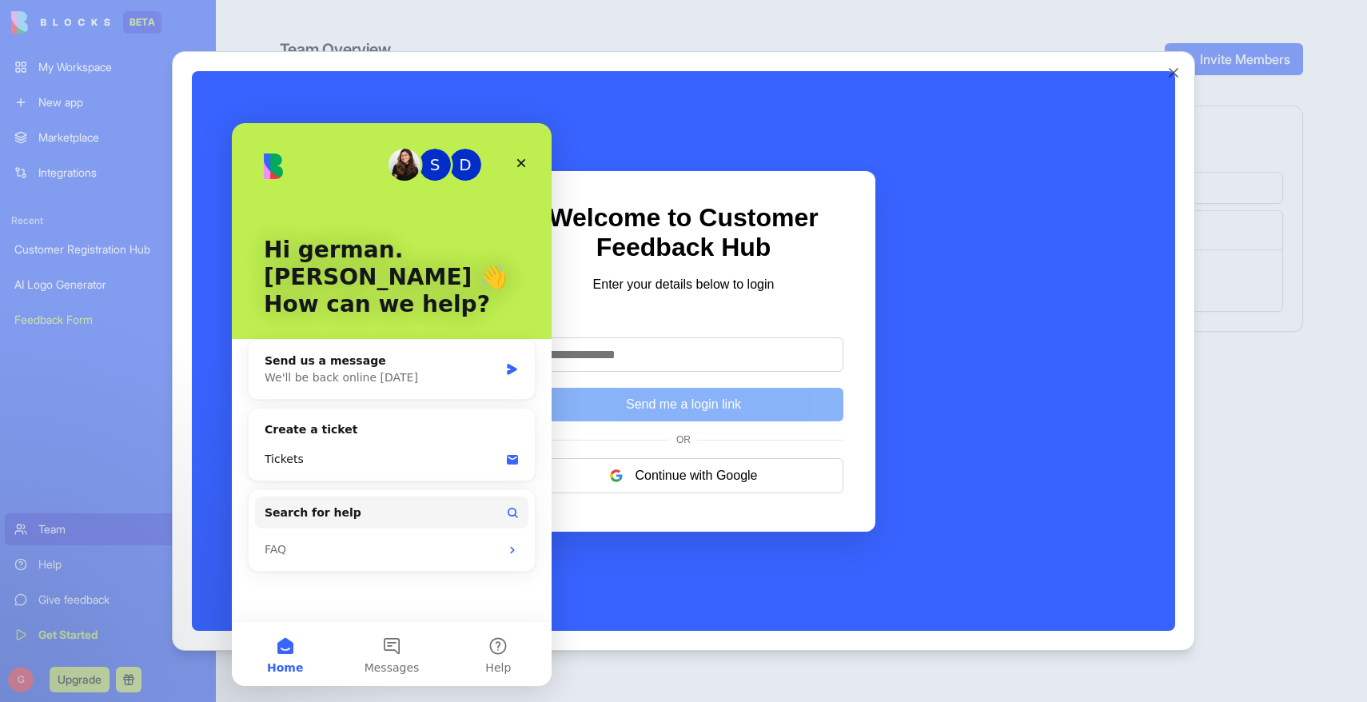
click at [1167, 74] on button "Close" at bounding box center [1174, 73] width 16 height 16
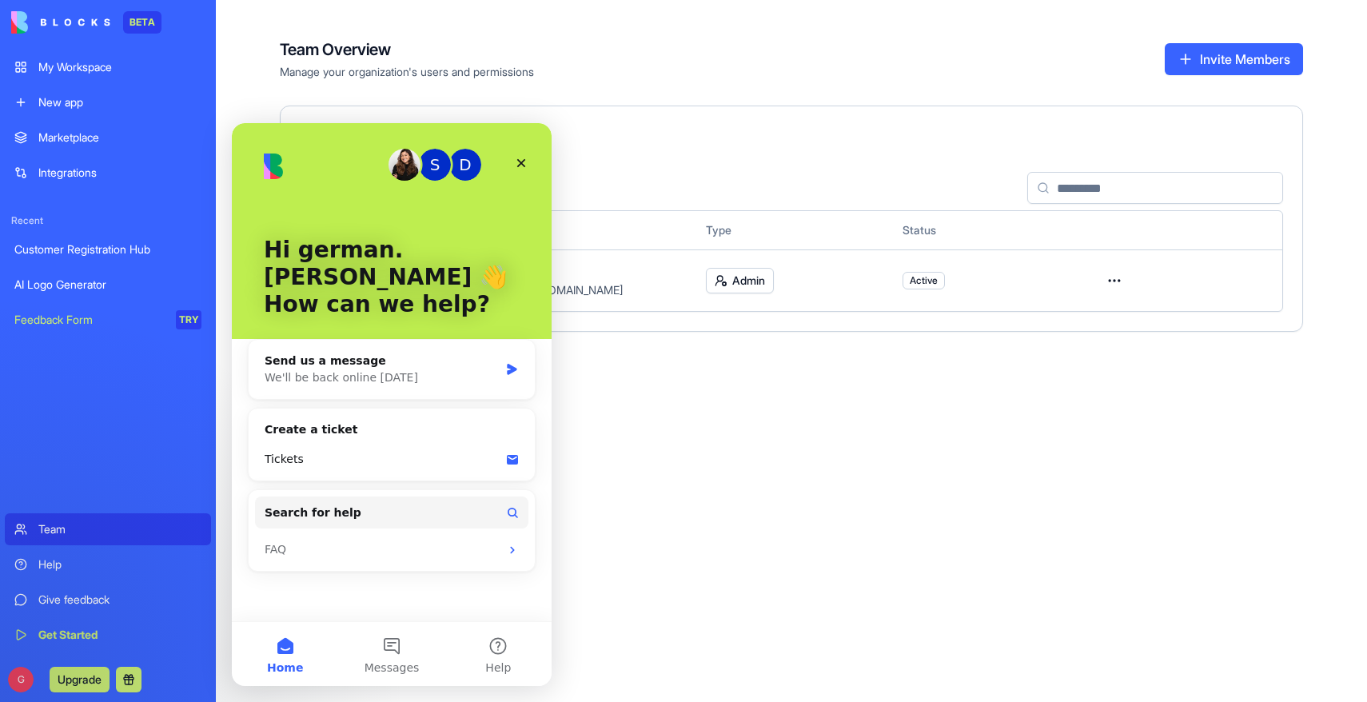
click at [121, 474] on div "Marketplace Integrations Recent Customer Registration Hub AI Logo Generator Fee…" at bounding box center [108, 316] width 206 height 389
click at [60, 631] on div "Get Started" at bounding box center [119, 635] width 163 height 16
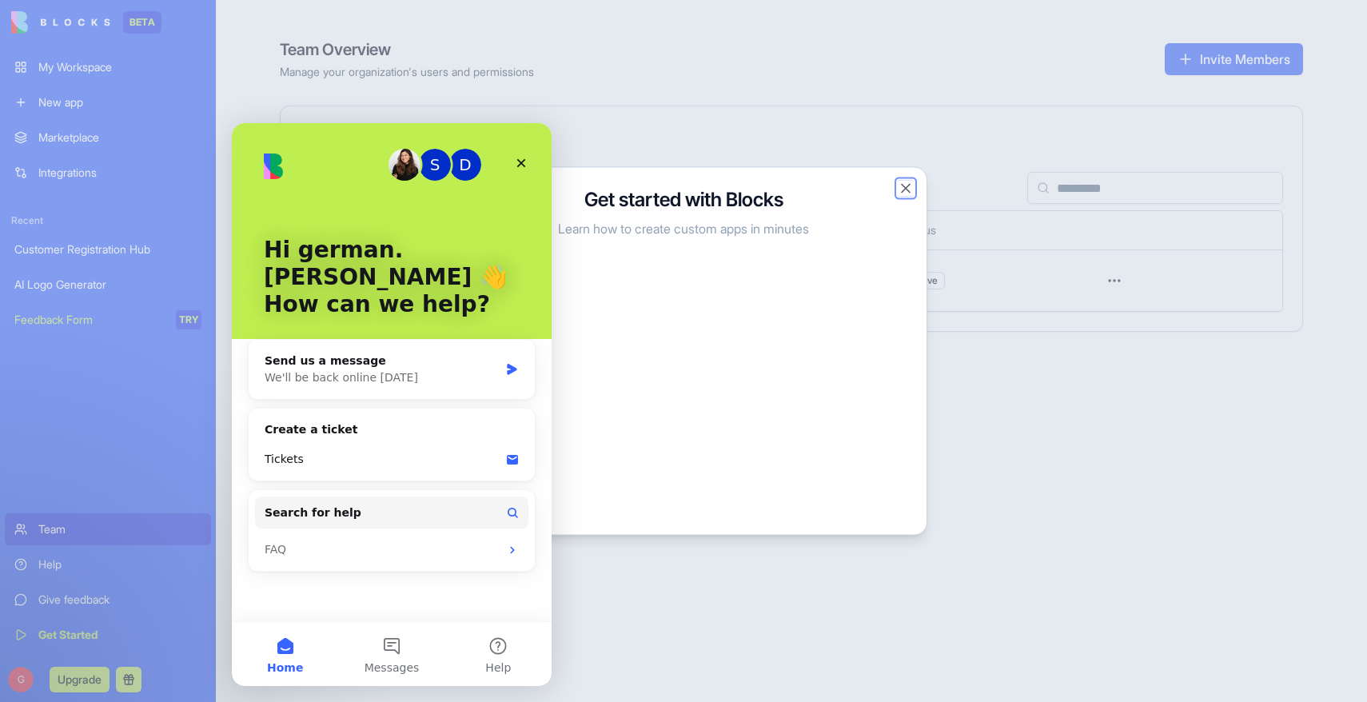
click at [907, 194] on button "Close" at bounding box center [906, 189] width 16 height 16
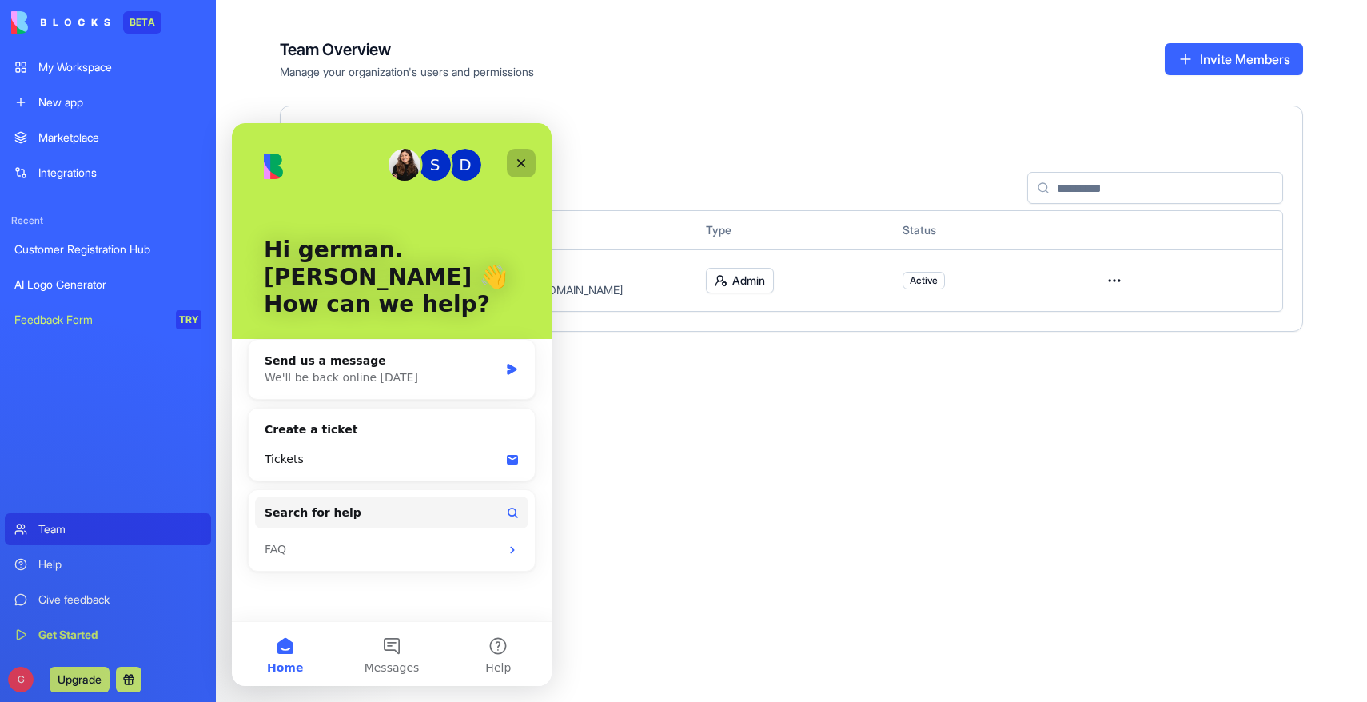
click at [526, 150] on div "Close" at bounding box center [521, 163] width 29 height 29
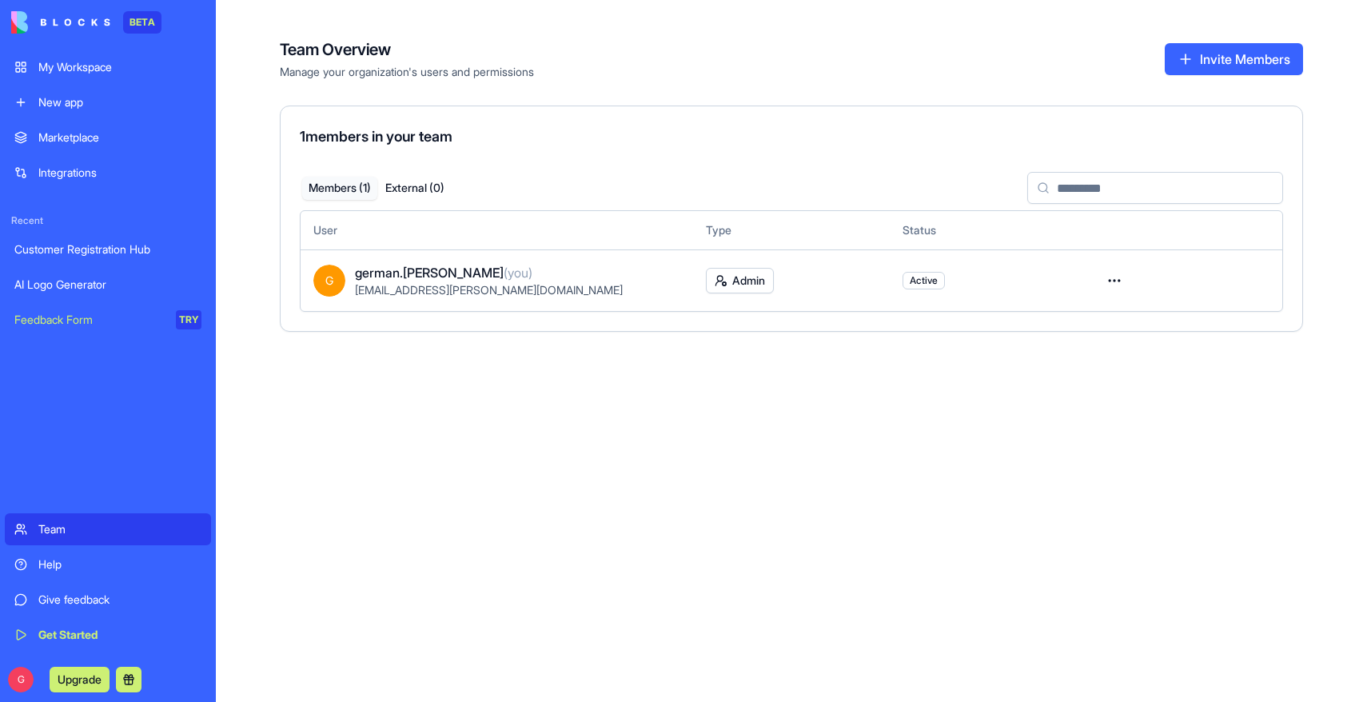
click at [97, 18] on img at bounding box center [60, 22] width 99 height 22
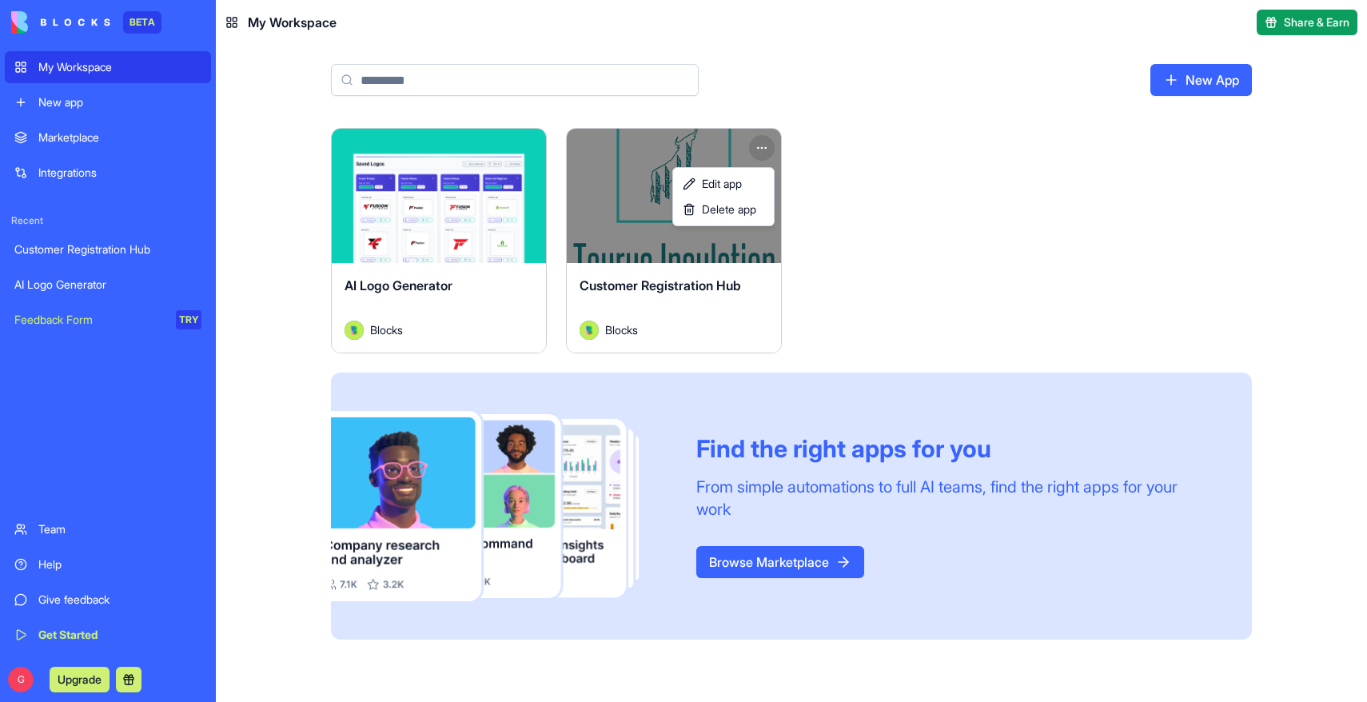
click at [764, 146] on html "BETA My Workspace New app Marketplace Integrations Recent Customer Registration…" at bounding box center [683, 351] width 1367 height 702
click at [708, 176] on span "Edit app" at bounding box center [722, 184] width 40 height 16
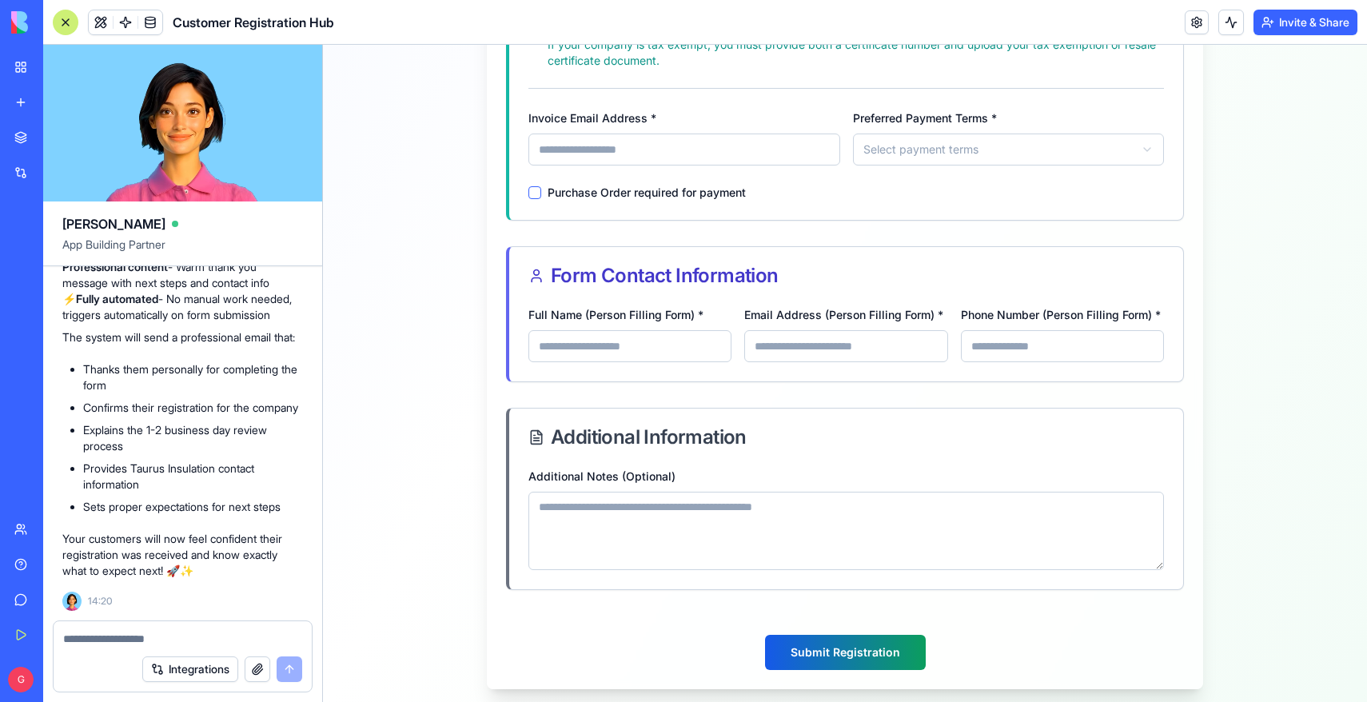
scroll to position [6768, 0]
click at [1290, 21] on button "Invite & Share" at bounding box center [1306, 23] width 104 height 26
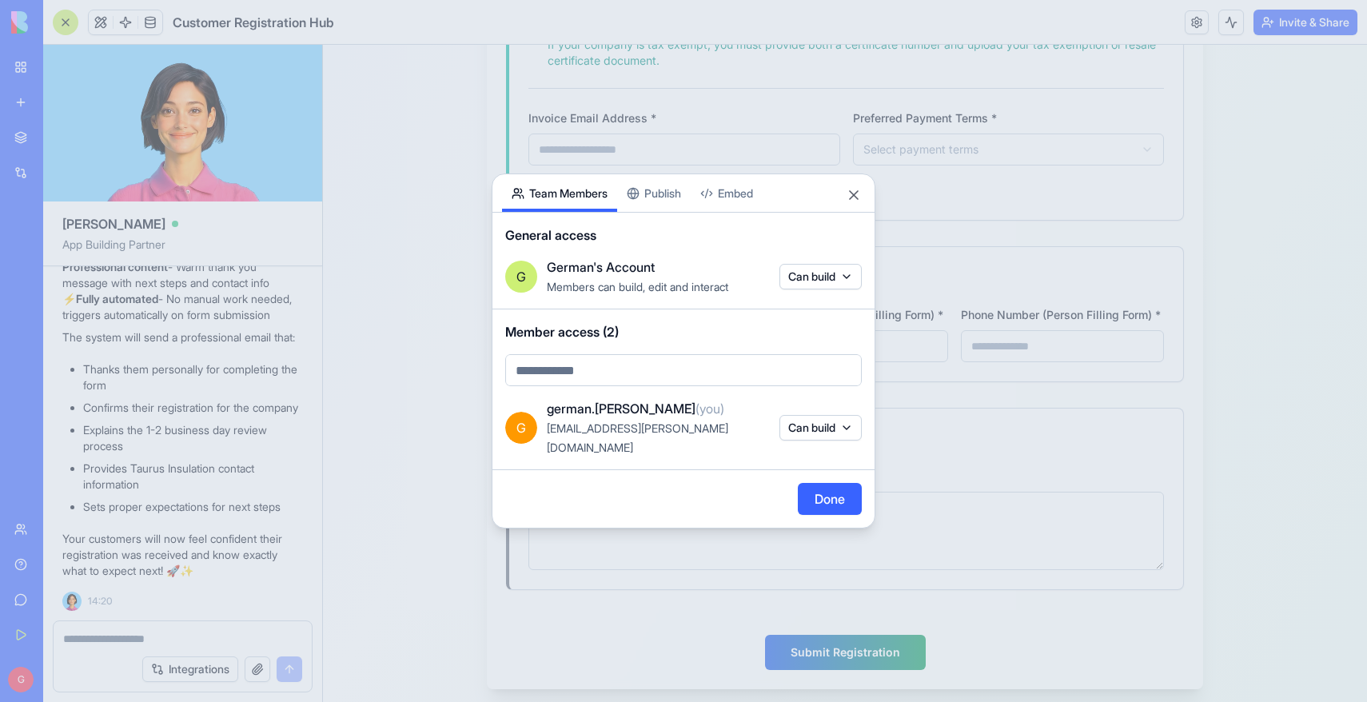
click at [827, 291] on body "BETA My Workspace New app Marketplace Integrations Recent Customer Registration…" at bounding box center [683, 351] width 1367 height 702
click at [754, 256] on div at bounding box center [683, 351] width 1367 height 702
click at [744, 202] on button "Embed" at bounding box center [727, 193] width 72 height 38
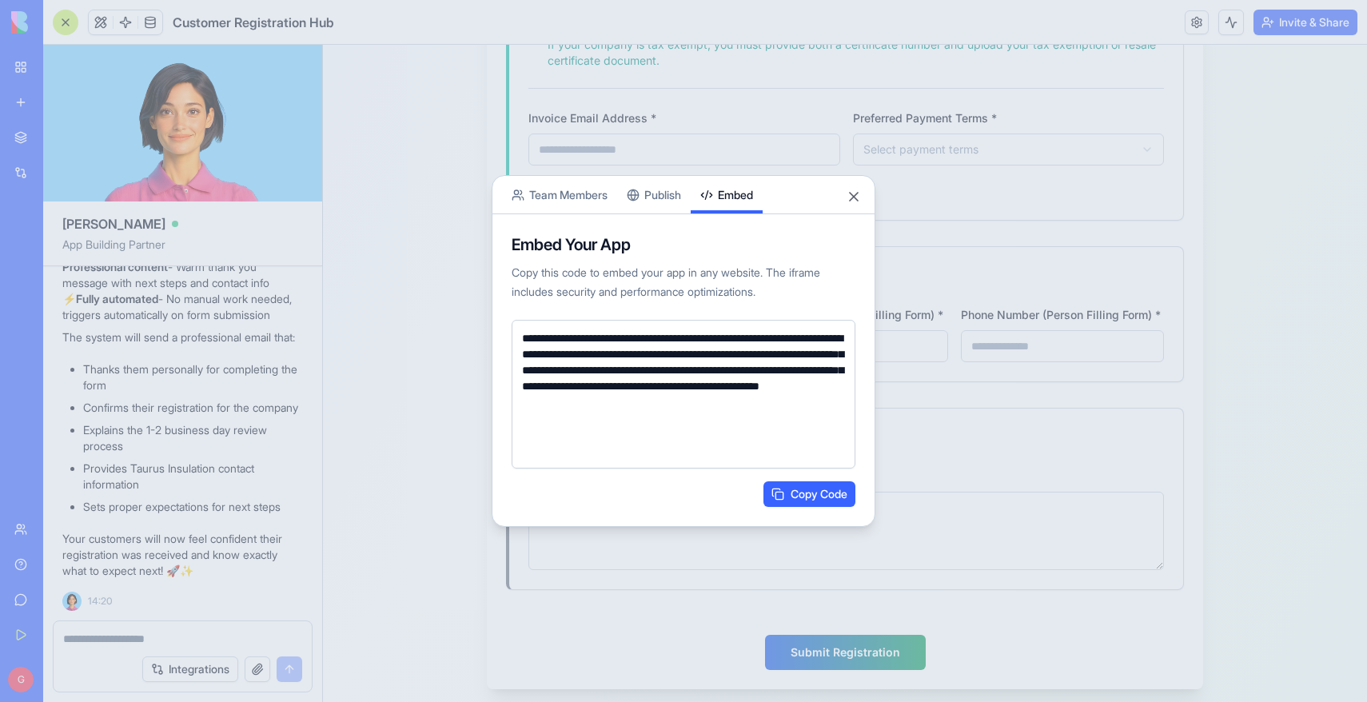
click at [672, 193] on button "Publish" at bounding box center [654, 195] width 74 height 38
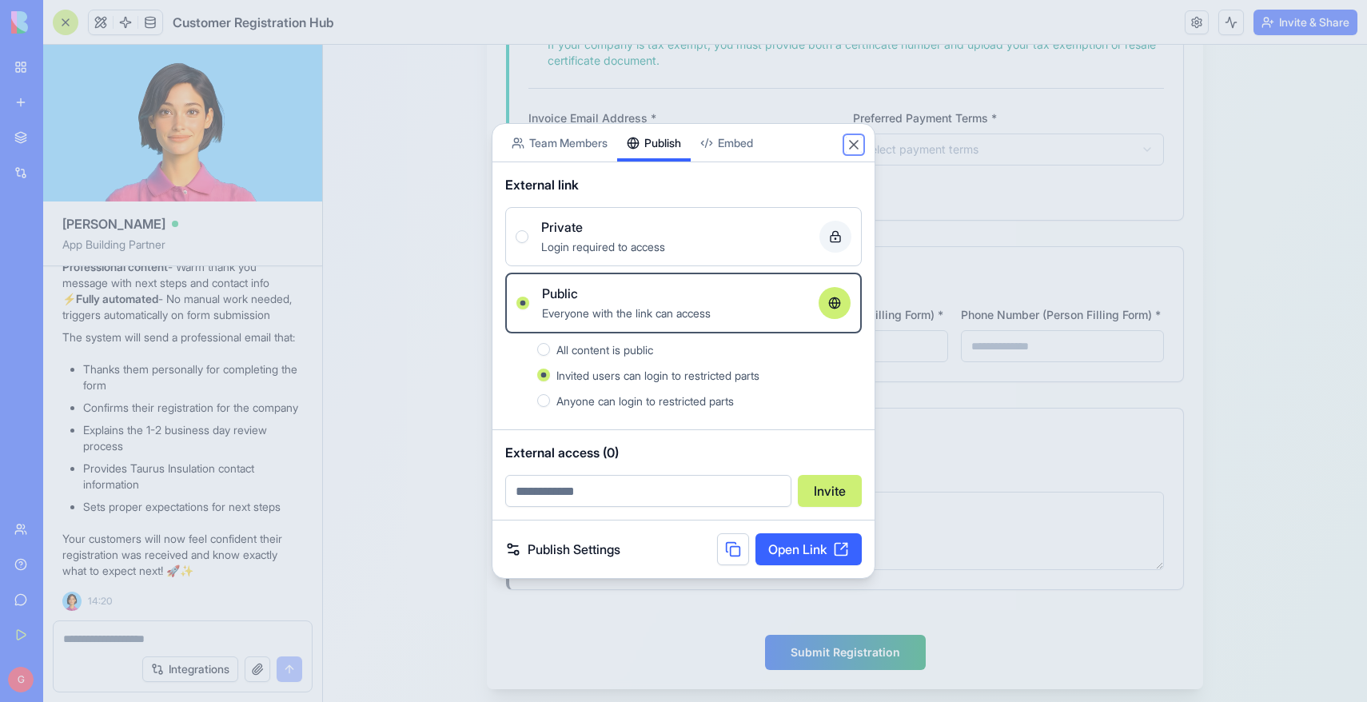
click at [851, 143] on button "Close" at bounding box center [854, 145] width 16 height 16
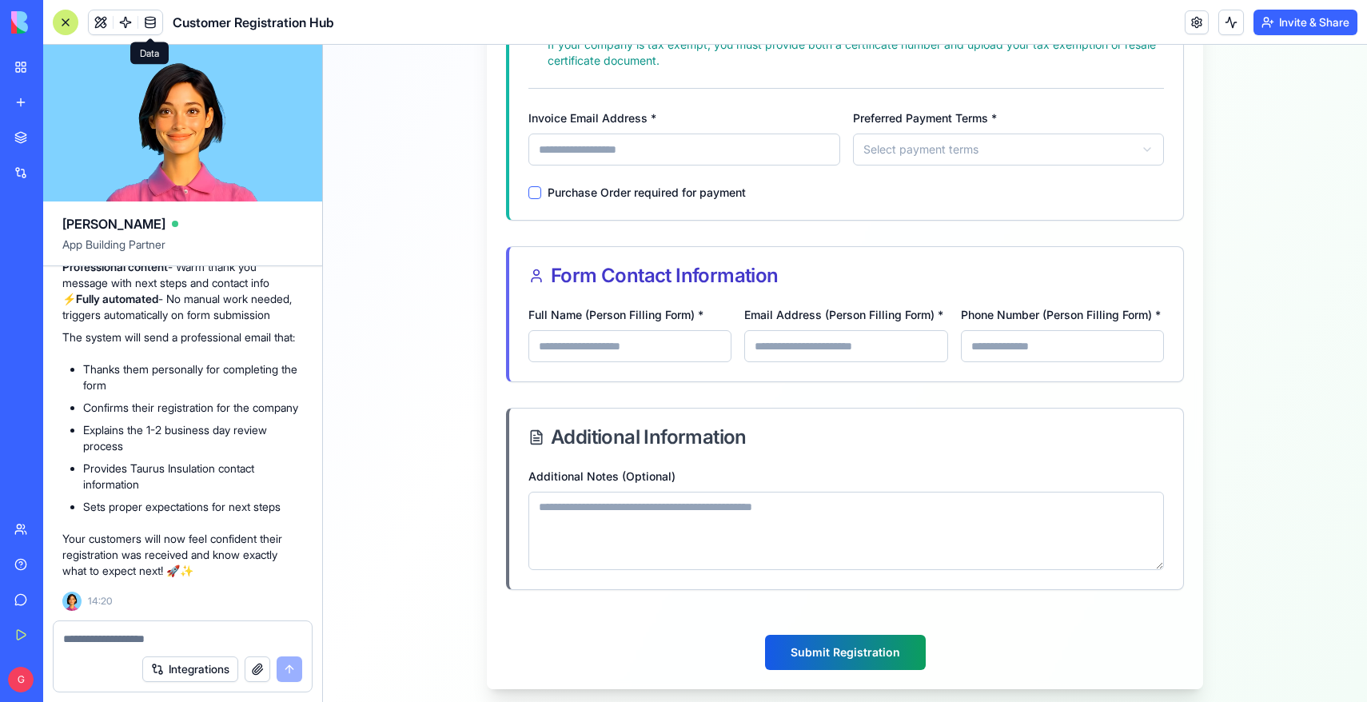
click at [156, 22] on link at bounding box center [150, 22] width 24 height 24
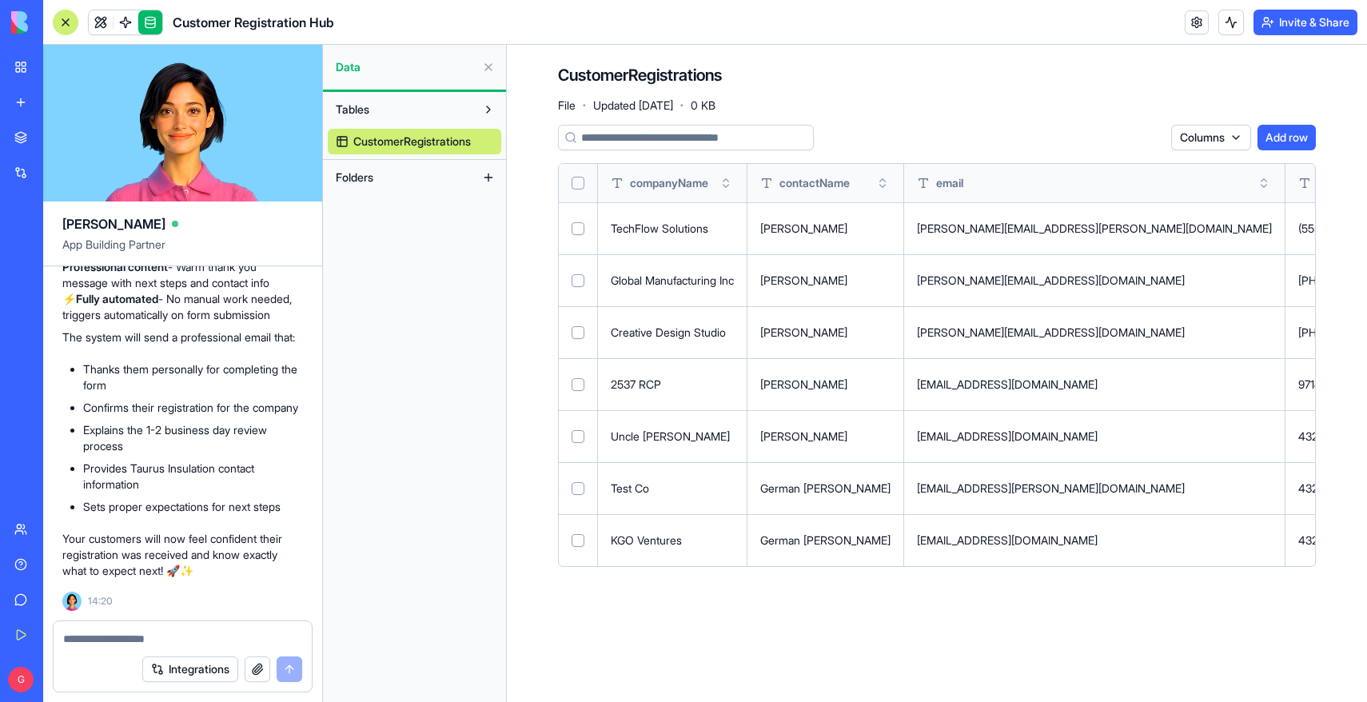
click at [348, 77] on div "Data" at bounding box center [414, 67] width 183 height 45
click at [490, 67] on button at bounding box center [489, 67] width 26 height 26
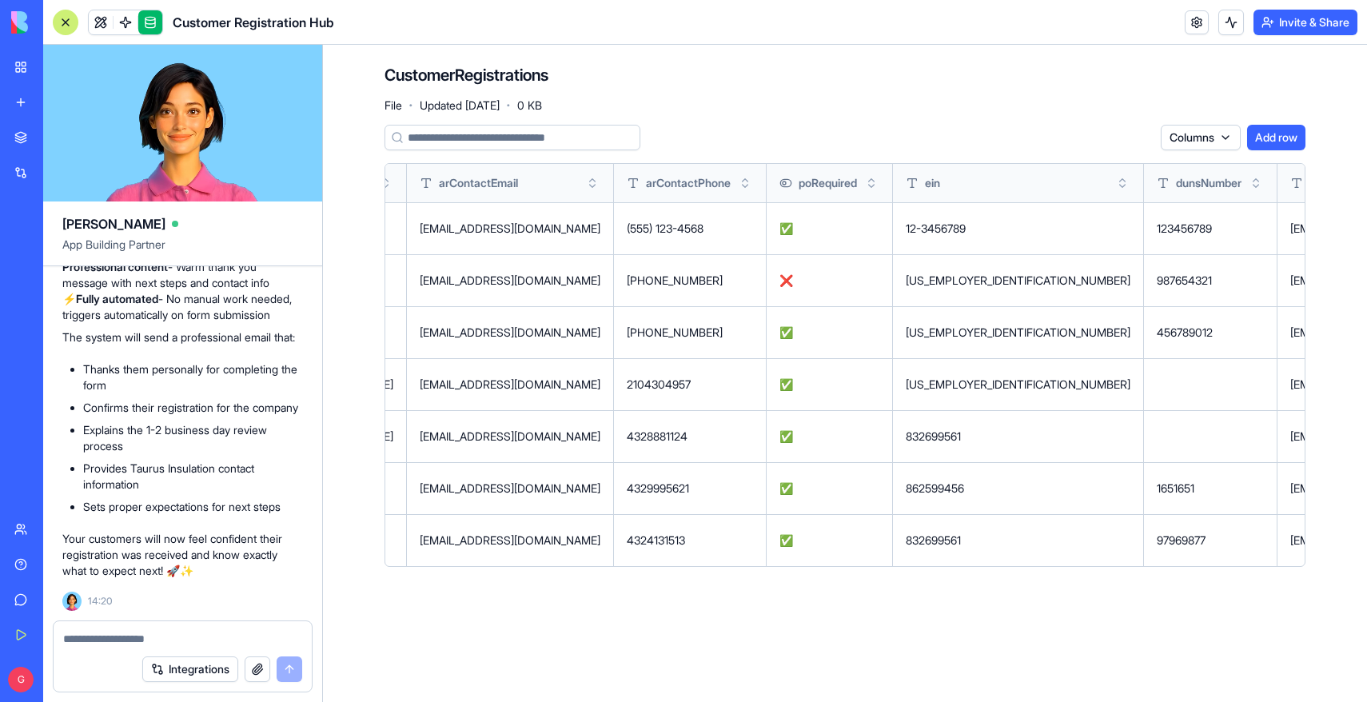
scroll to position [0, 2271]
click at [0, 0] on button at bounding box center [0, 0] width 0 height 0
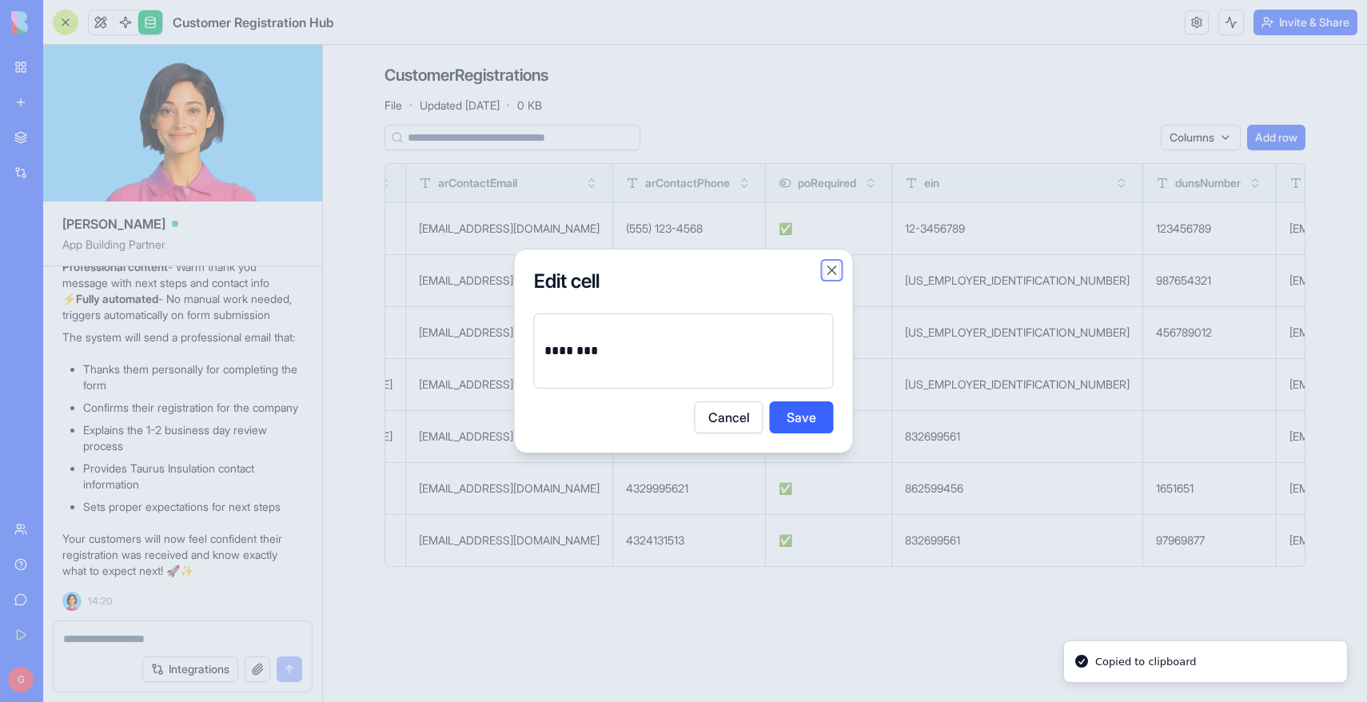
click at [838, 263] on button "Close" at bounding box center [832, 270] width 16 height 16
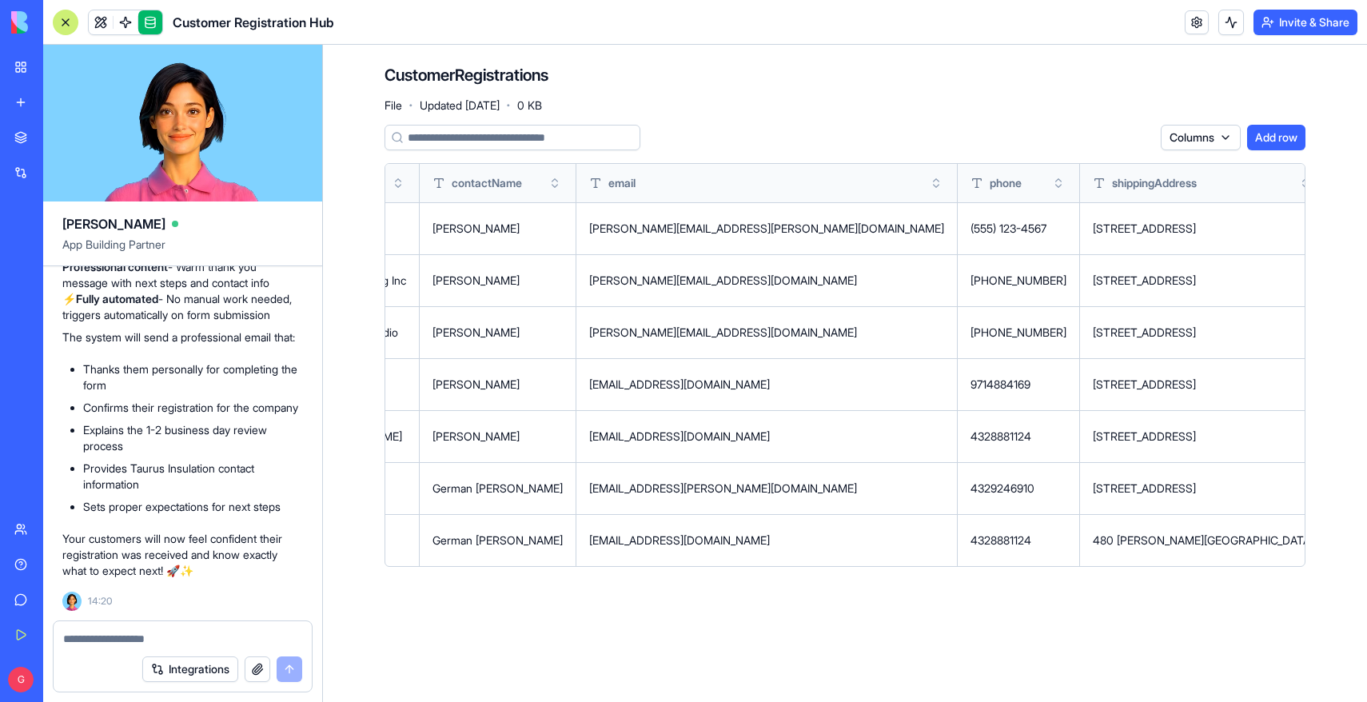
scroll to position [0, 0]
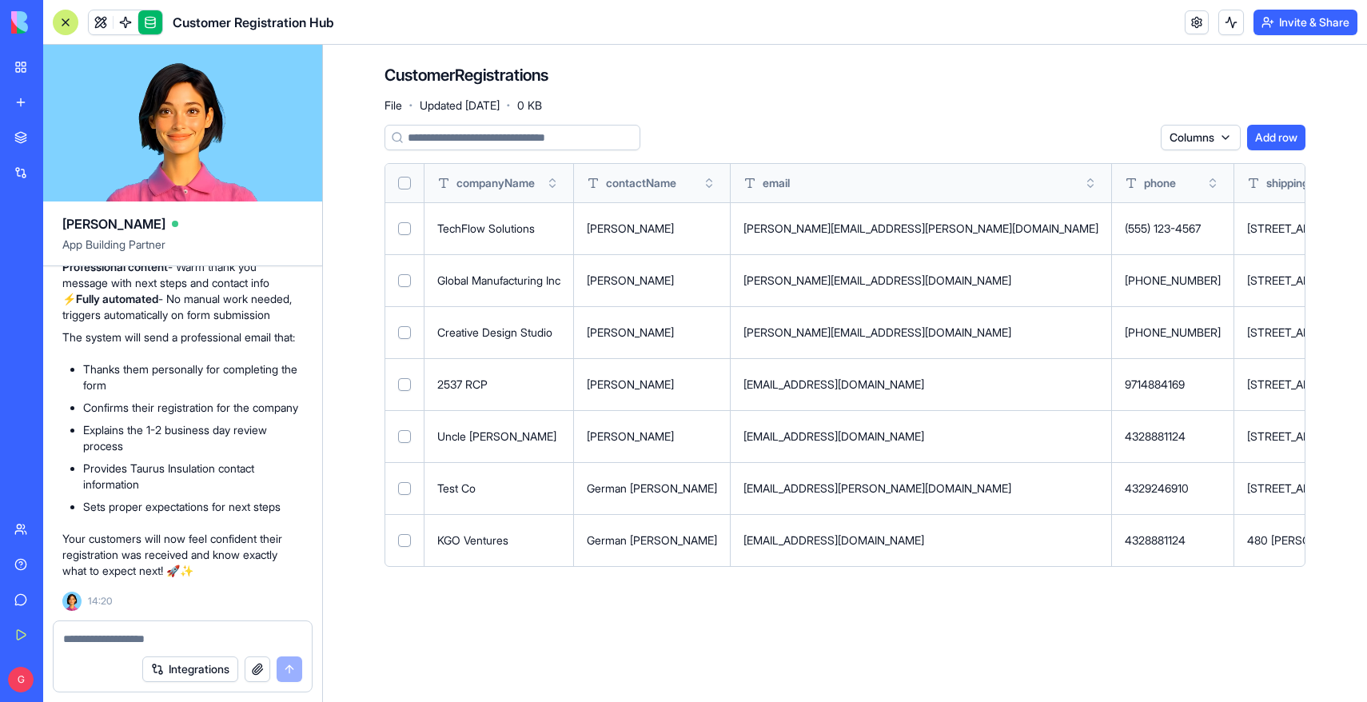
click at [150, 23] on link at bounding box center [150, 22] width 24 height 24
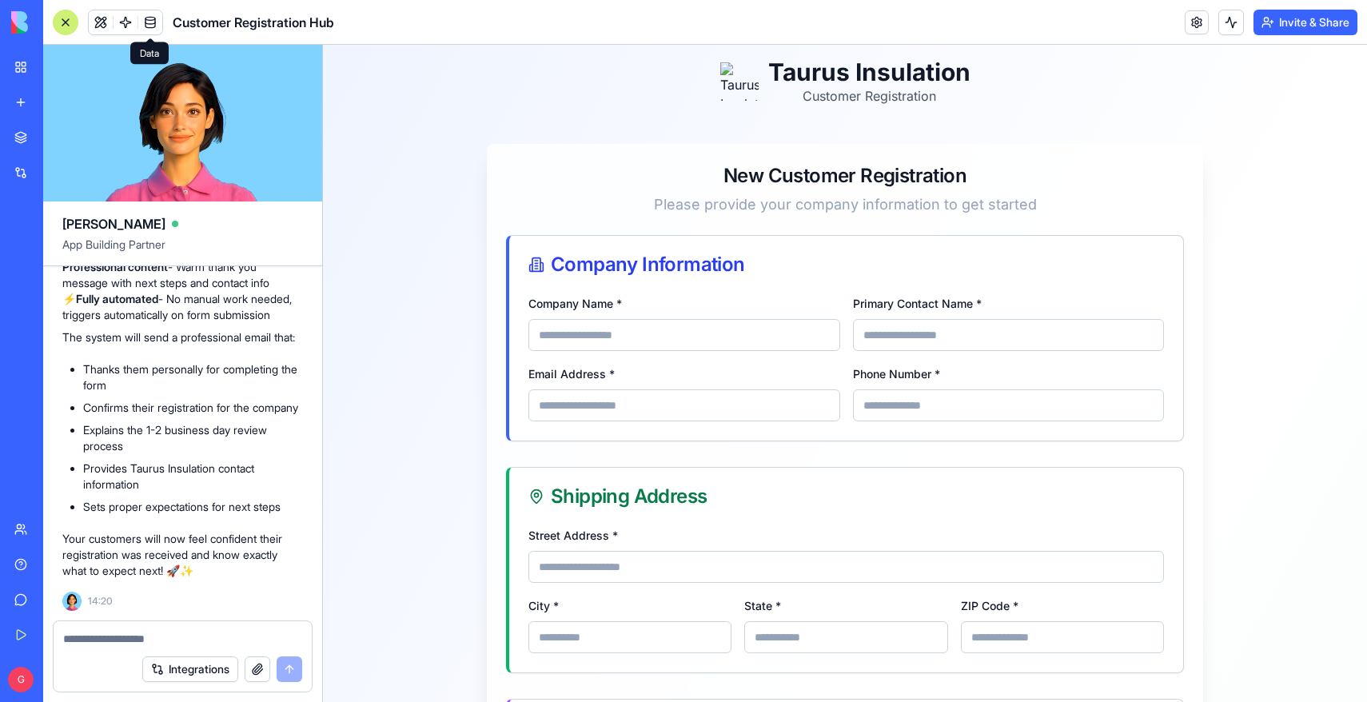
click at [150, 23] on link at bounding box center [150, 22] width 24 height 24
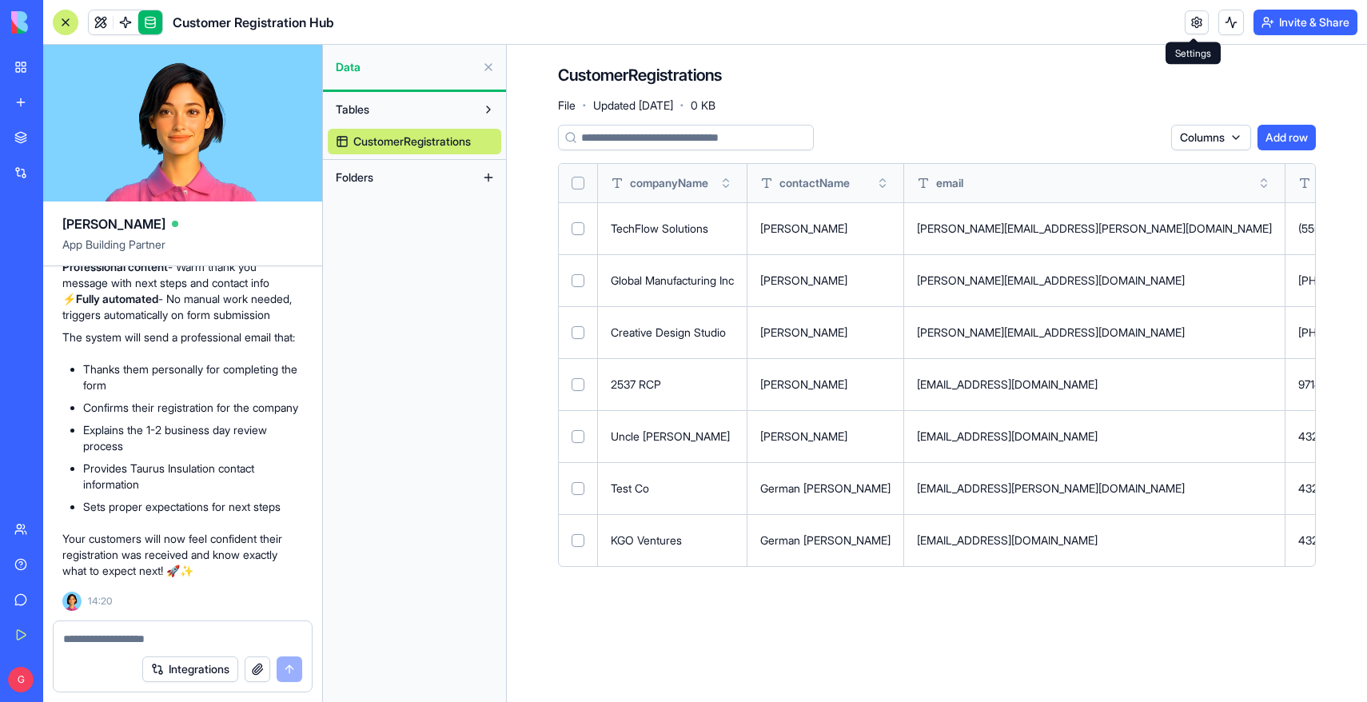
click at [1190, 18] on link at bounding box center [1197, 22] width 24 height 24
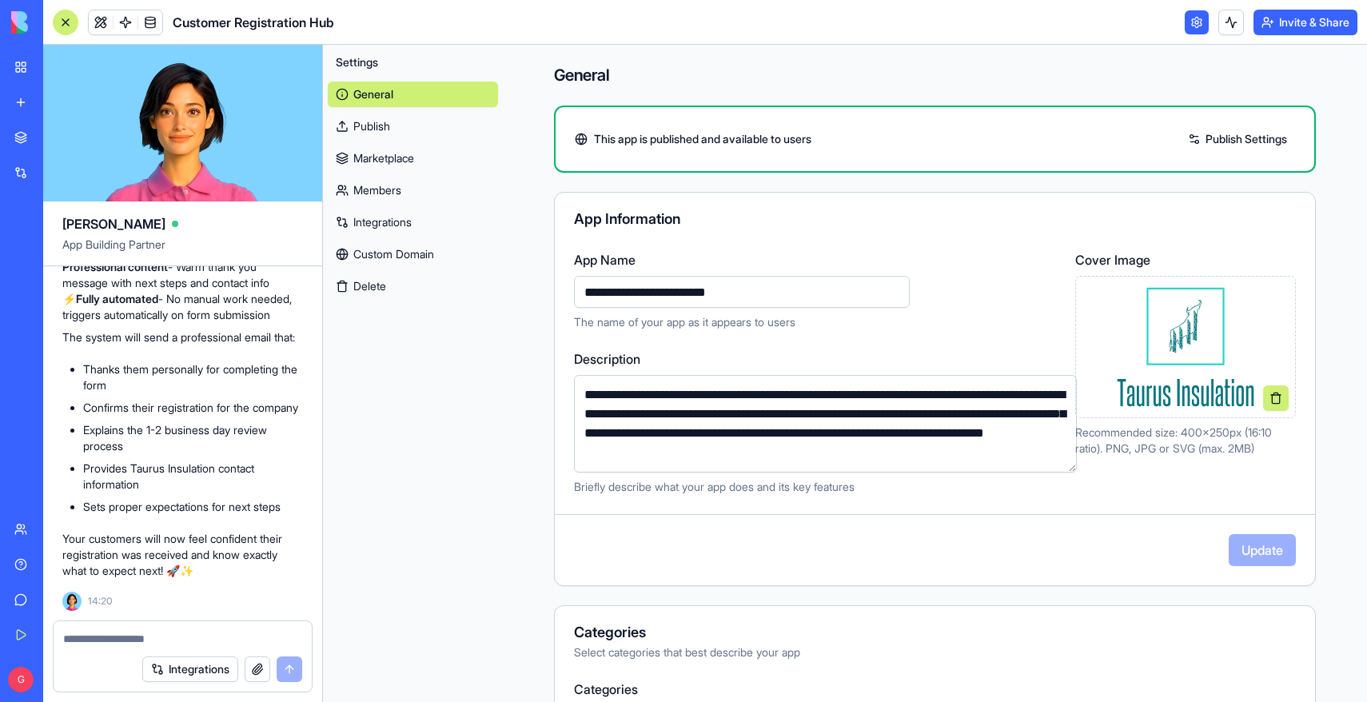
click at [440, 124] on link "Publish" at bounding box center [413, 127] width 170 height 26
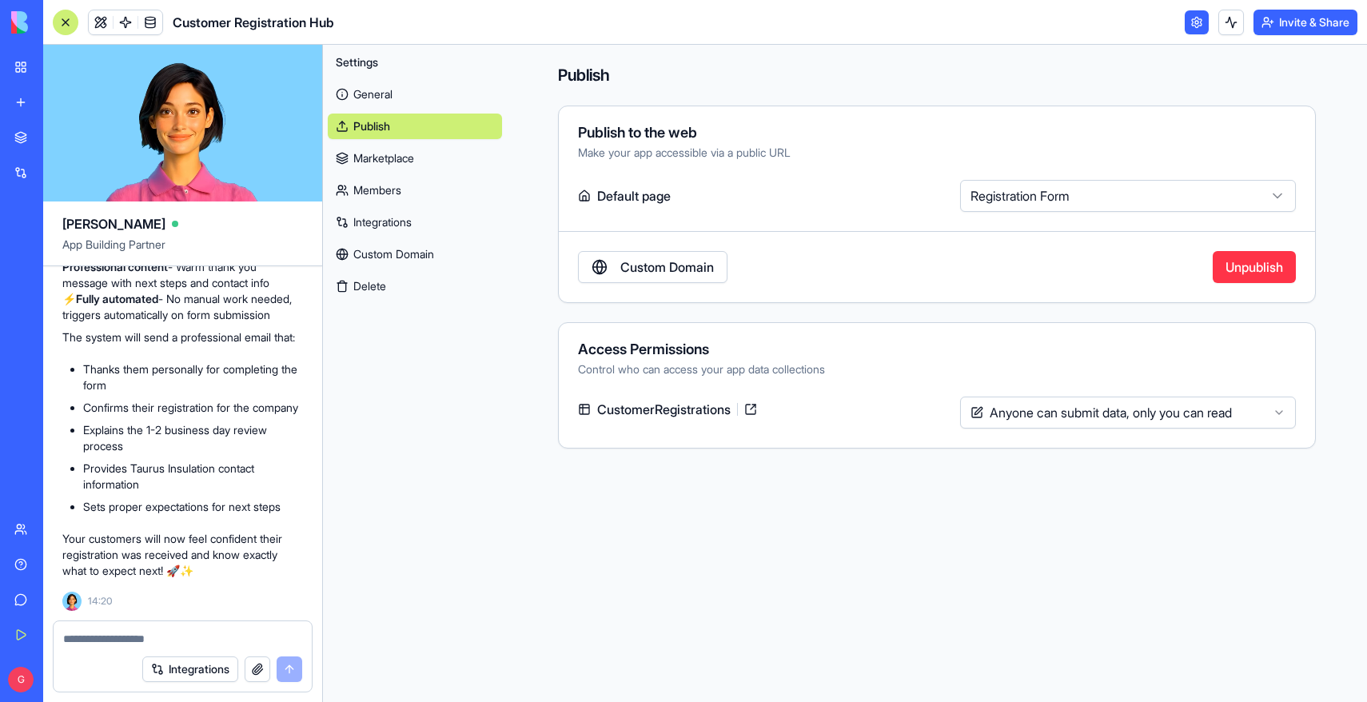
click at [407, 155] on link "Marketplace" at bounding box center [415, 159] width 174 height 26
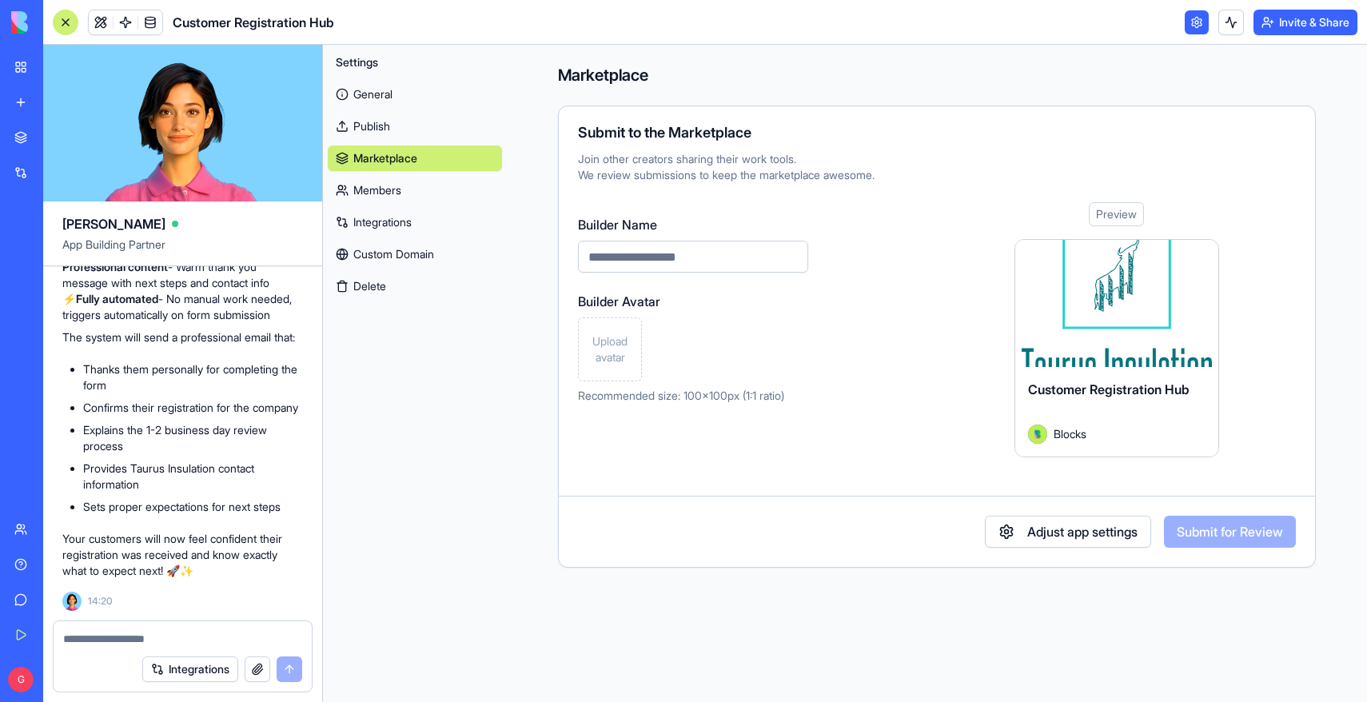
click at [378, 193] on link "Members" at bounding box center [415, 190] width 174 height 26
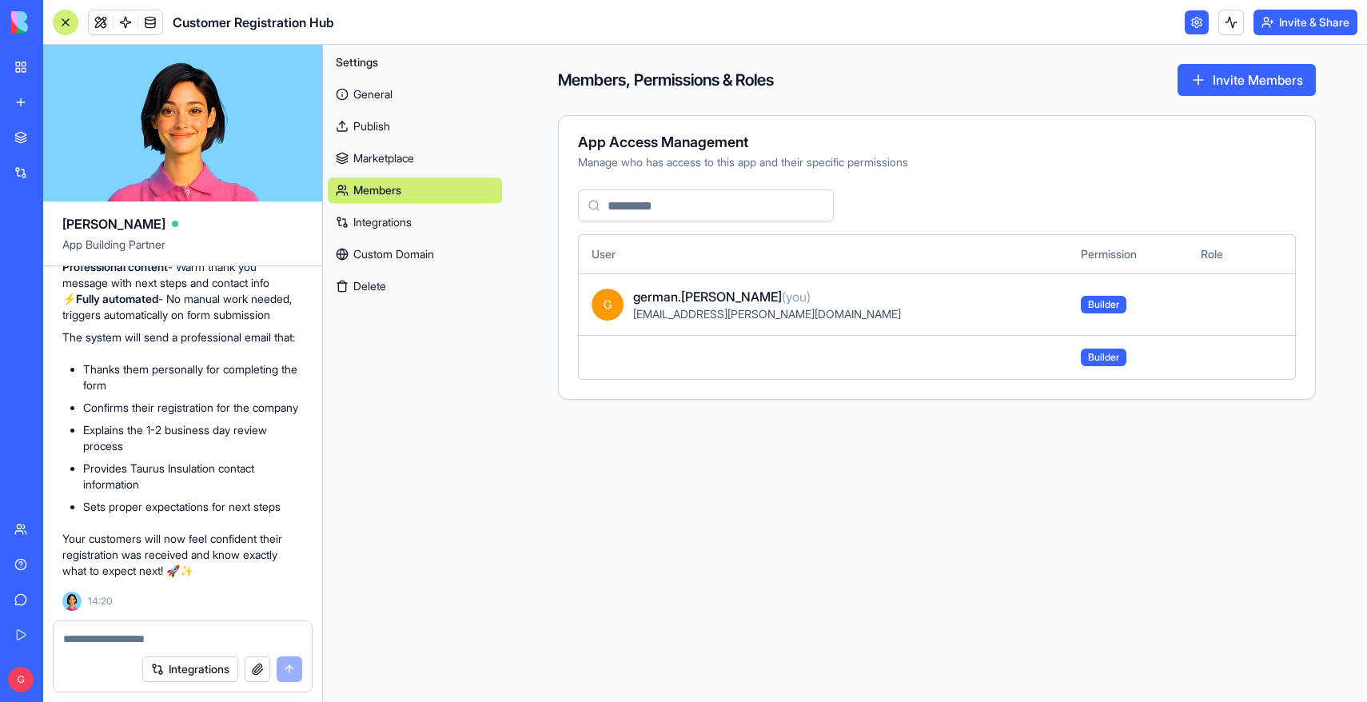
click at [381, 161] on link "Marketplace" at bounding box center [415, 159] width 174 height 26
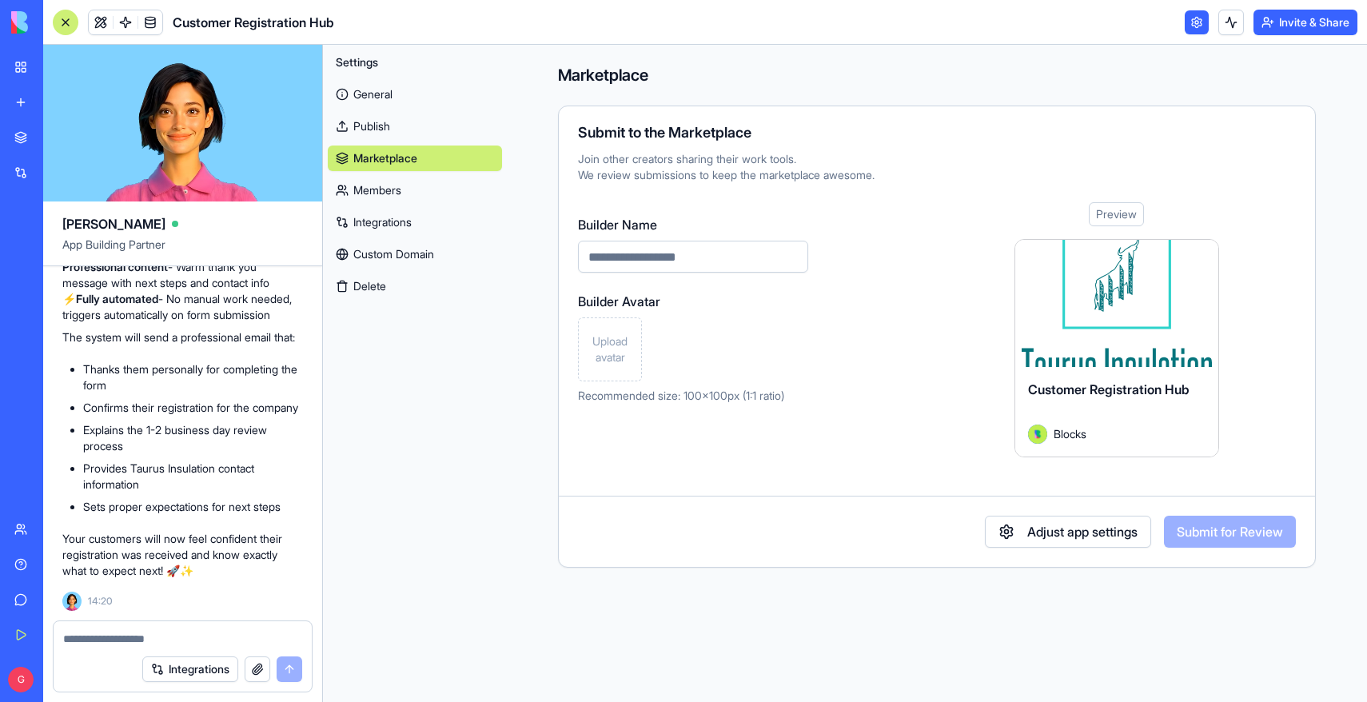
click at [377, 188] on link "Members" at bounding box center [415, 190] width 174 height 26
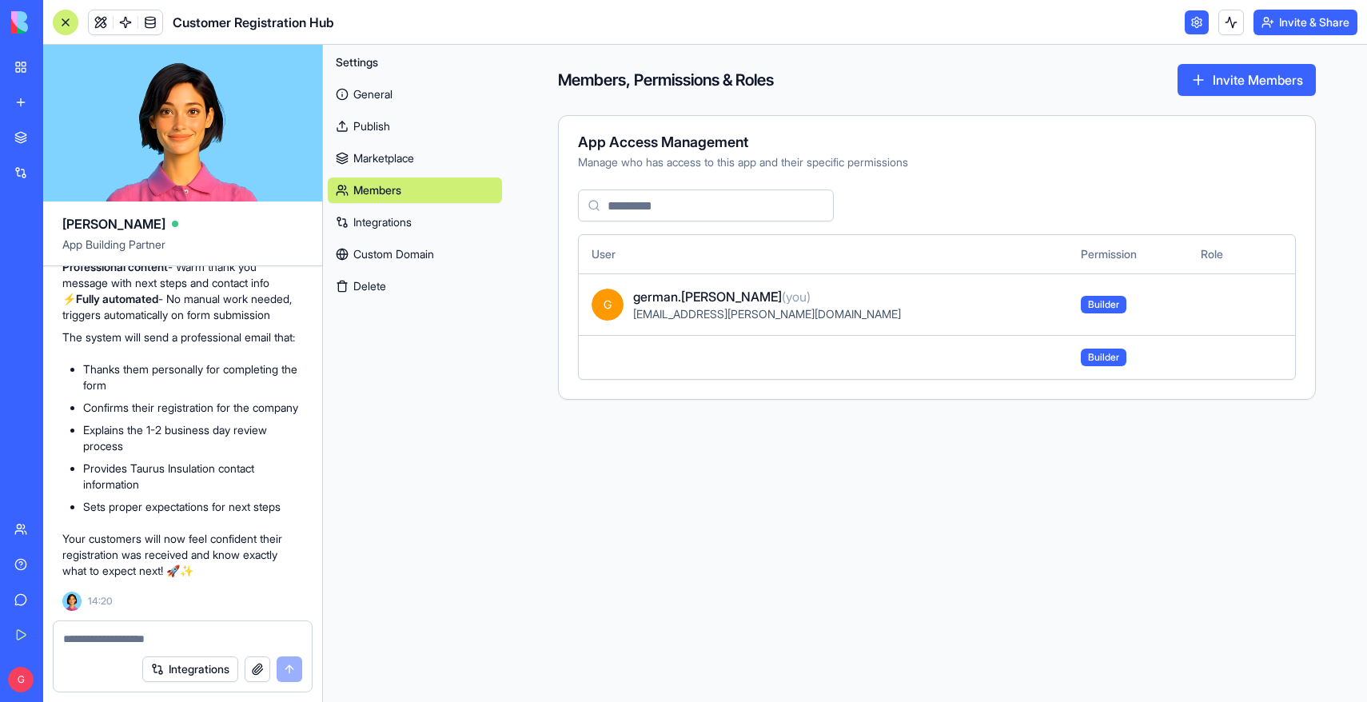
click at [375, 167] on link "Marketplace" at bounding box center [415, 159] width 174 height 26
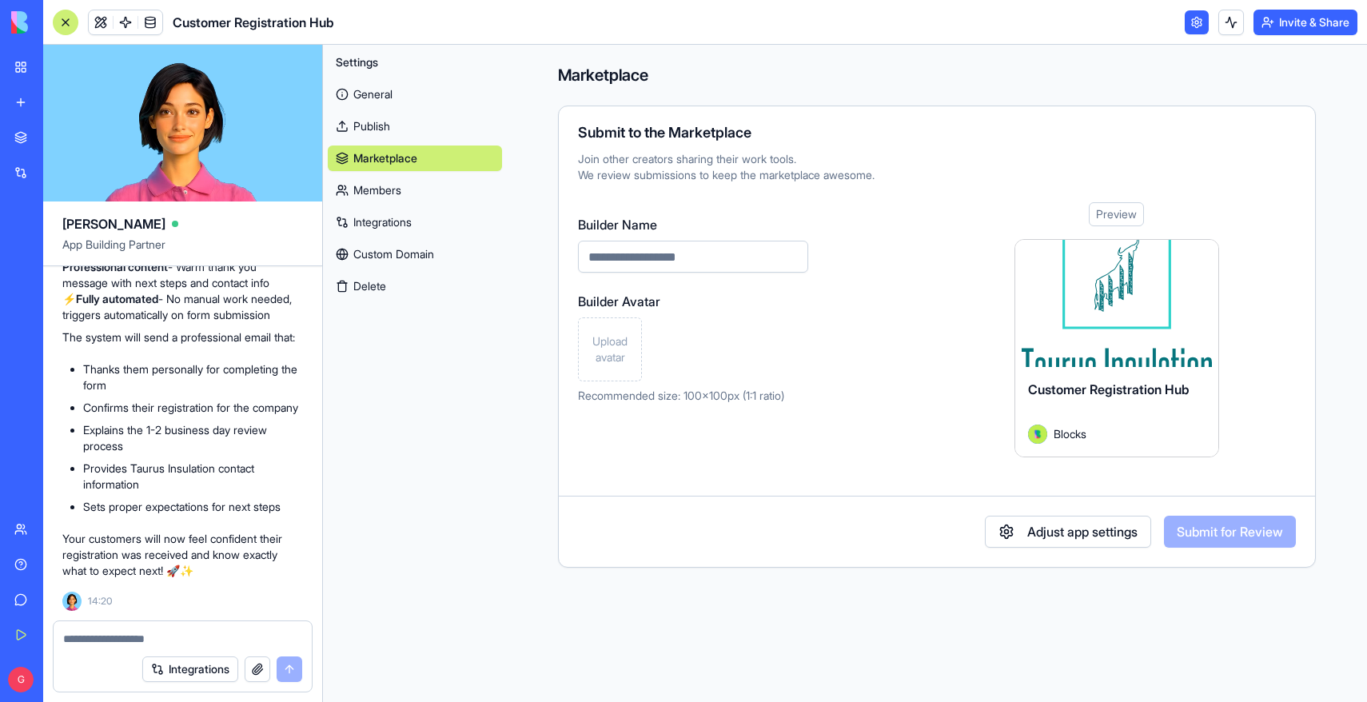
click at [371, 197] on link "Members" at bounding box center [415, 190] width 174 height 26
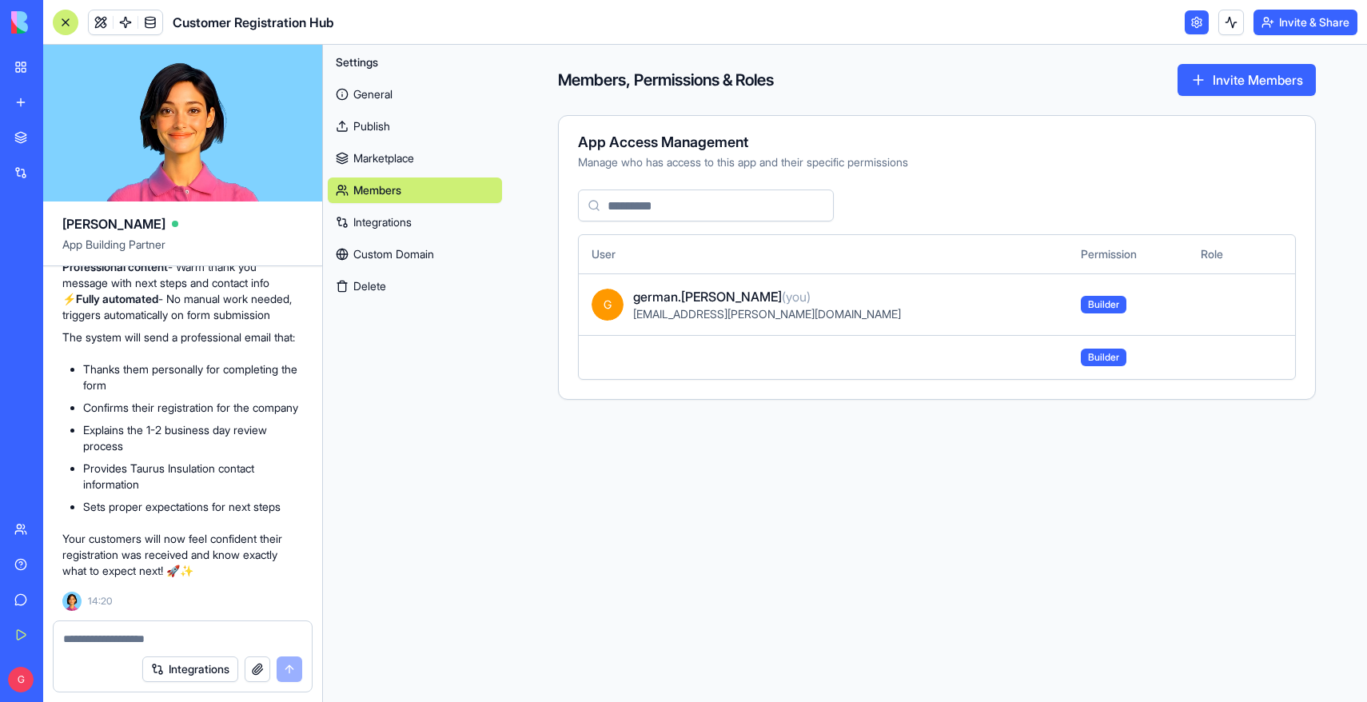
click at [377, 218] on link "Integrations" at bounding box center [415, 222] width 174 height 26
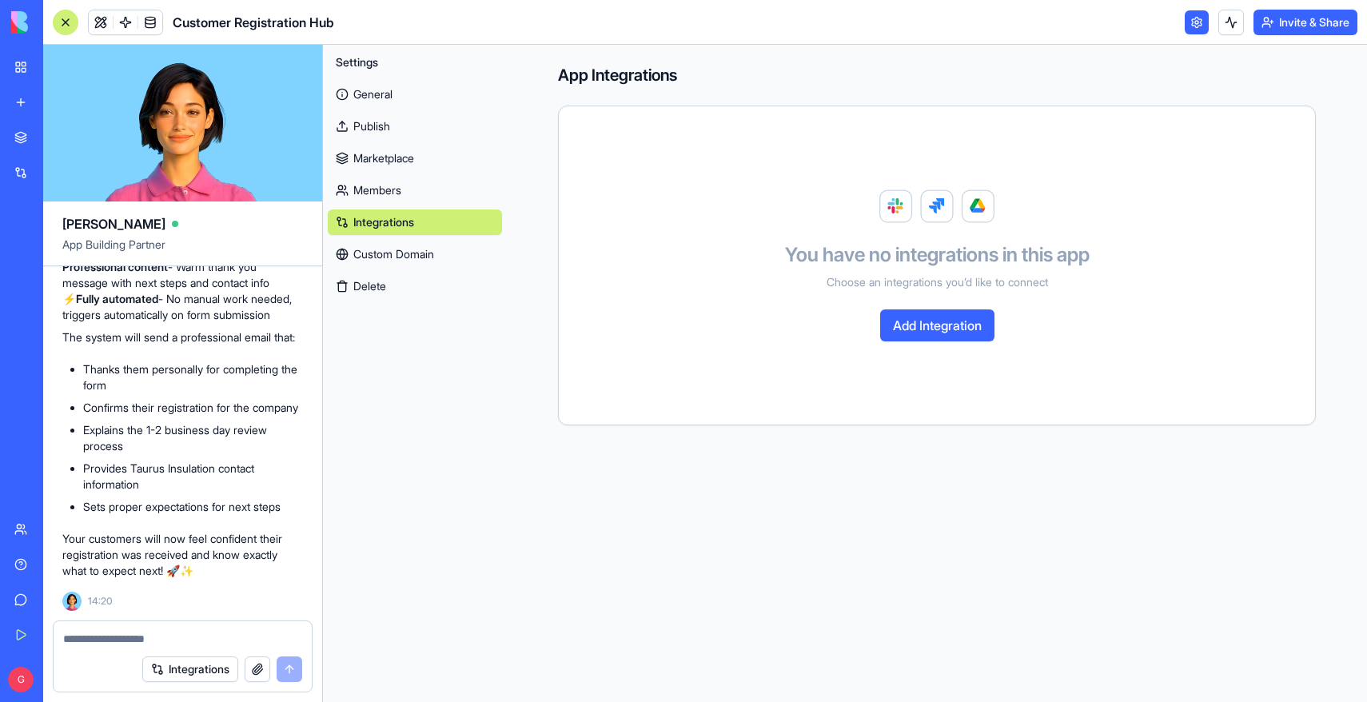
click at [387, 251] on link "Custom Domain" at bounding box center [415, 254] width 174 height 26
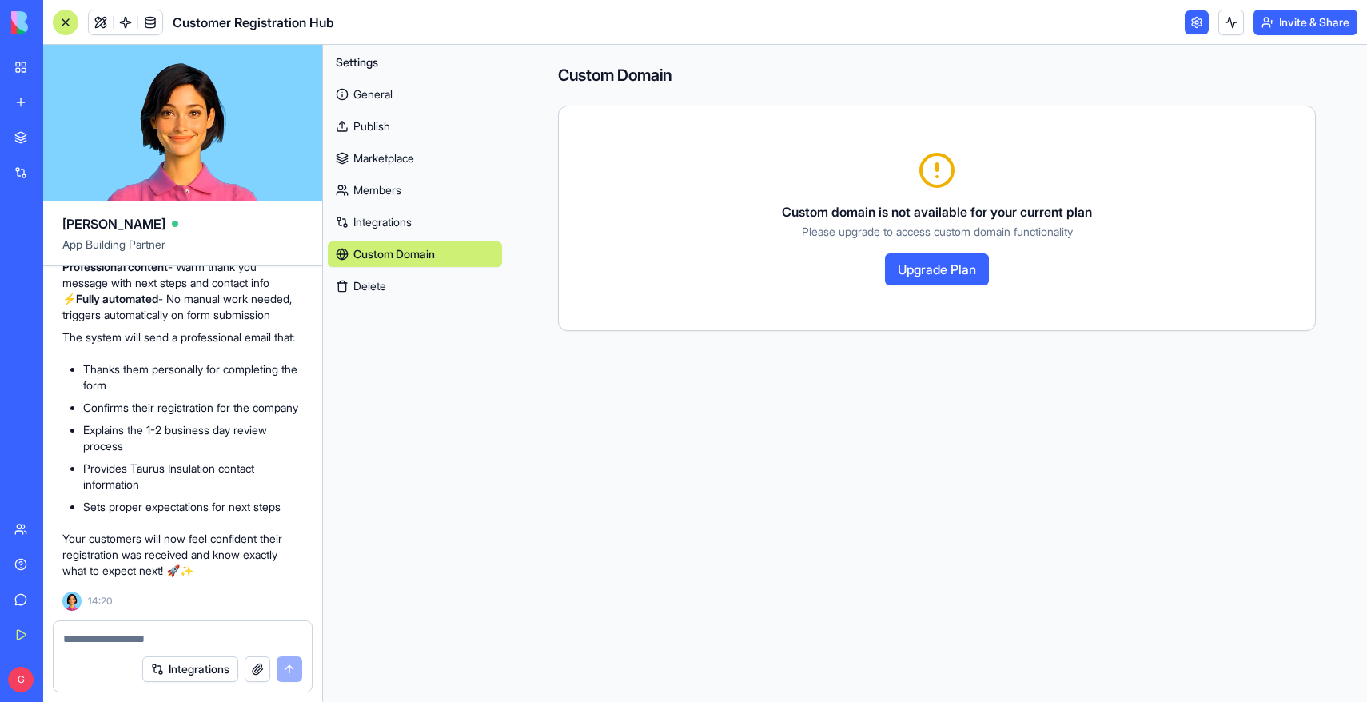
click at [396, 220] on link "Integrations" at bounding box center [415, 222] width 174 height 26
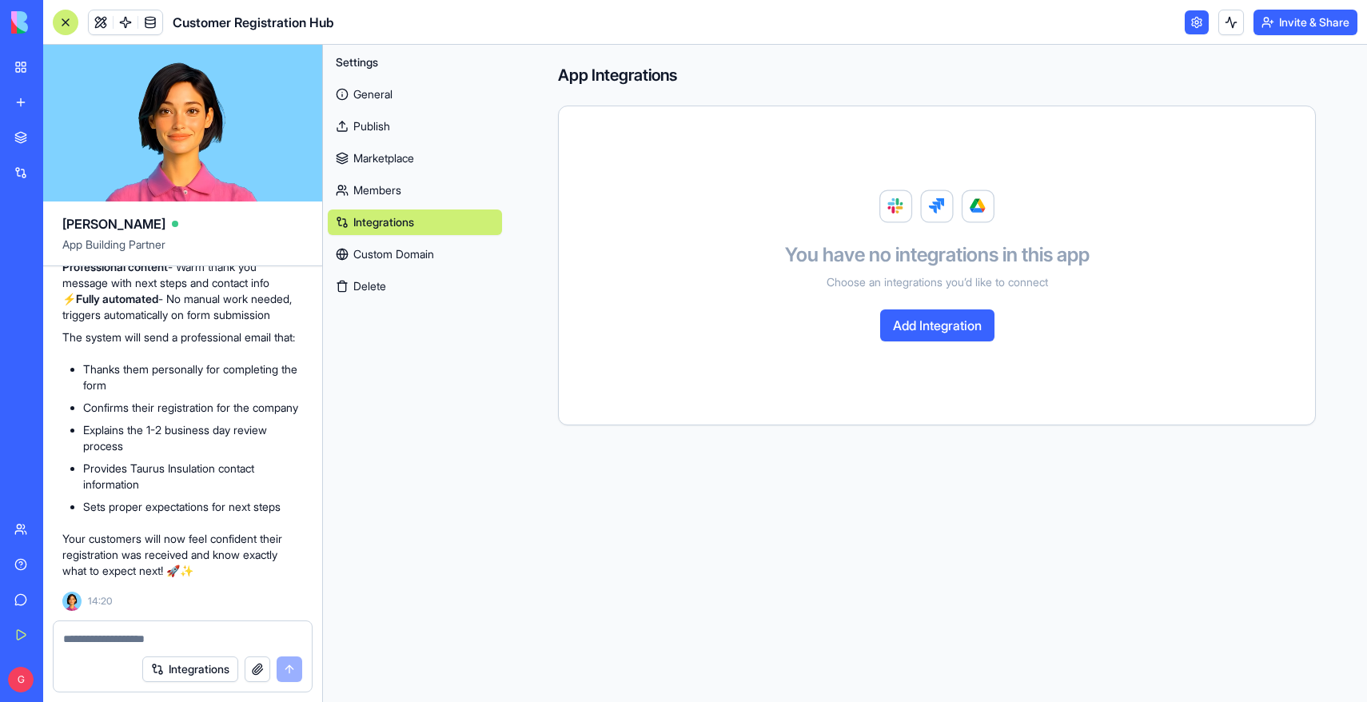
click at [393, 72] on button "Settings" at bounding box center [415, 63] width 174 height 26
click at [390, 85] on link "General" at bounding box center [415, 95] width 174 height 26
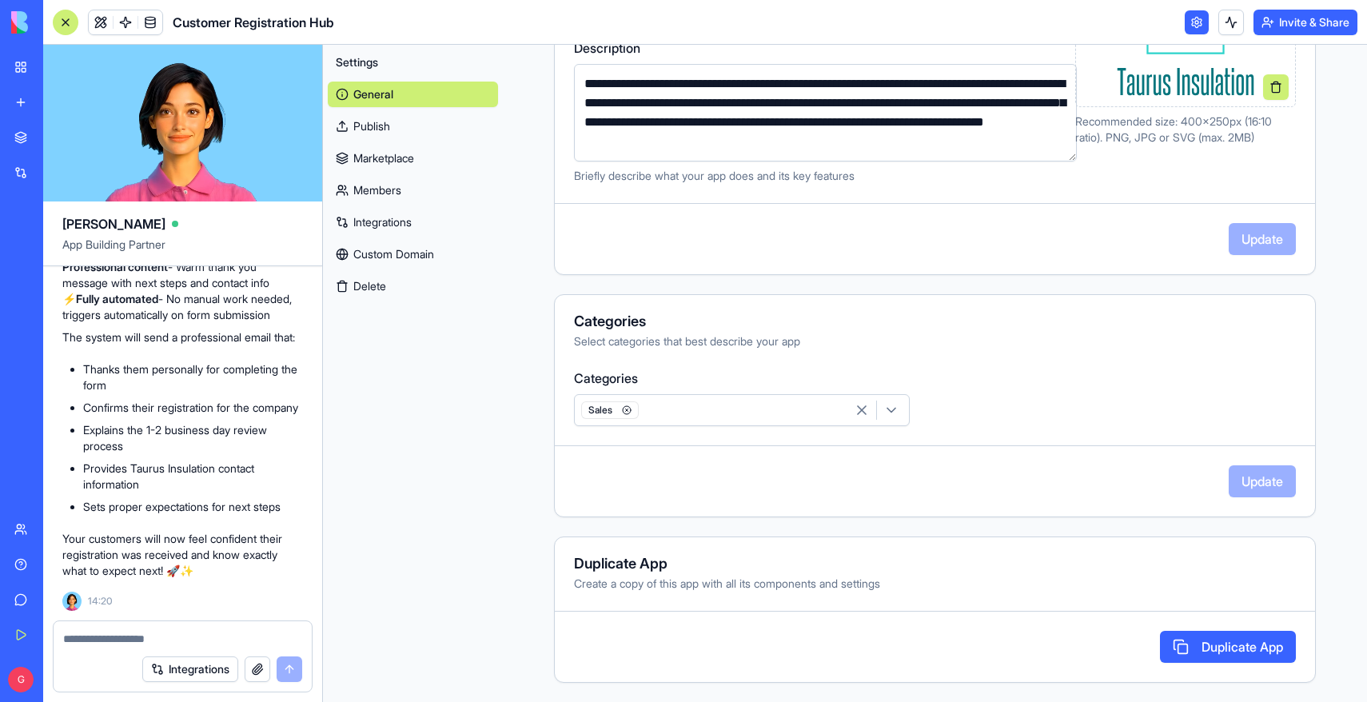
scroll to position [148, 0]
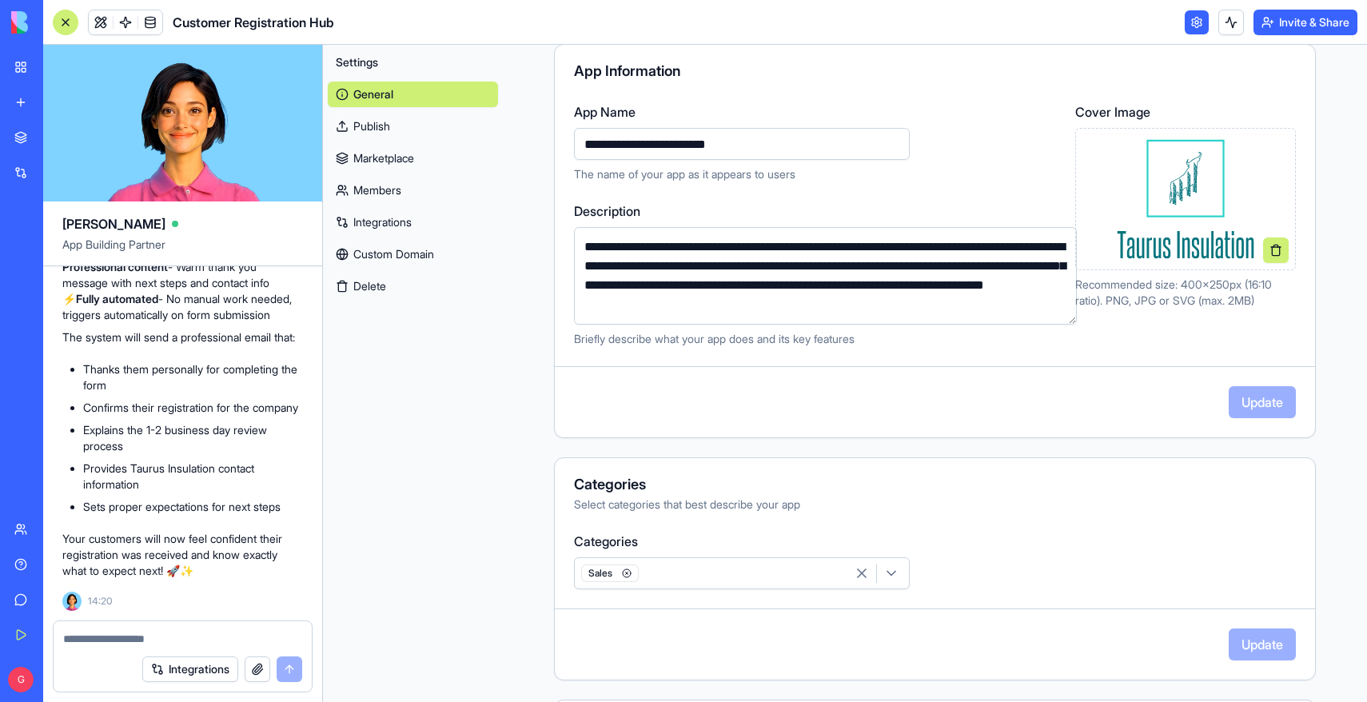
click at [1197, 19] on link at bounding box center [1197, 22] width 24 height 24
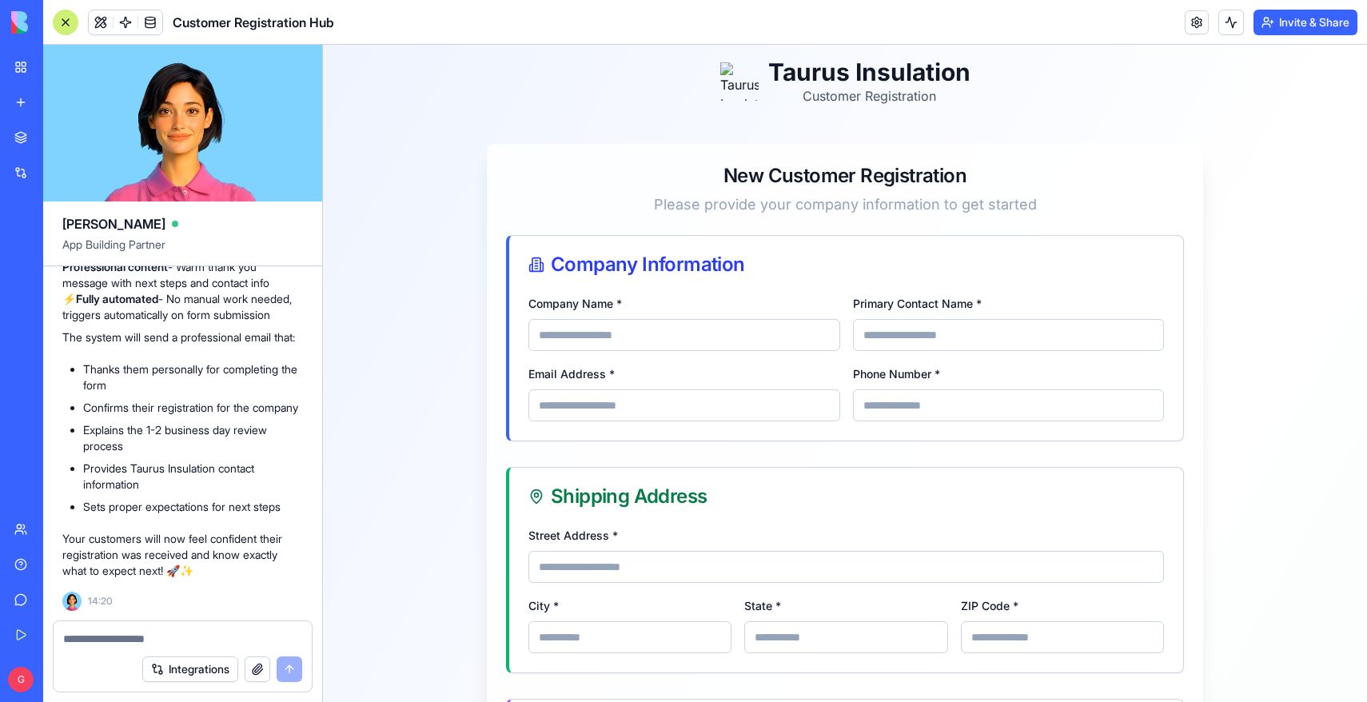
click at [59, 19] on div at bounding box center [66, 23] width 26 height 26
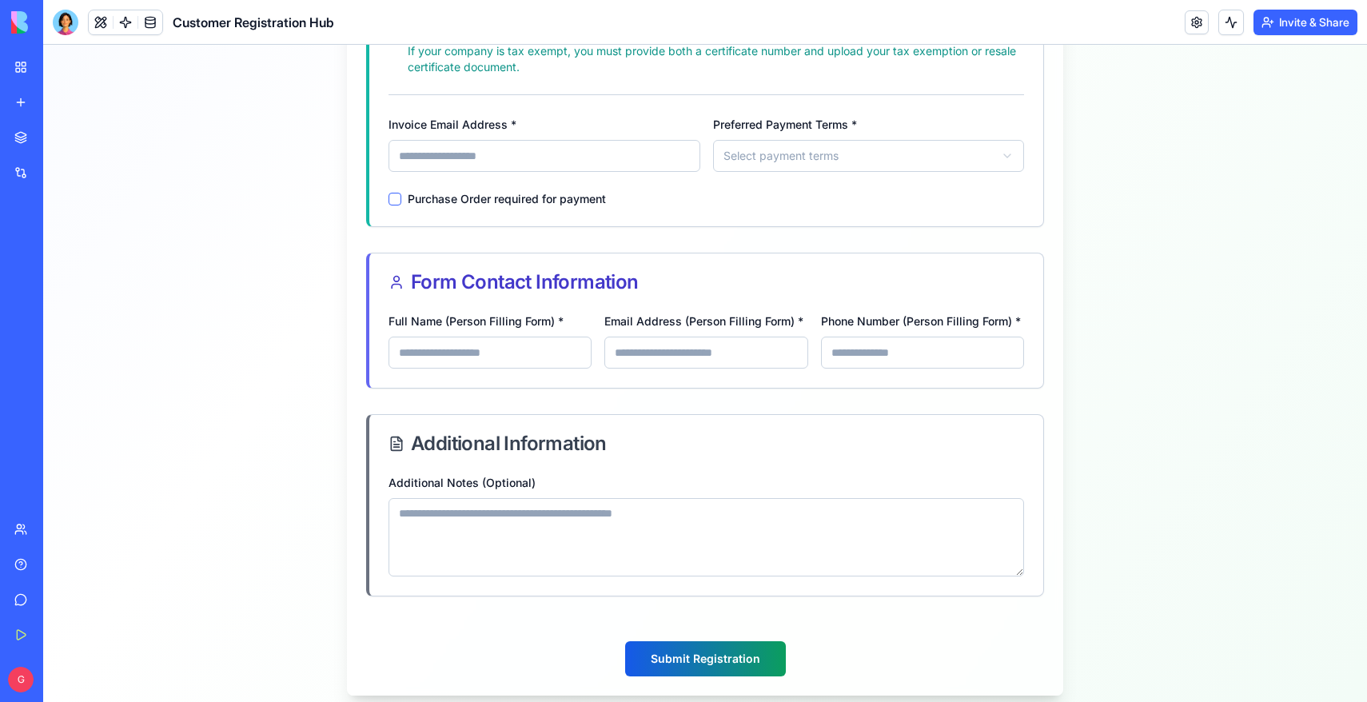
scroll to position [1248, 0]
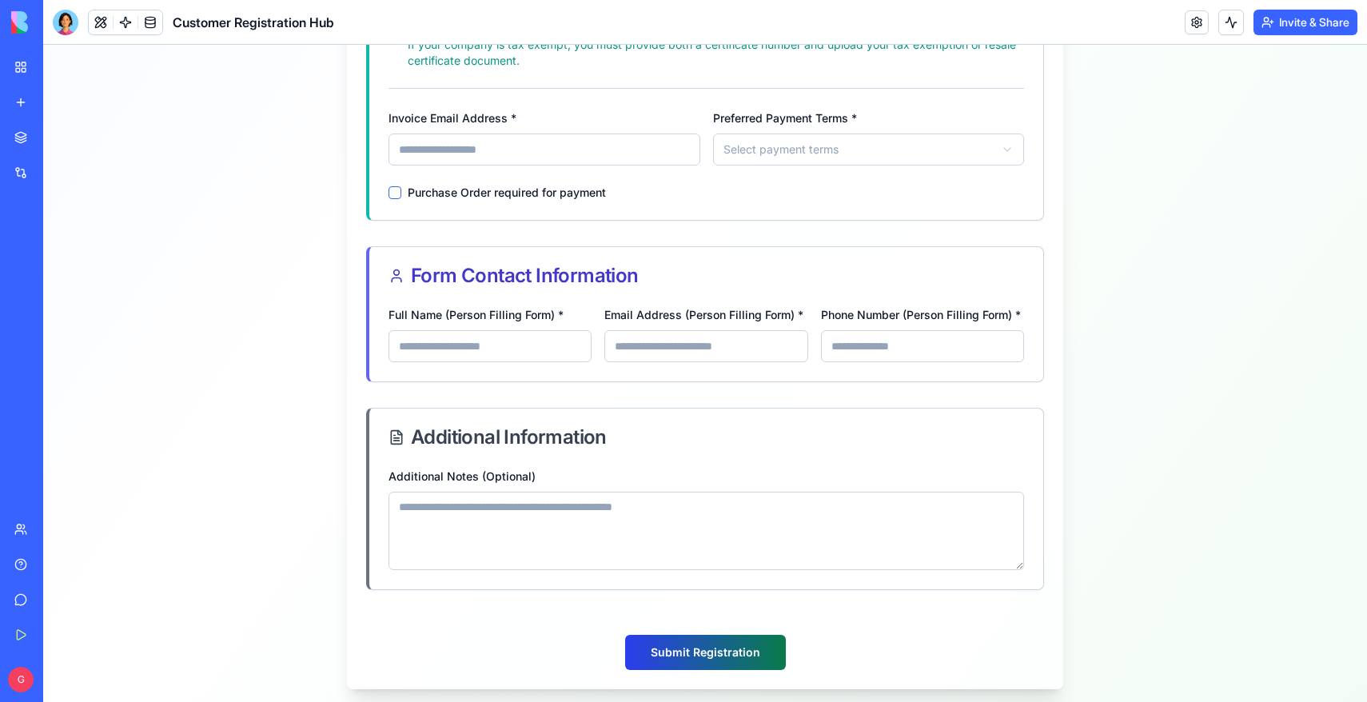
click at [692, 659] on button "Submit Registration" at bounding box center [705, 652] width 161 height 35
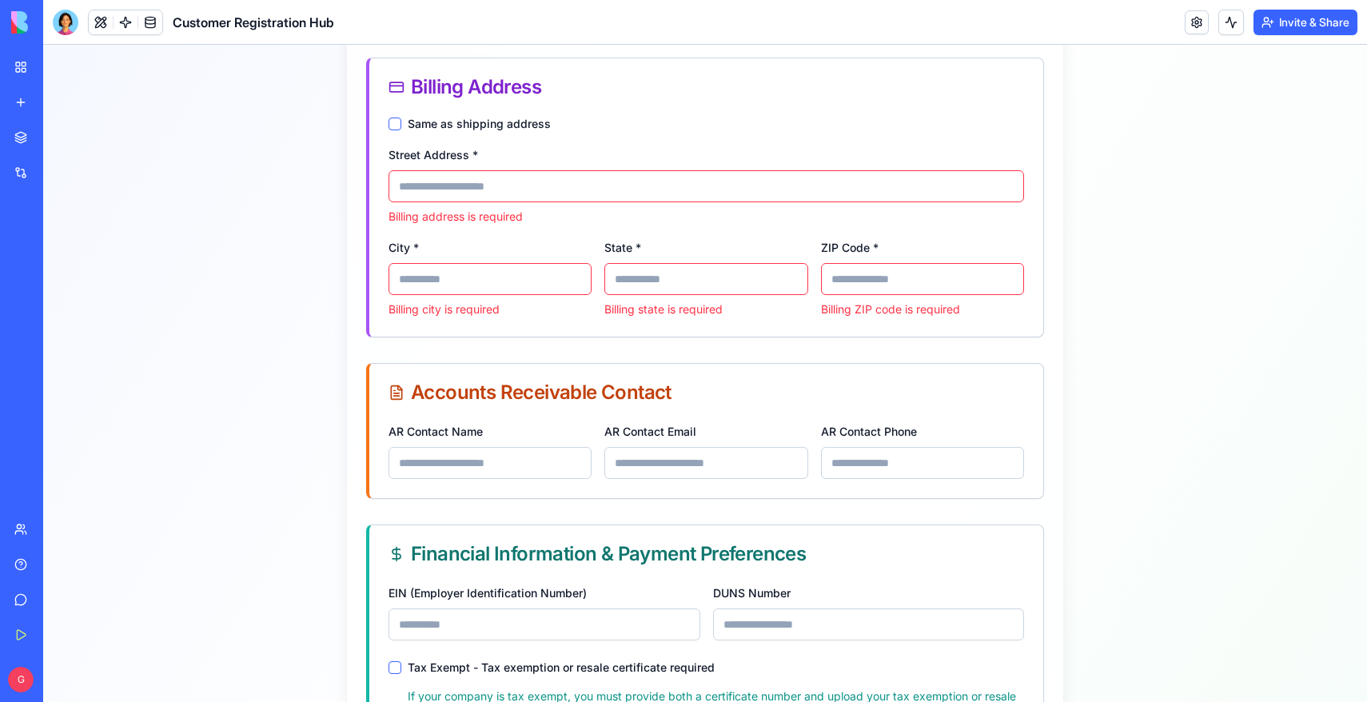
scroll to position [696, 0]
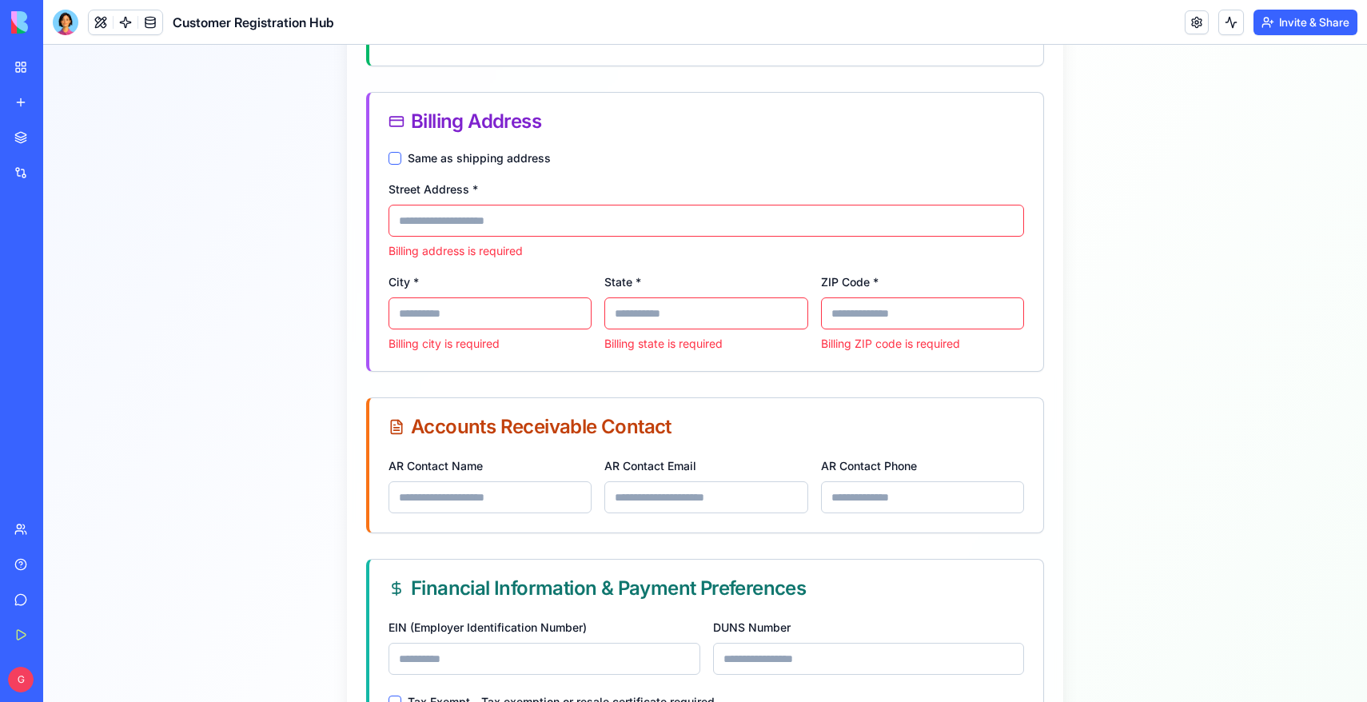
click at [21, 72] on link "My Workspace" at bounding box center [37, 67] width 64 height 32
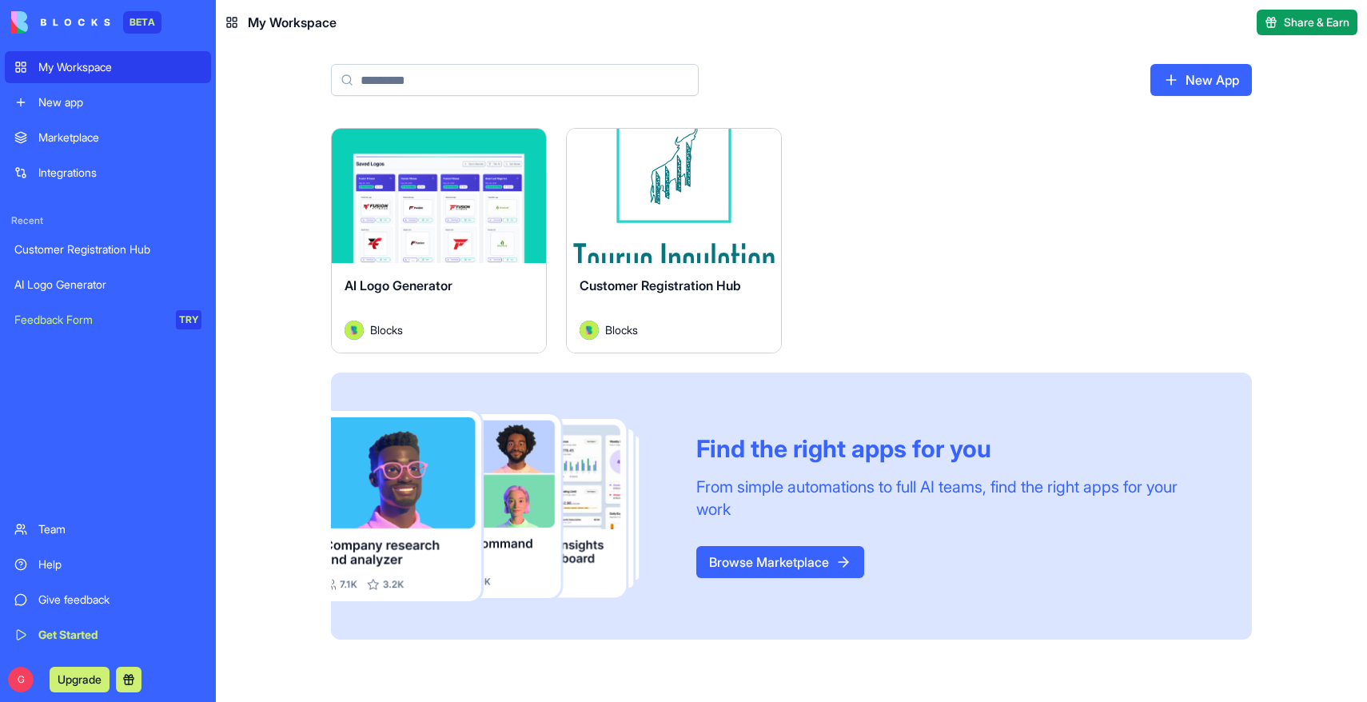
click at [493, 280] on div "AI Logo Generator" at bounding box center [439, 298] width 189 height 45
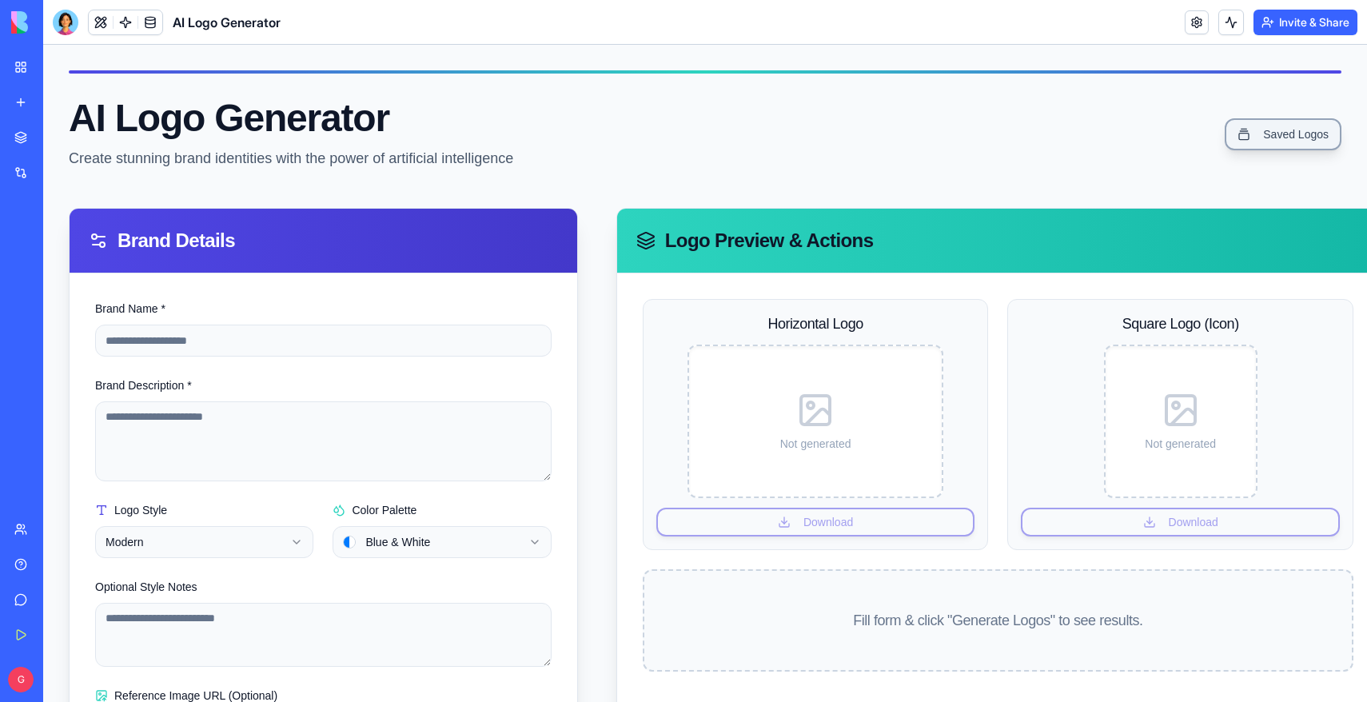
click at [1273, 138] on link "Saved Logos" at bounding box center [1283, 134] width 117 height 32
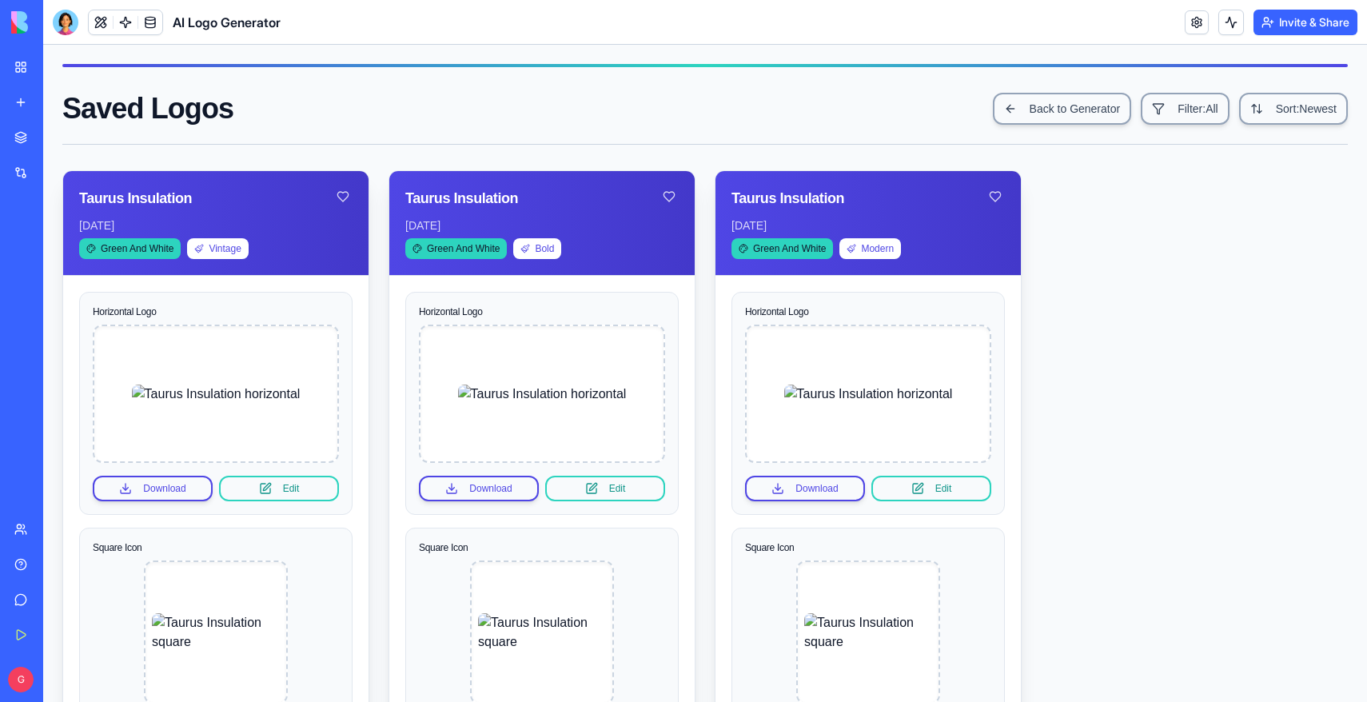
click at [24, 60] on link "My Workspace" at bounding box center [37, 67] width 64 height 32
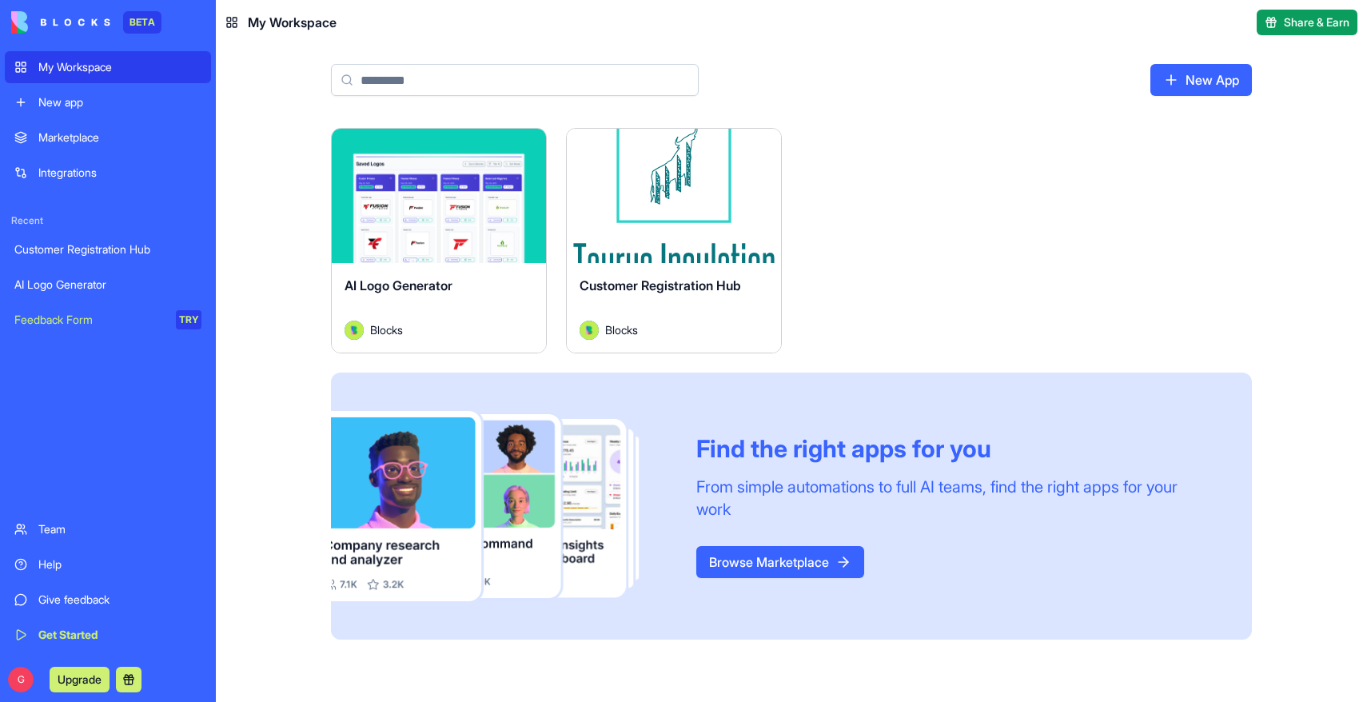
click at [688, 235] on div "Launch" at bounding box center [674, 196] width 214 height 134
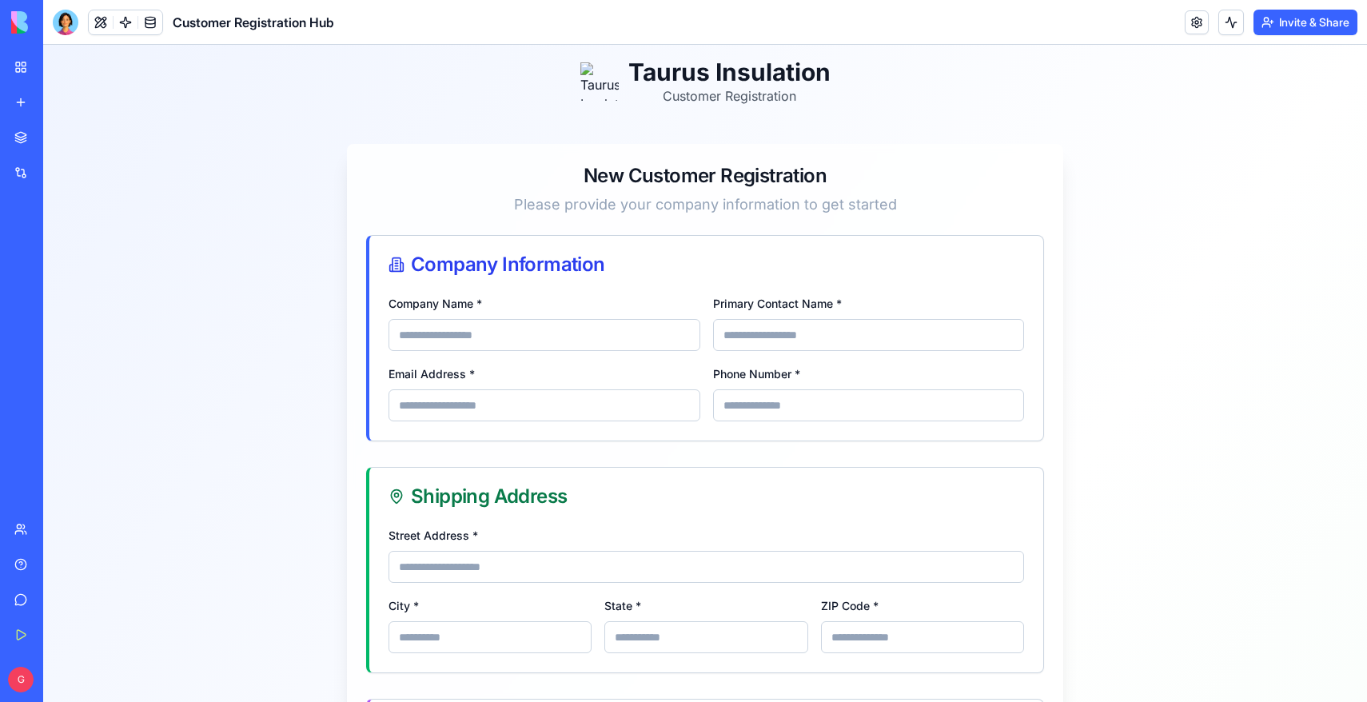
drag, startPoint x: 1320, startPoint y: 112, endPoint x: 1209, endPoint y: 110, distance: 111.1
click at [810, 99] on p "Customer Registration" at bounding box center [729, 95] width 202 height 19
click at [769, 70] on h1 "Taurus Insulation" at bounding box center [729, 72] width 202 height 29
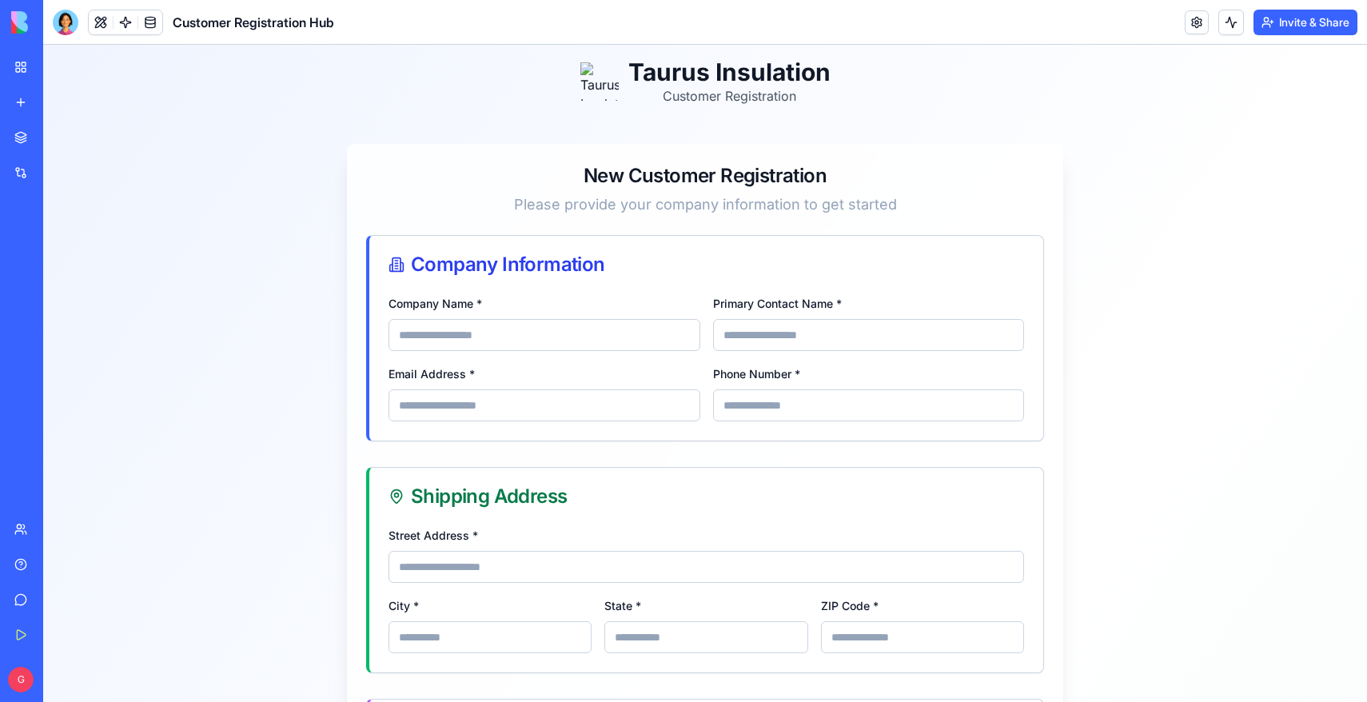
click at [747, 103] on p "Customer Registration" at bounding box center [729, 95] width 202 height 19
click at [1195, 20] on link at bounding box center [1197, 22] width 24 height 24
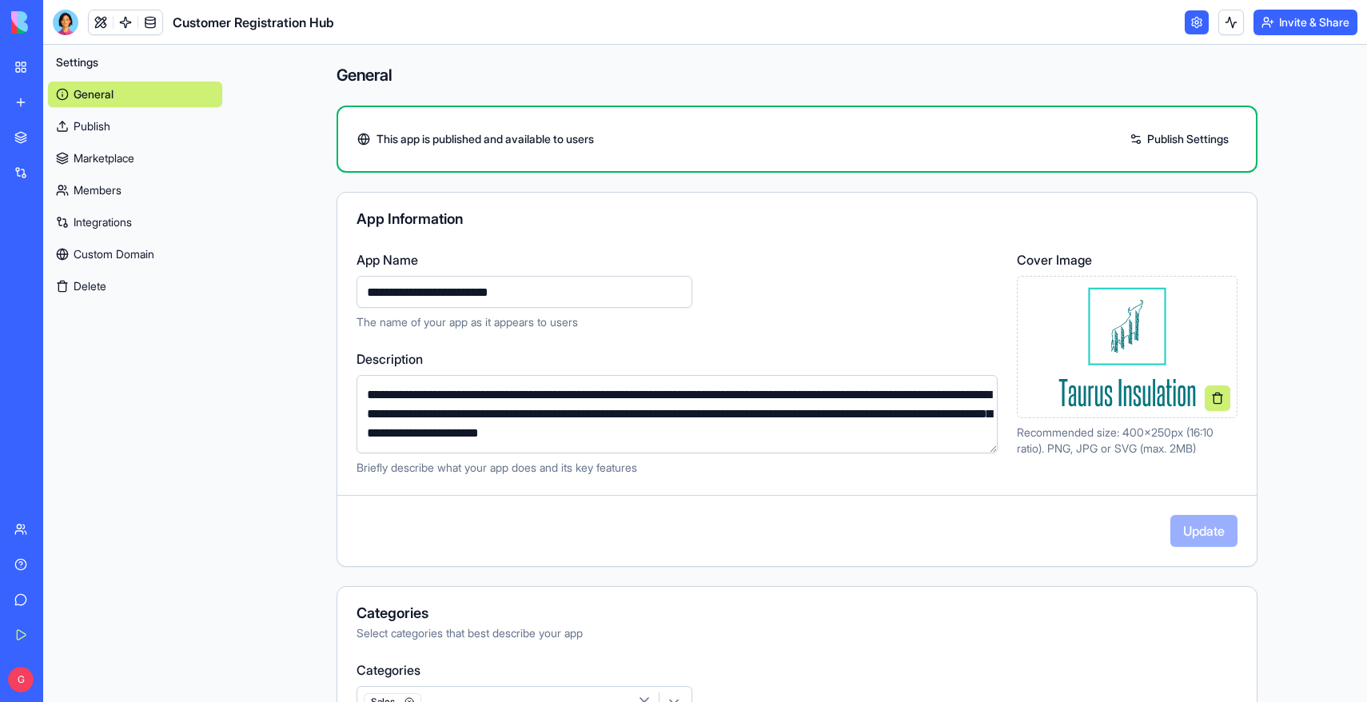
scroll to position [292, 0]
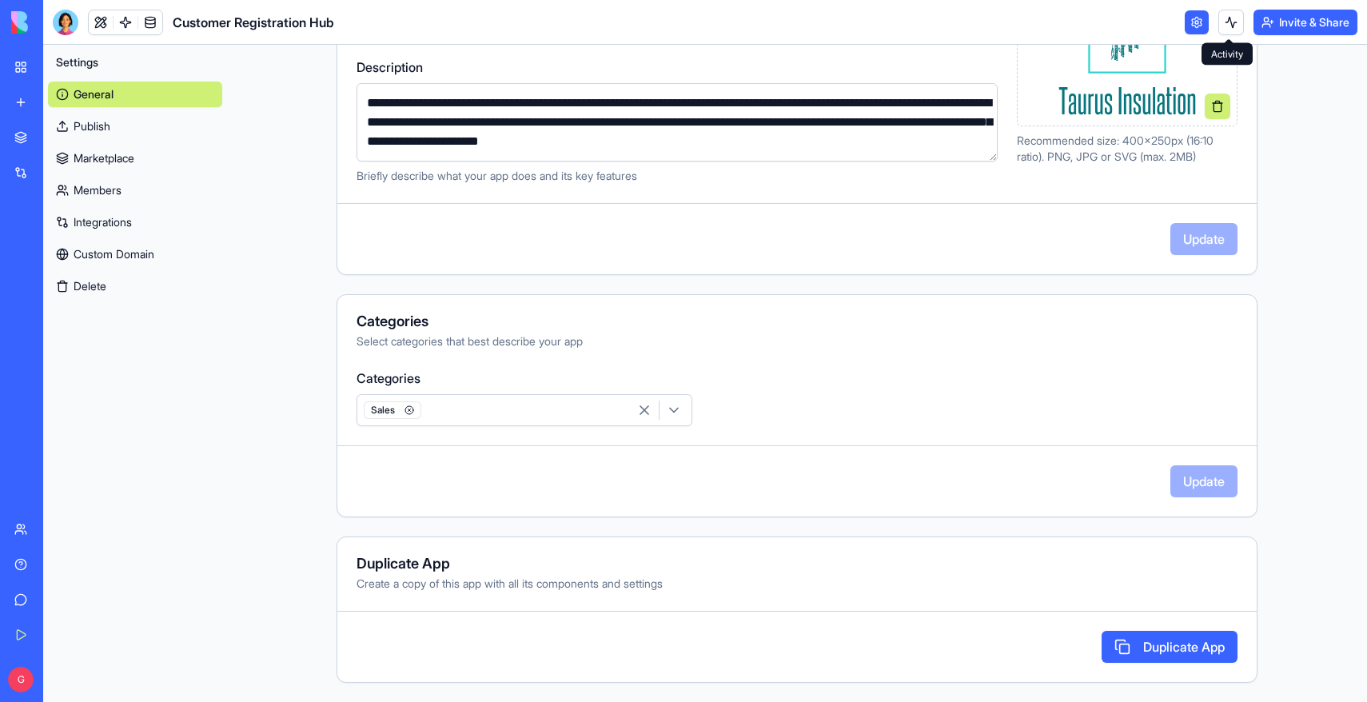
click at [1231, 25] on button at bounding box center [1231, 23] width 26 height 26
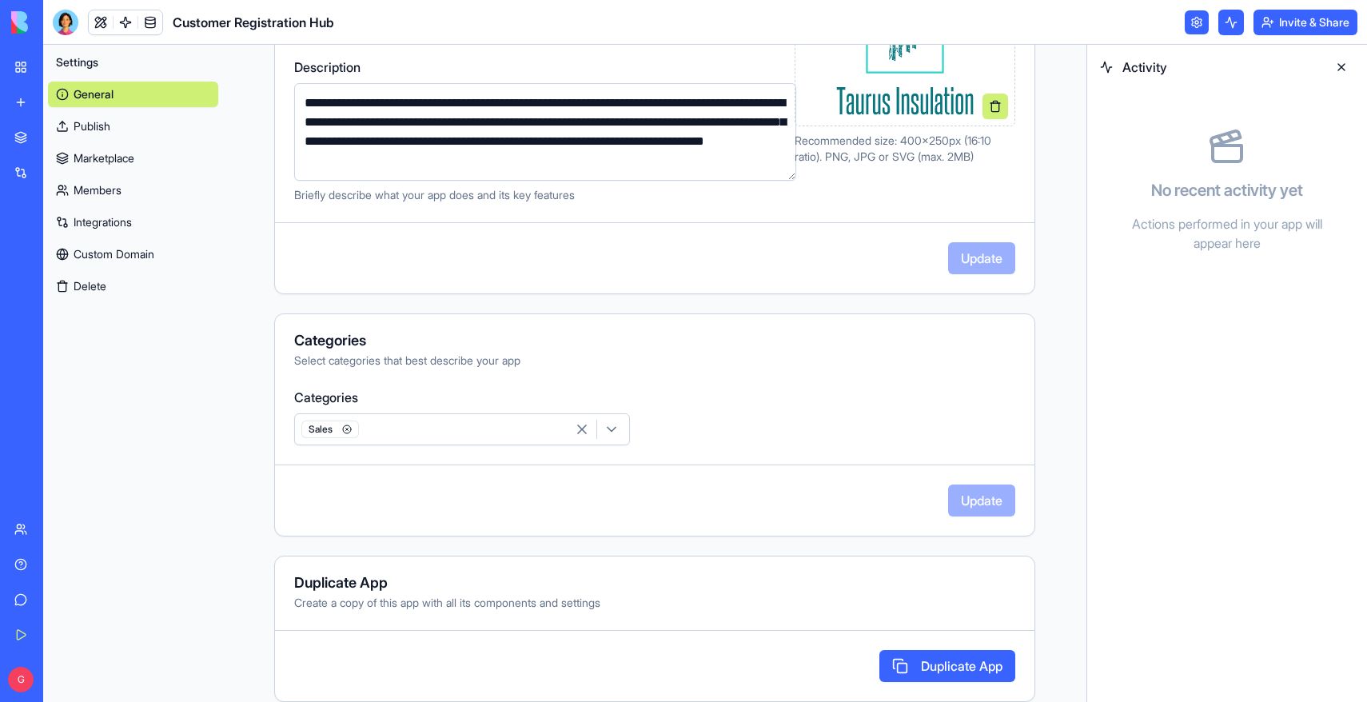
click at [1231, 25] on button at bounding box center [1231, 23] width 26 height 26
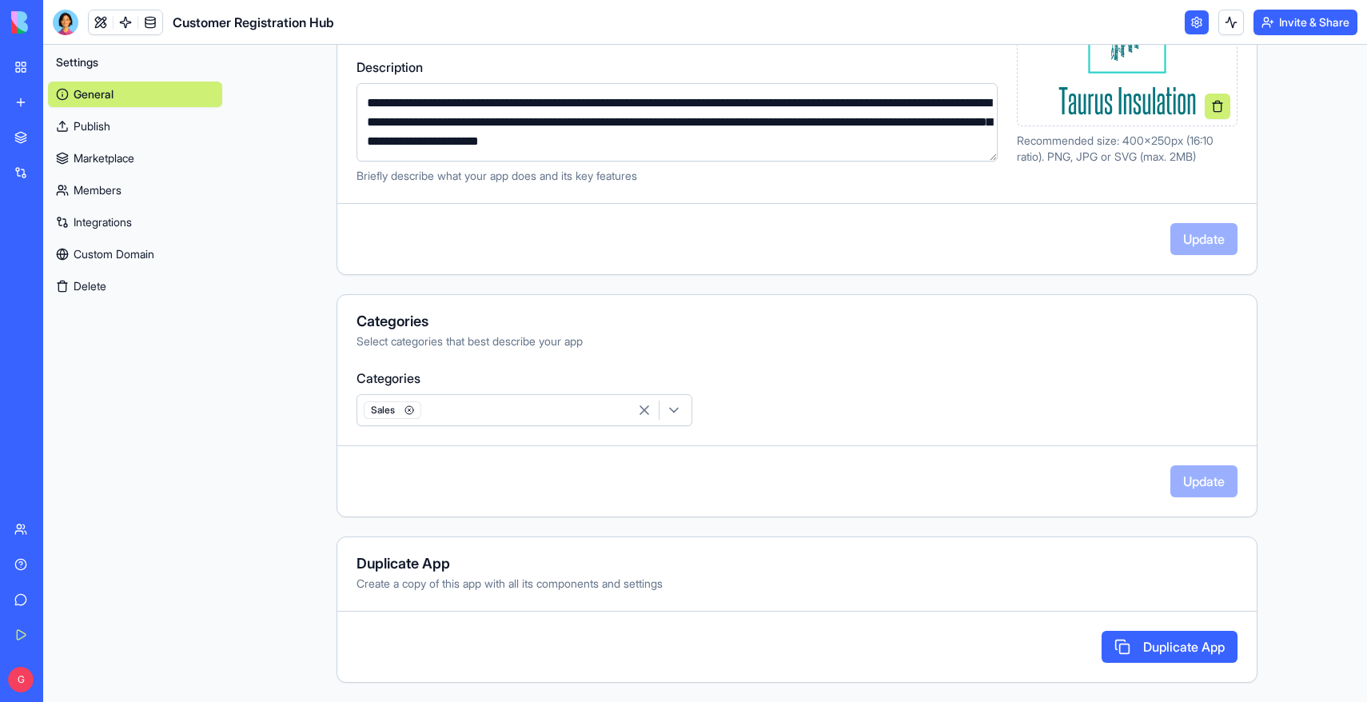
click at [1191, 26] on link at bounding box center [1197, 22] width 24 height 24
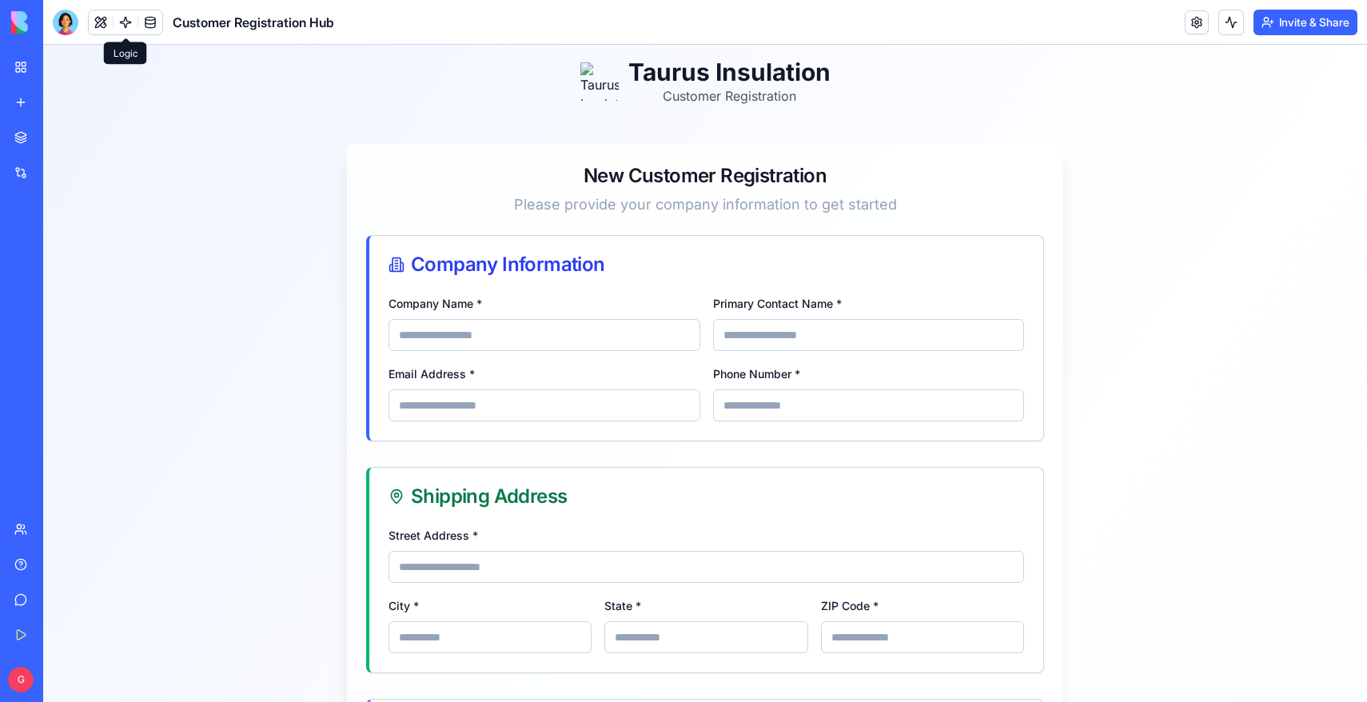
click at [126, 20] on link at bounding box center [126, 22] width 24 height 24
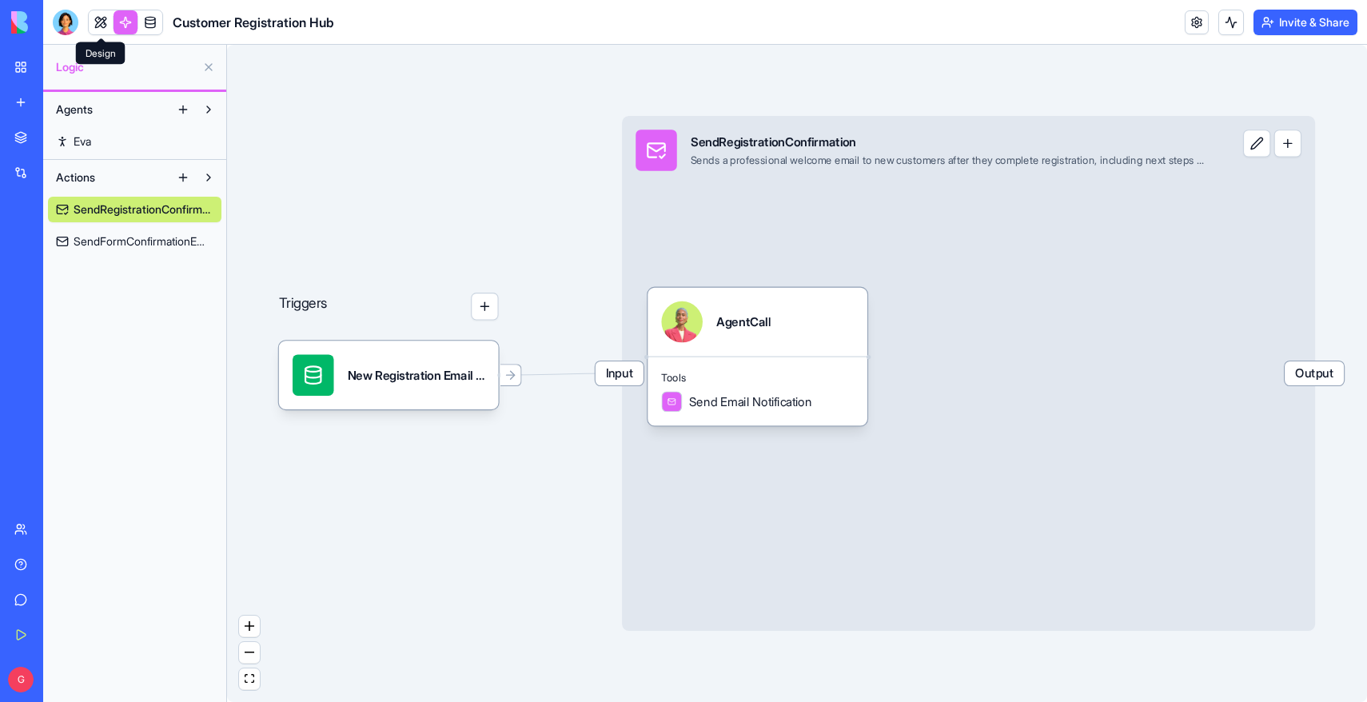
click at [99, 20] on link at bounding box center [101, 22] width 24 height 24
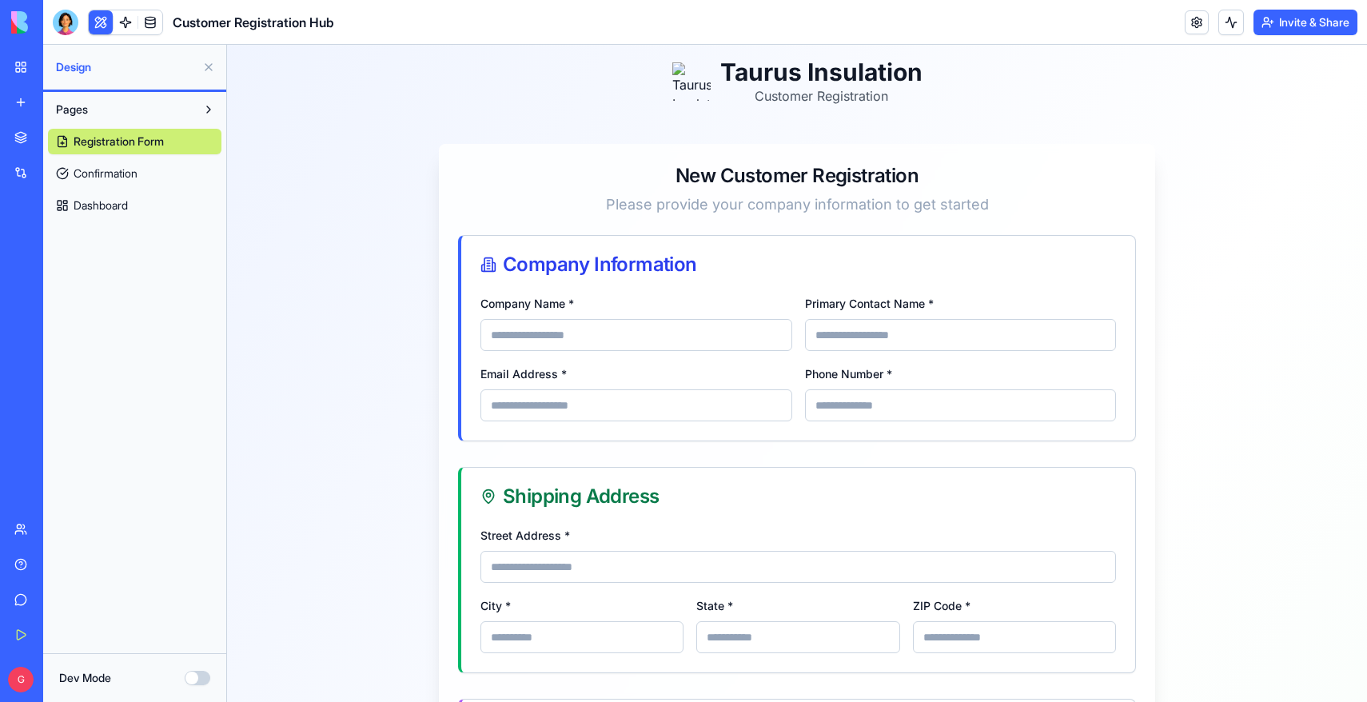
click at [144, 201] on link "Dashboard" at bounding box center [134, 206] width 173 height 26
click at [108, 204] on span "Dashboard" at bounding box center [101, 205] width 54 height 16
click at [104, 207] on span "Dashboard" at bounding box center [101, 205] width 54 height 16
click at [110, 173] on span "Confirmation" at bounding box center [106, 173] width 64 height 16
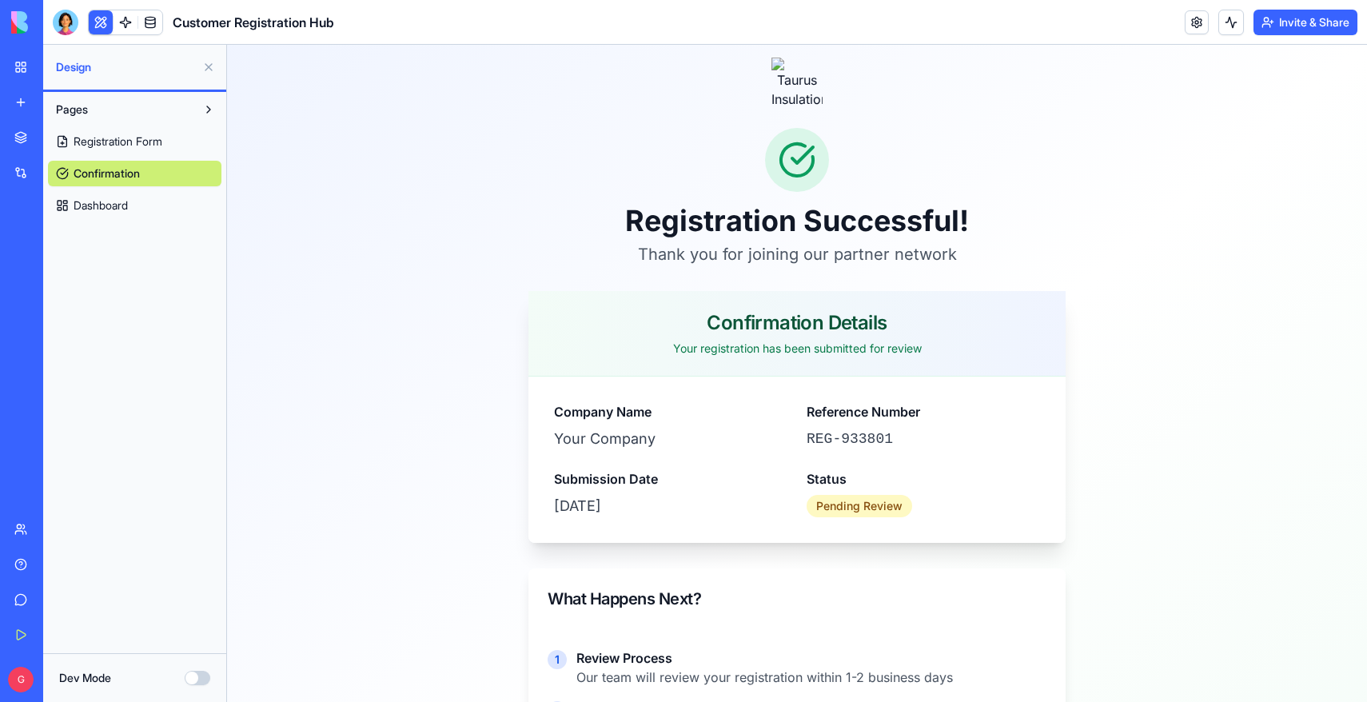
click at [99, 207] on span "Dashboard" at bounding box center [101, 205] width 54 height 16
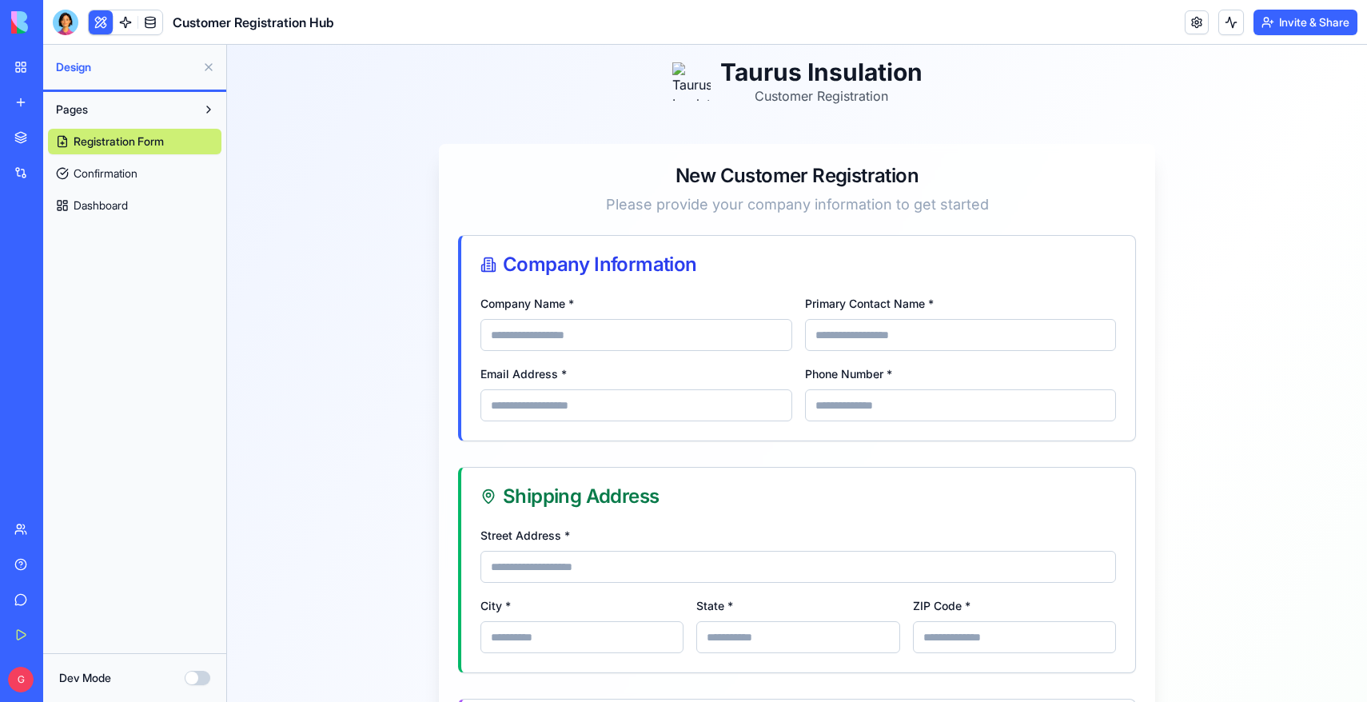
click at [99, 207] on span "Dashboard" at bounding box center [101, 205] width 54 height 16
click at [205, 106] on button at bounding box center [209, 110] width 26 height 26
click at [159, 161] on link "Confirmation" at bounding box center [134, 174] width 173 height 26
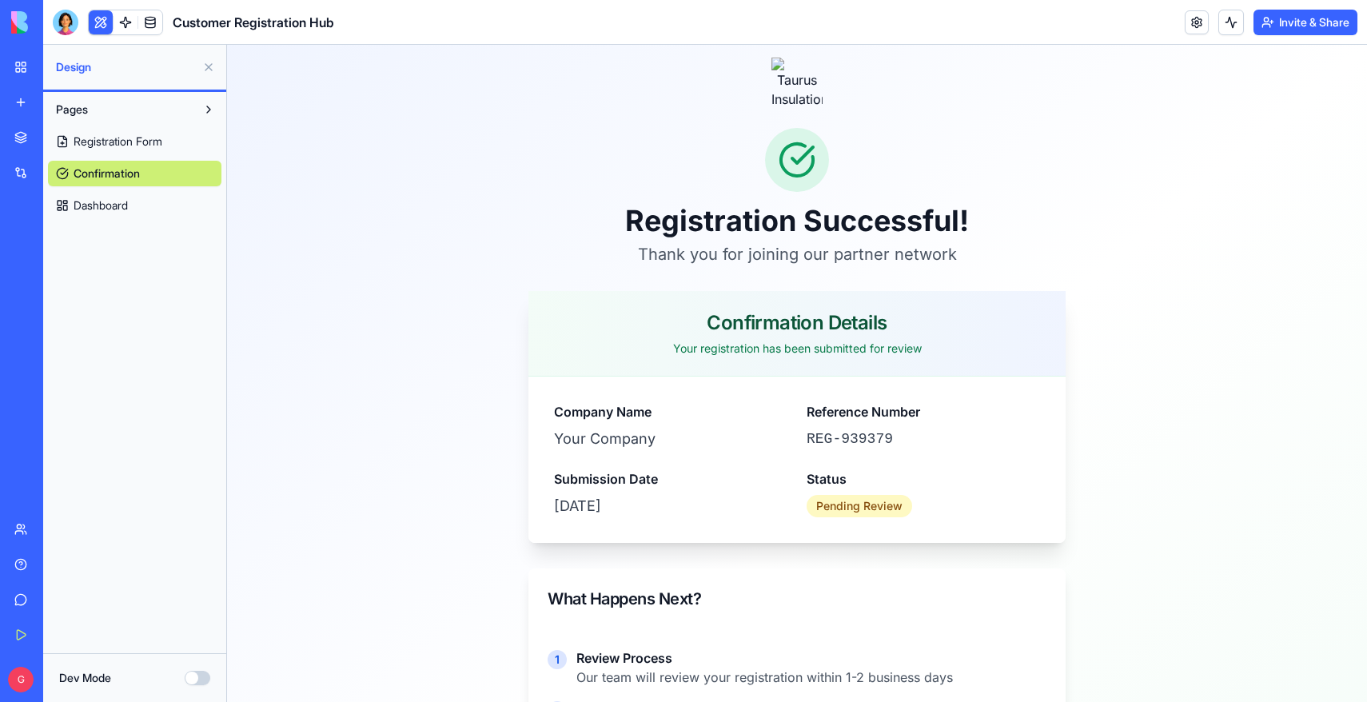
click at [159, 146] on span "Registration Form" at bounding box center [118, 142] width 89 height 16
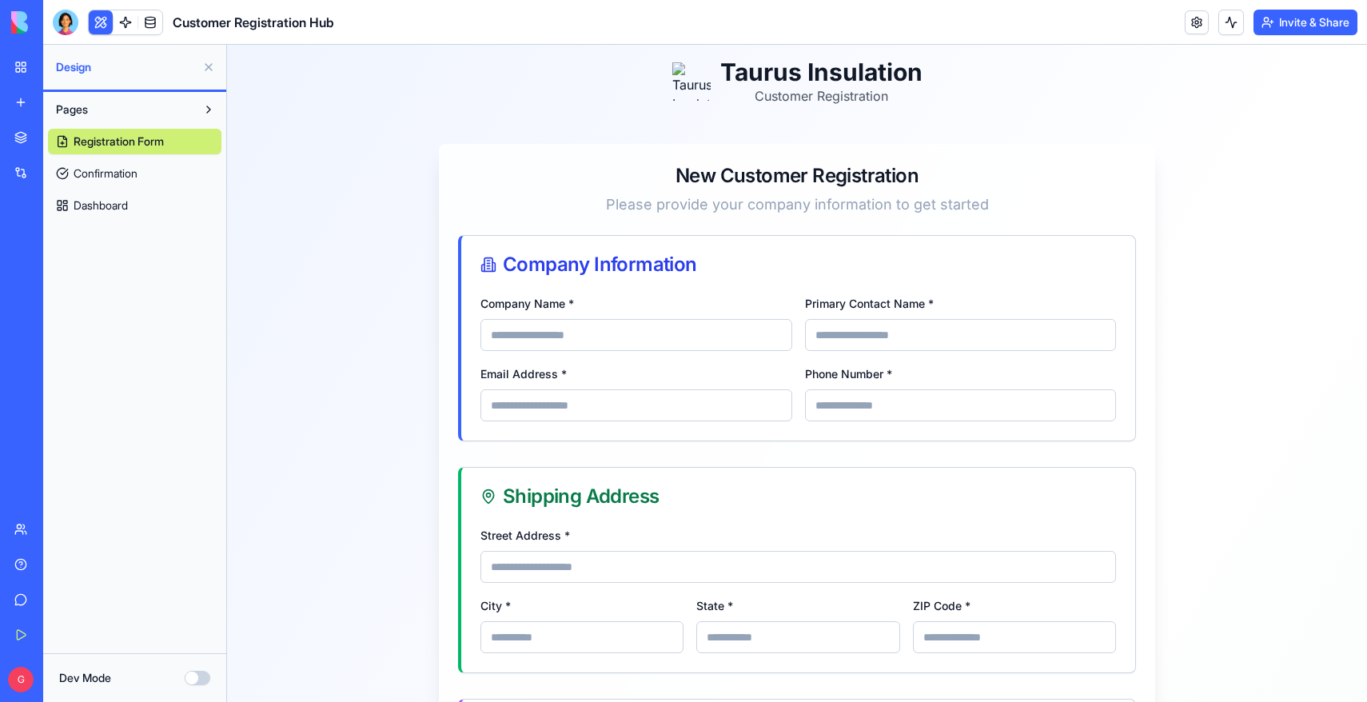
click at [144, 166] on link "Confirmation" at bounding box center [134, 174] width 173 height 26
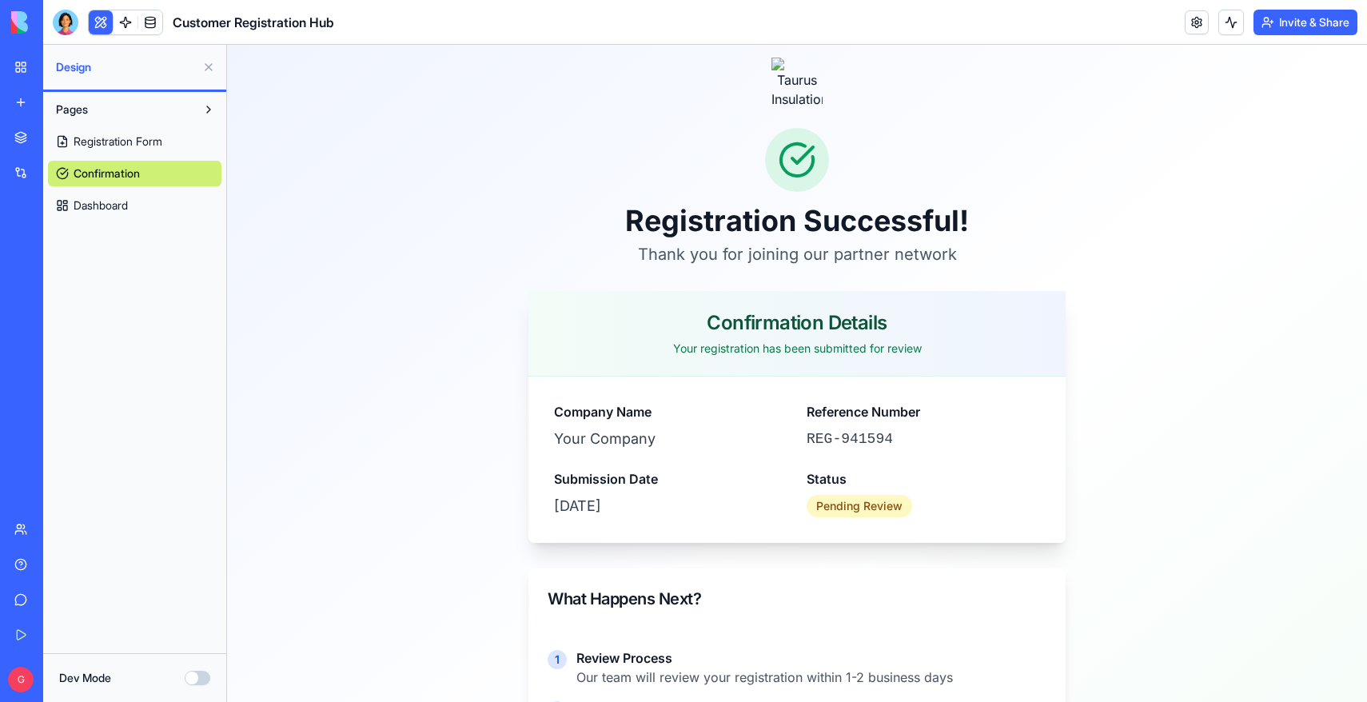
click at [134, 172] on span "Confirmation" at bounding box center [107, 173] width 66 height 16
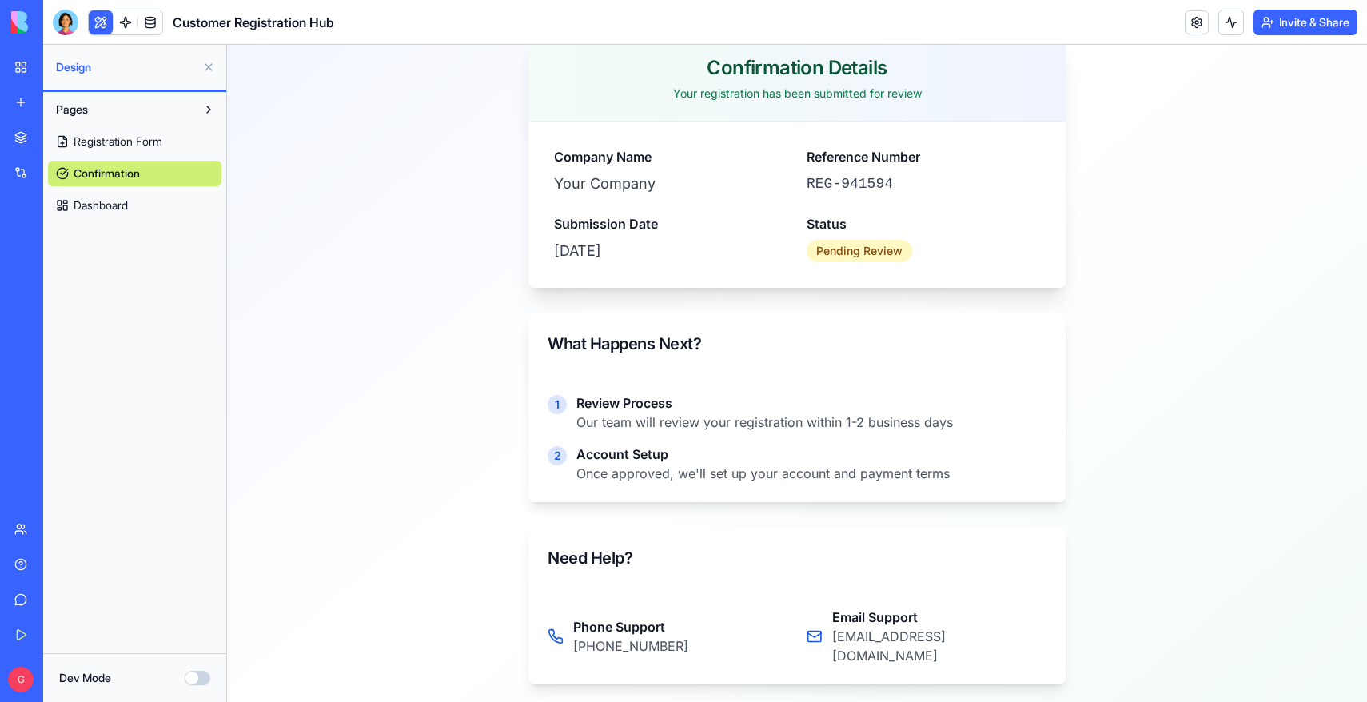
scroll to position [292, 0]
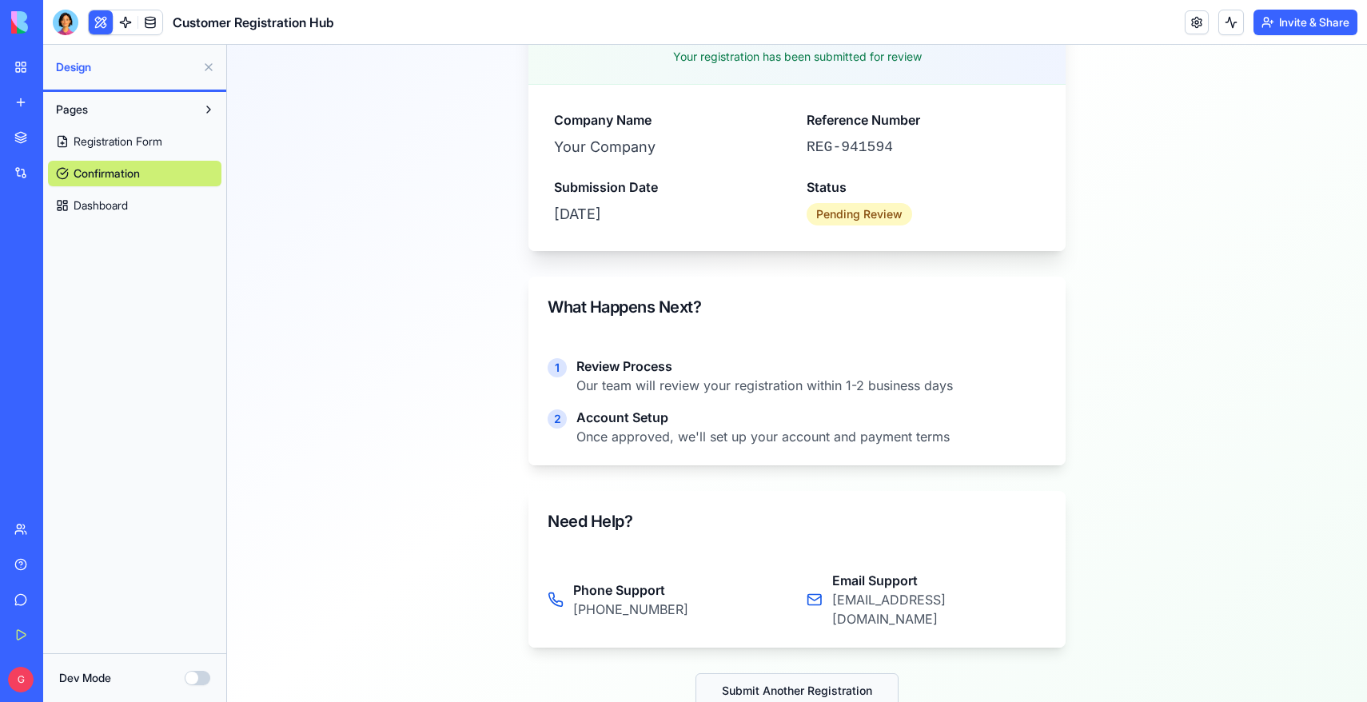
click at [838, 673] on button "Submit Another Registration" at bounding box center [797, 690] width 203 height 35
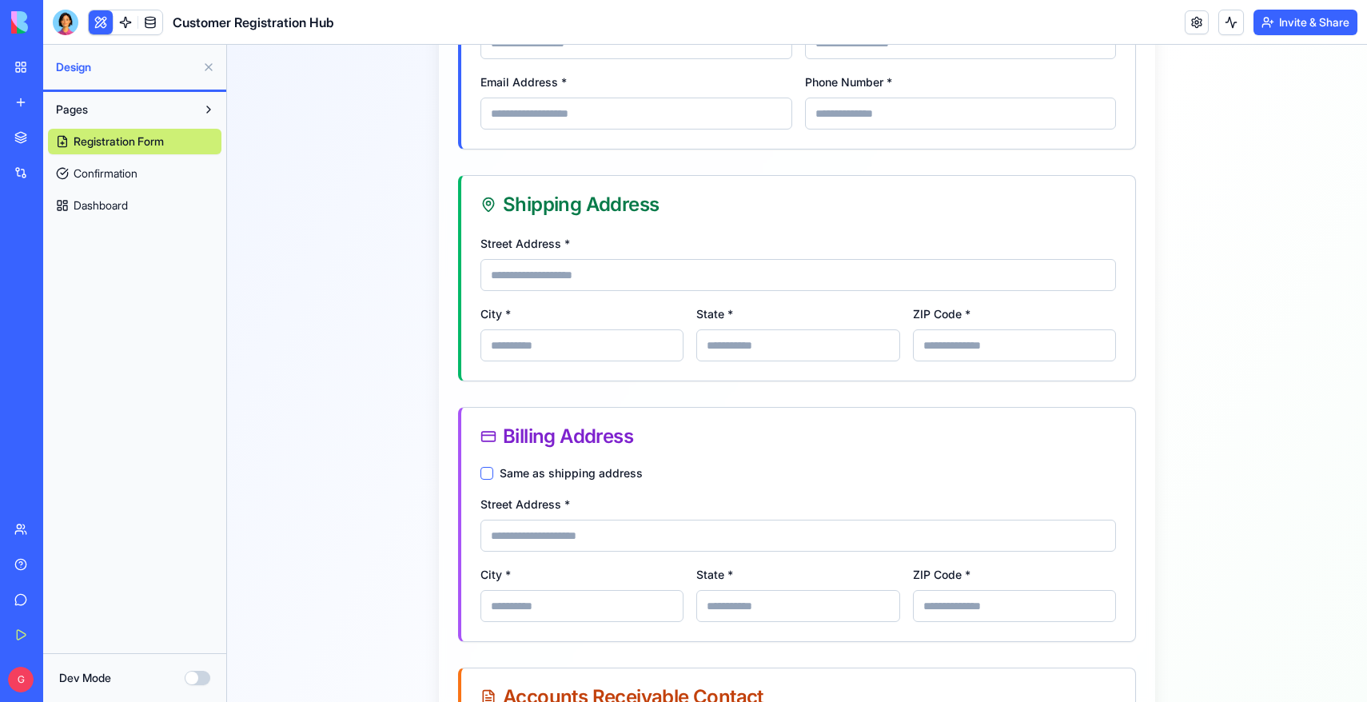
click at [58, 210] on link "Dashboard" at bounding box center [134, 206] width 173 height 26
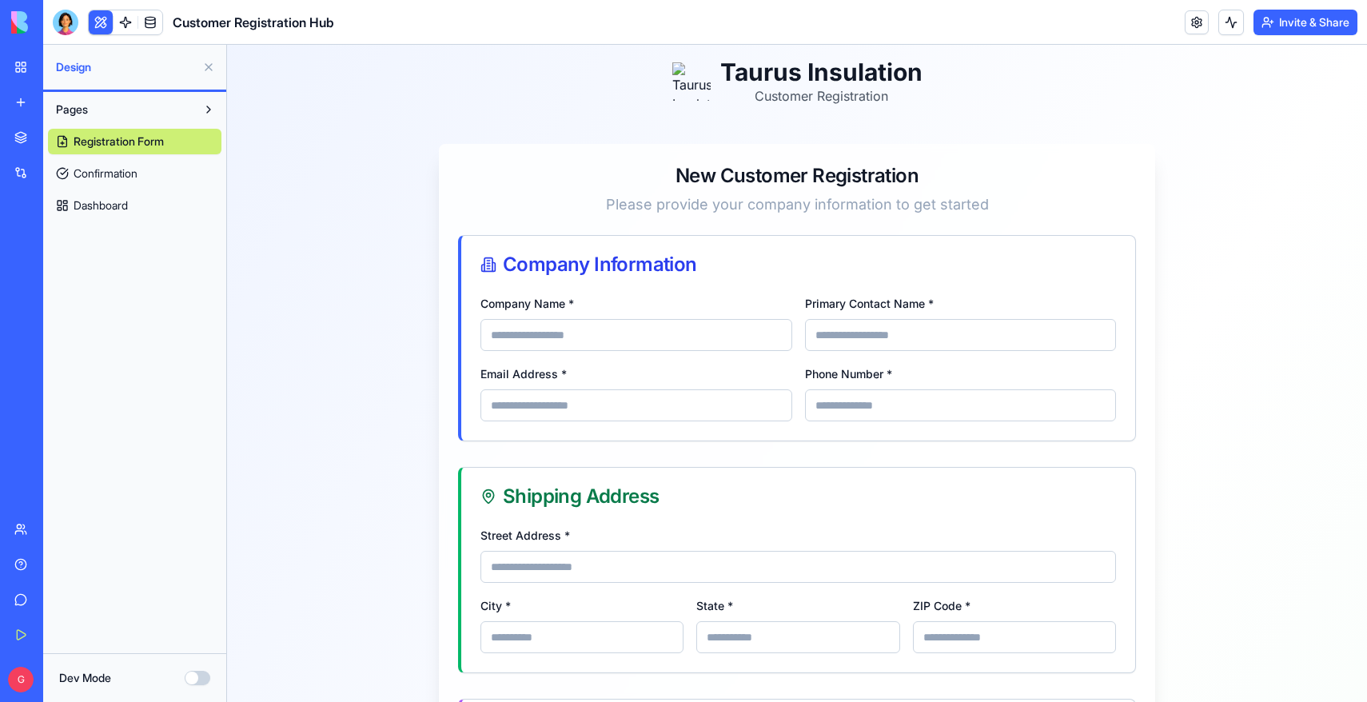
click at [58, 210] on link "Dashboard" at bounding box center [134, 206] width 173 height 26
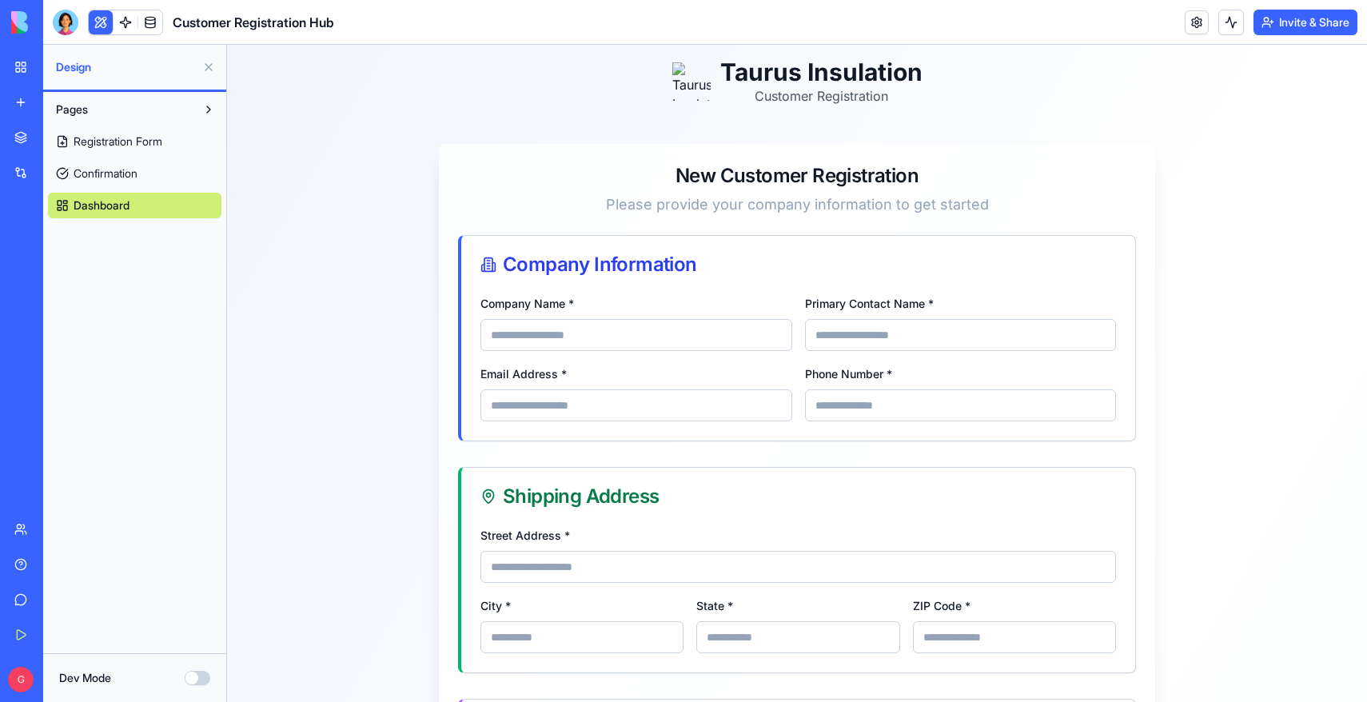
click at [58, 210] on link "Dashboard" at bounding box center [134, 206] width 173 height 26
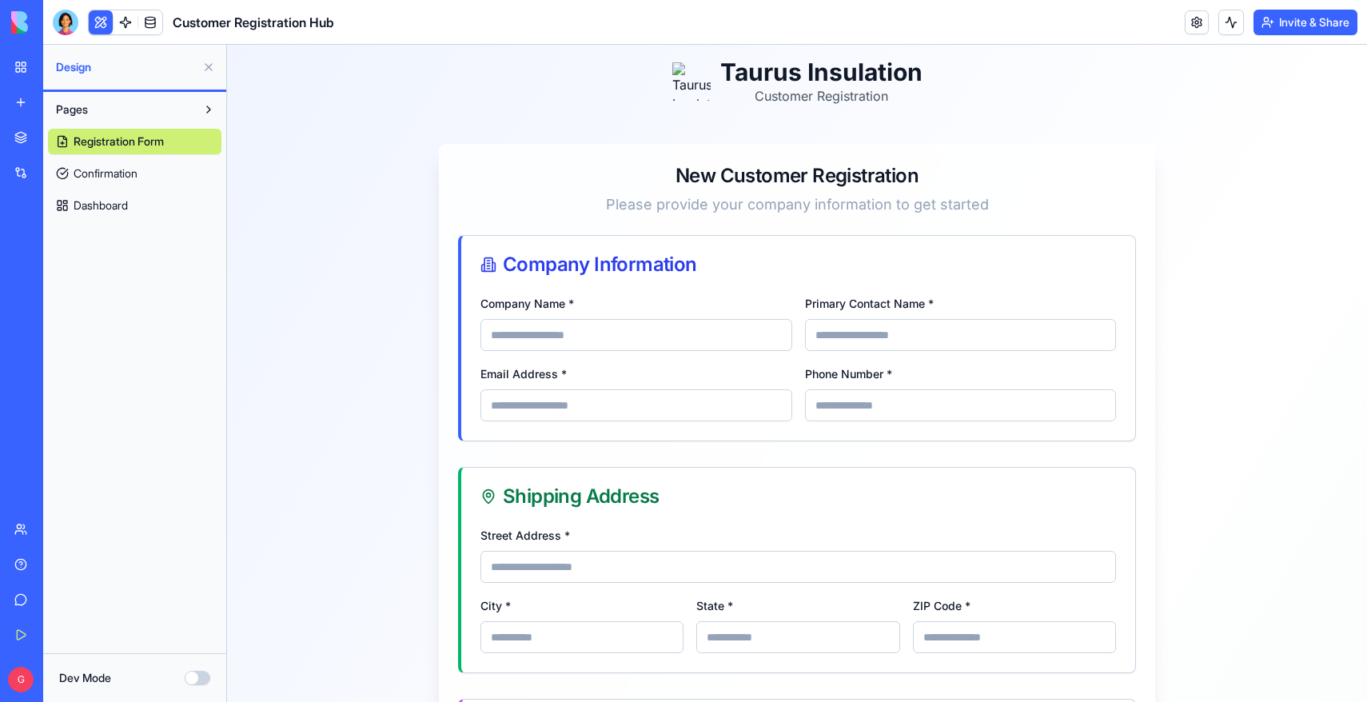
click at [58, 210] on link "Dashboard" at bounding box center [134, 206] width 173 height 26
click at [137, 201] on link "Dashboard" at bounding box center [134, 206] width 173 height 26
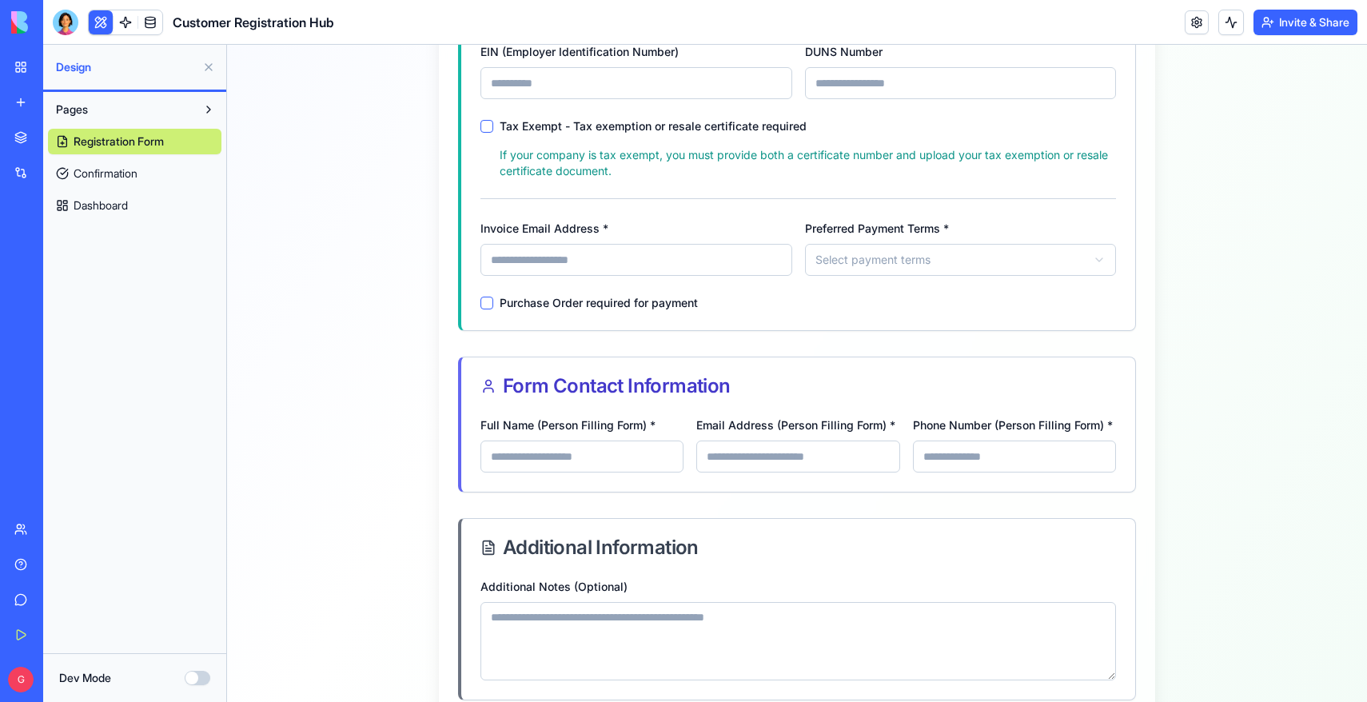
scroll to position [1248, 0]
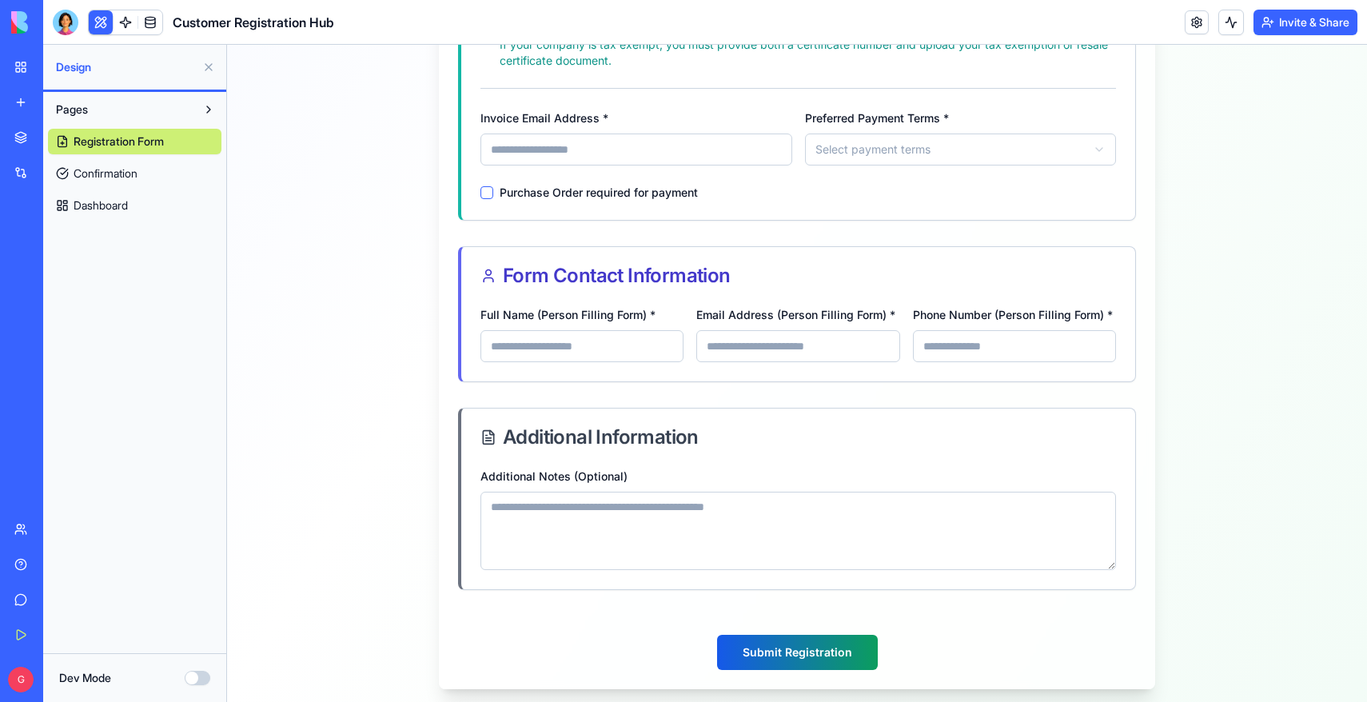
click at [100, 205] on span "Dashboard" at bounding box center [101, 205] width 54 height 16
